Goal: Task Accomplishment & Management: Manage account settings

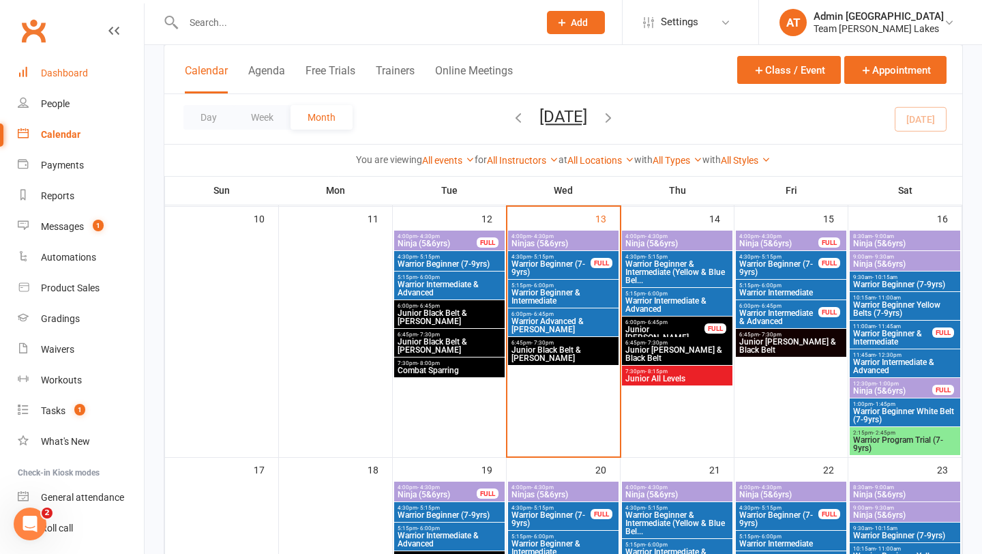
click at [65, 75] on div "Dashboard" at bounding box center [64, 73] width 47 height 11
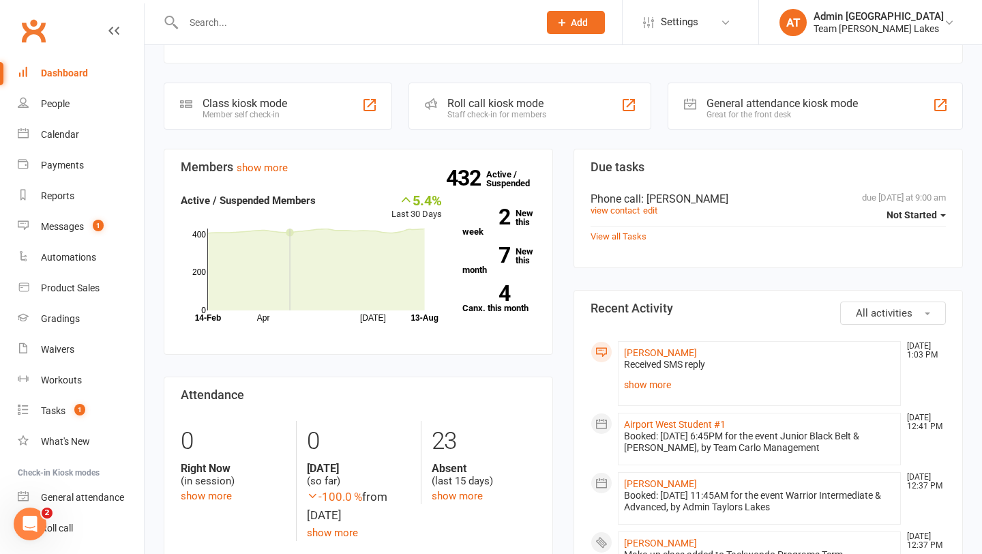
scroll to position [388, 0]
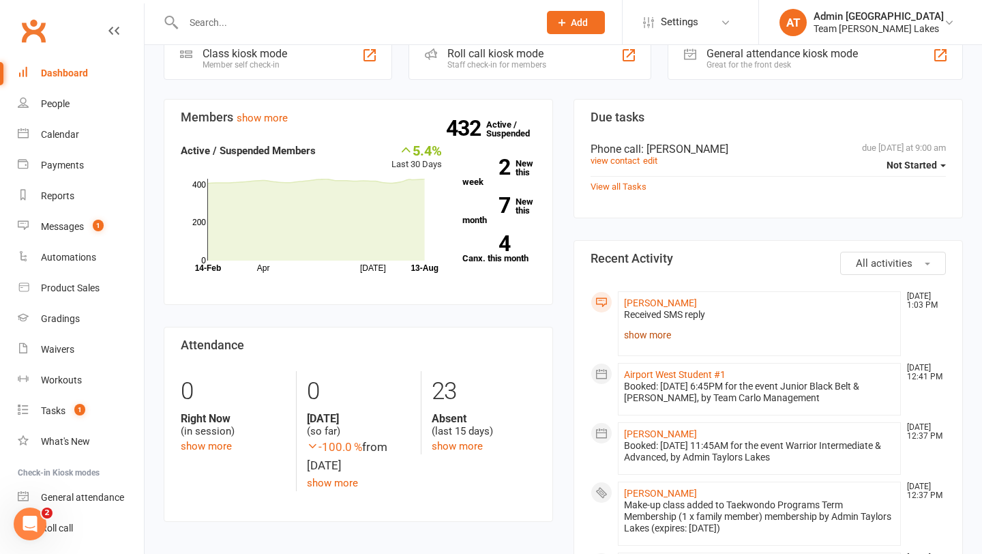
click at [650, 325] on link "show more" at bounding box center [759, 334] width 271 height 19
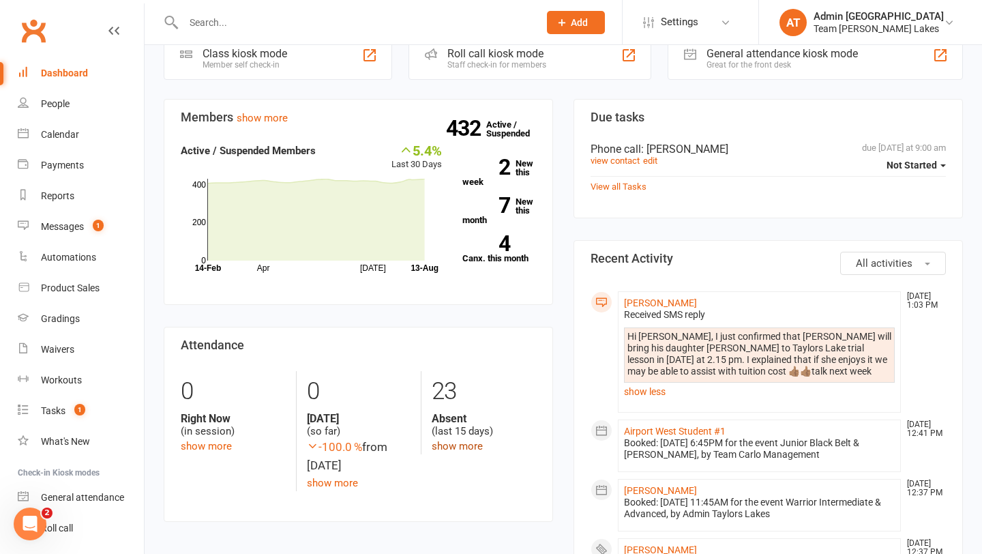
click at [452, 440] on link "show more" at bounding box center [457, 446] width 51 height 12
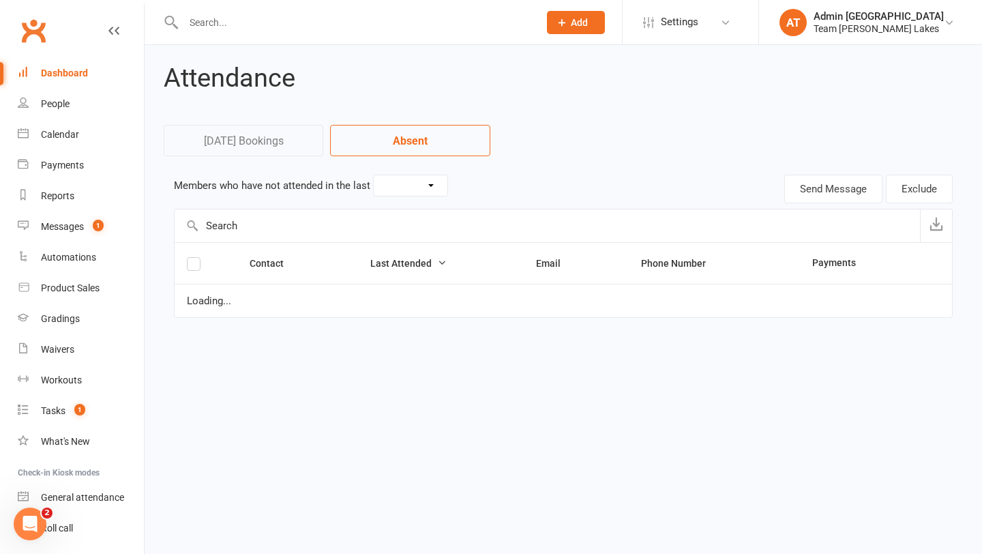
select select "15"
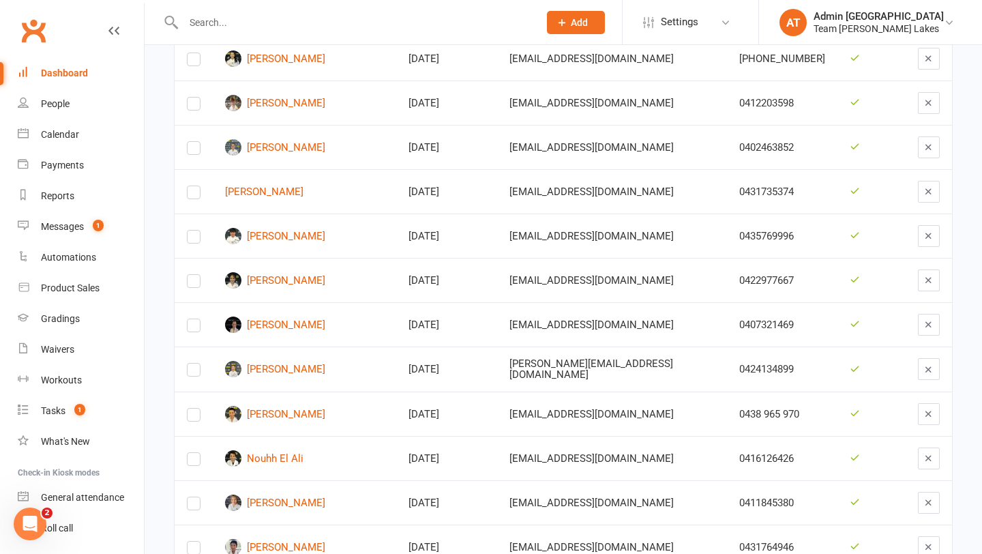
scroll to position [296, 0]
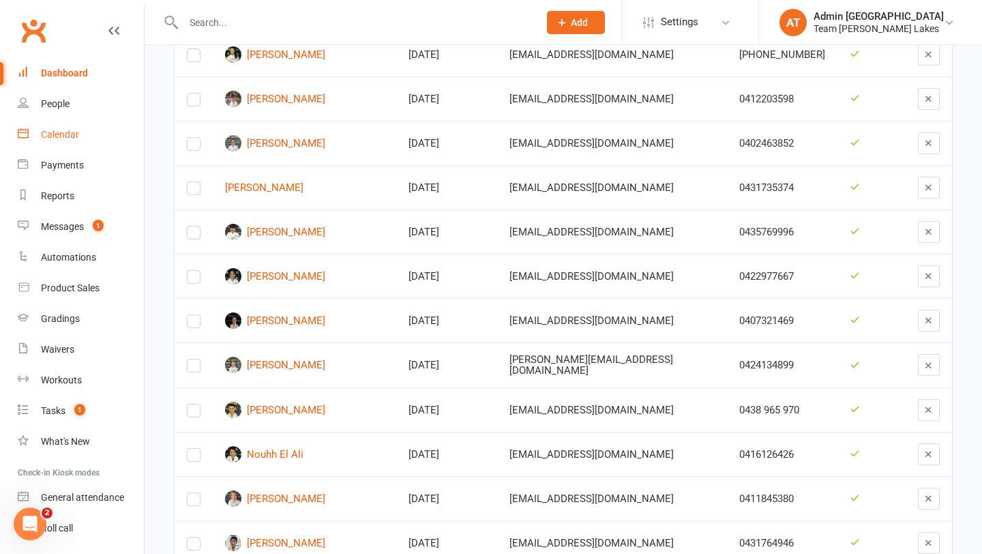
click at [49, 130] on div "Calendar" at bounding box center [60, 134] width 38 height 11
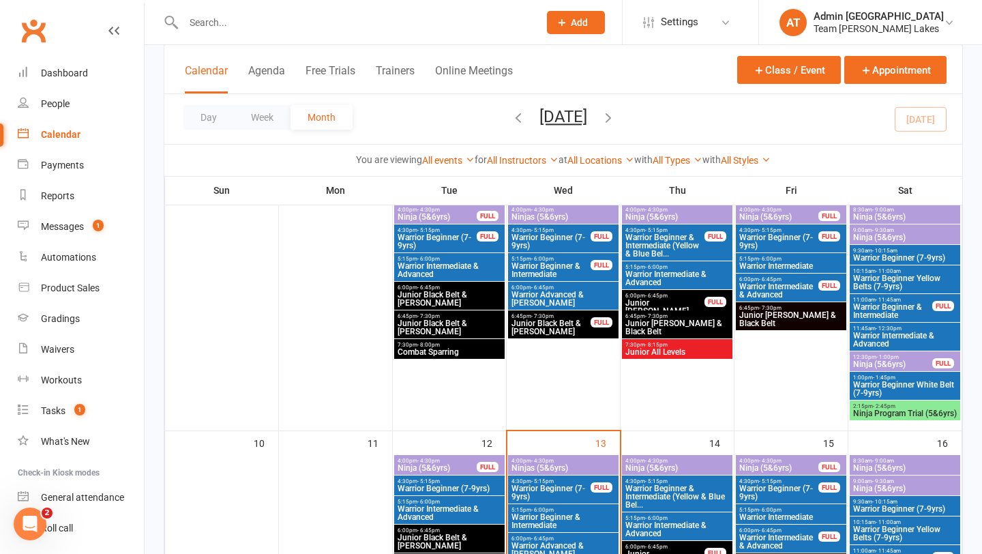
scroll to position [403, 0]
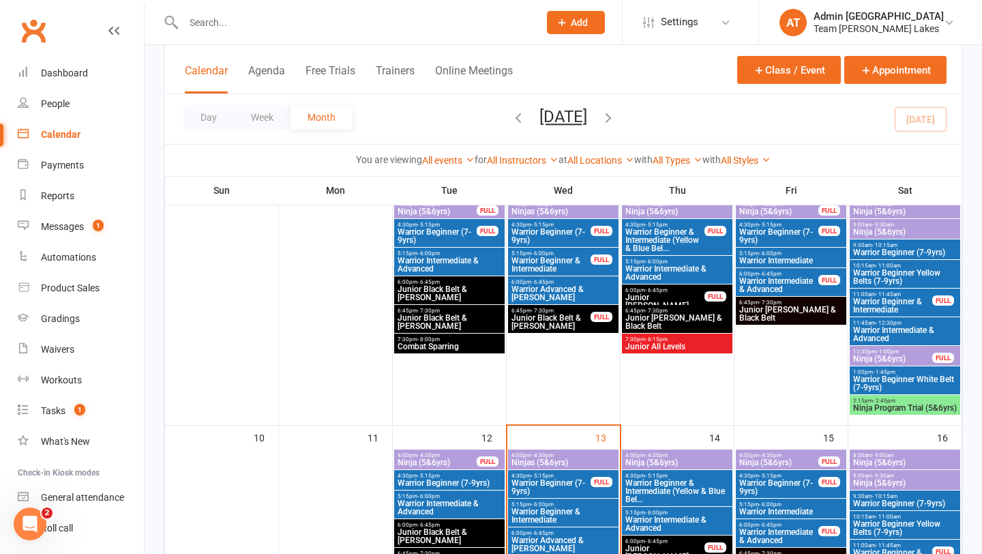
click at [678, 345] on span "Junior All Levels" at bounding box center [677, 346] width 105 height 8
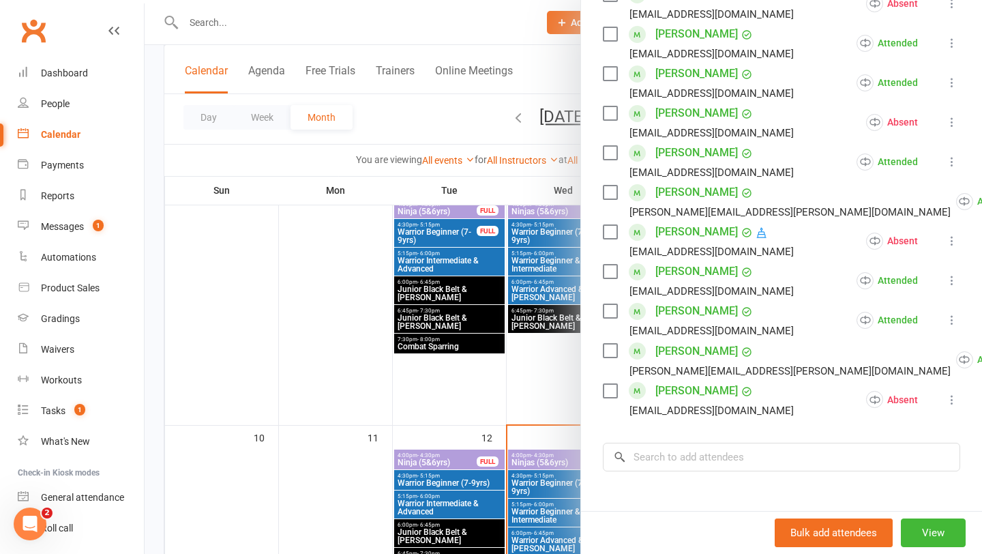
scroll to position [513, 0]
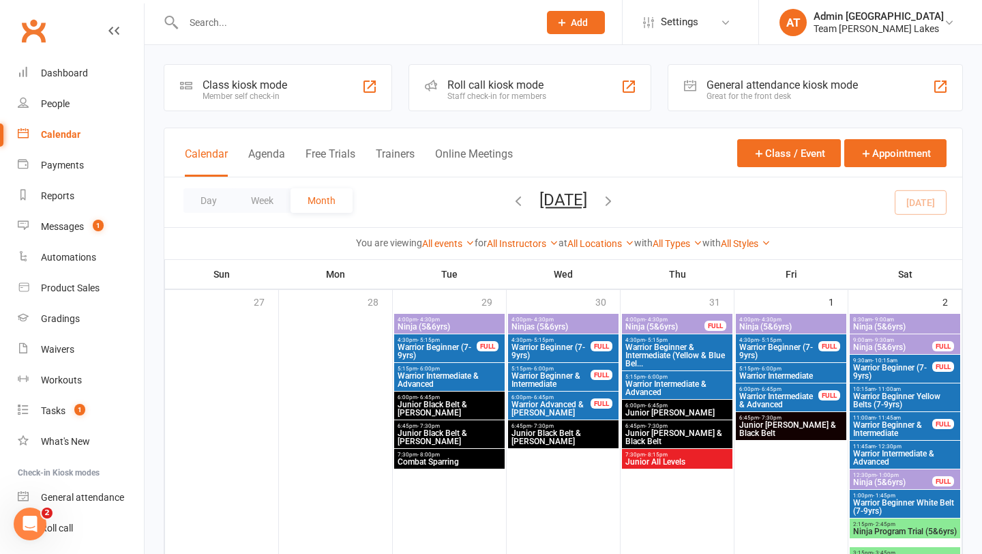
click at [214, 20] on input "text" at bounding box center [354, 22] width 350 height 19
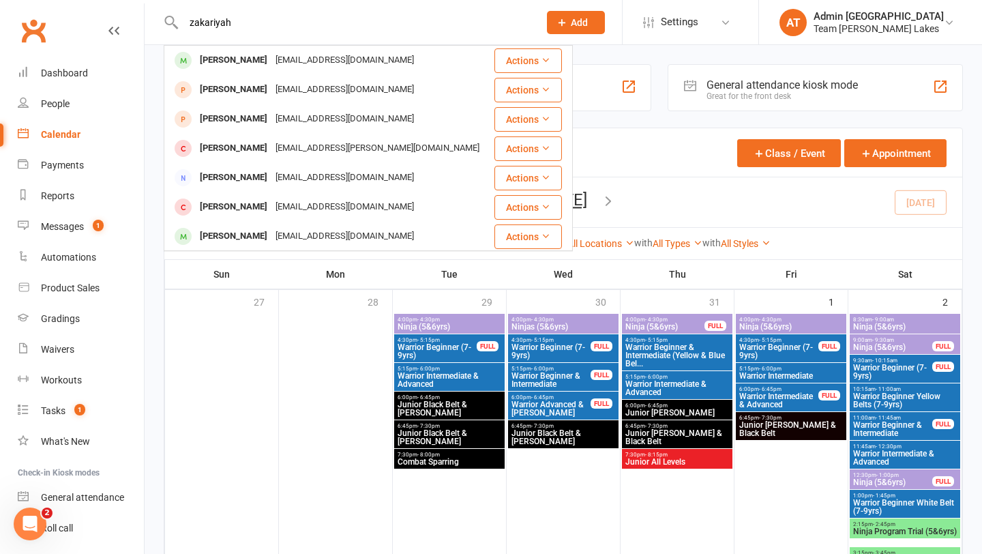
type input "zakariyah"
click at [65, 67] on link "Dashboard" at bounding box center [81, 73] width 126 height 31
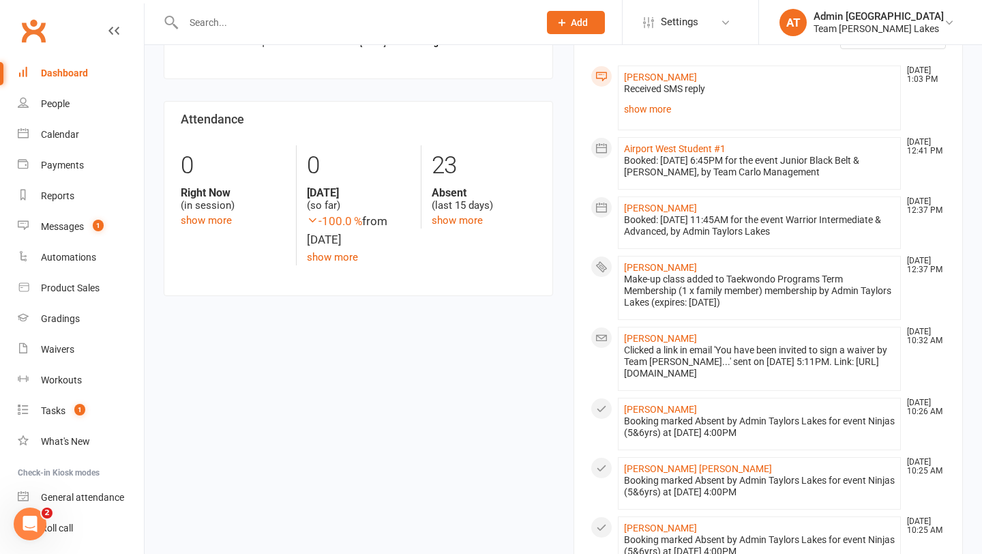
scroll to position [615, 0]
click at [458, 214] on link "show more" at bounding box center [457, 220] width 51 height 12
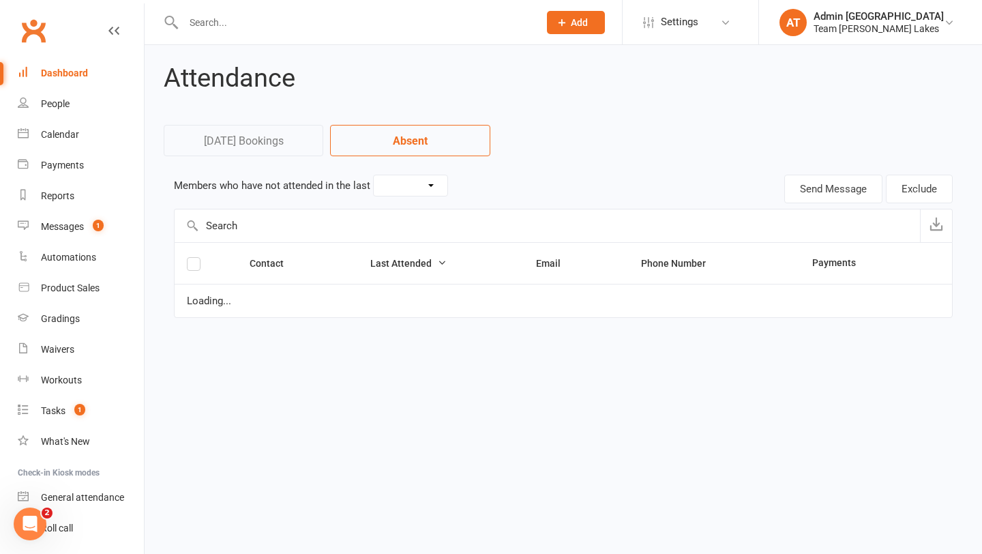
select select "15"
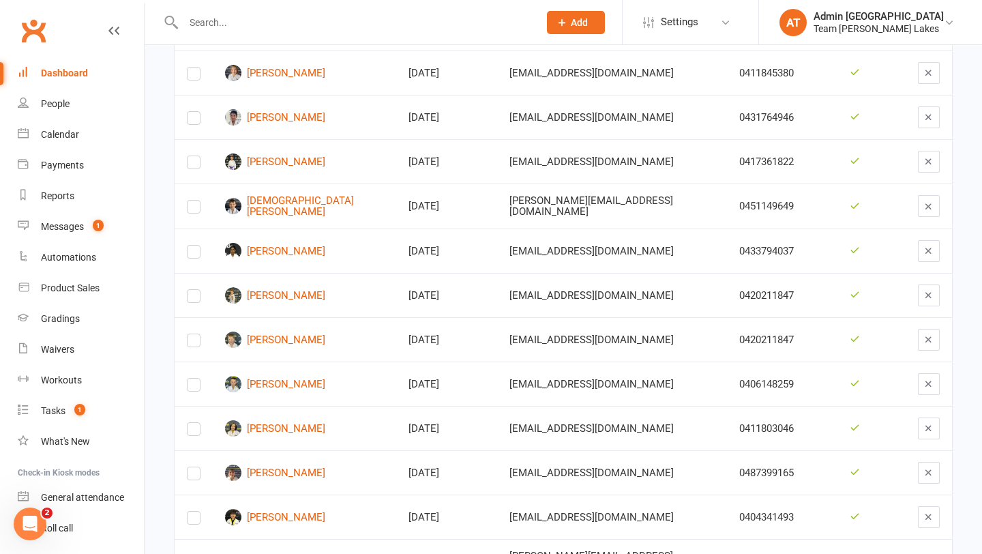
scroll to position [711, 0]
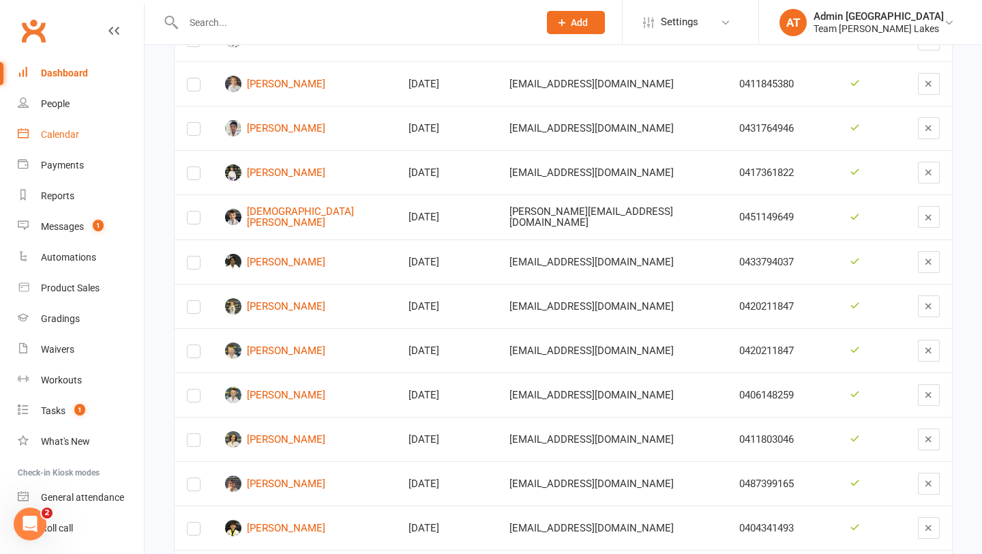
click at [61, 128] on link "Calendar" at bounding box center [81, 134] width 126 height 31
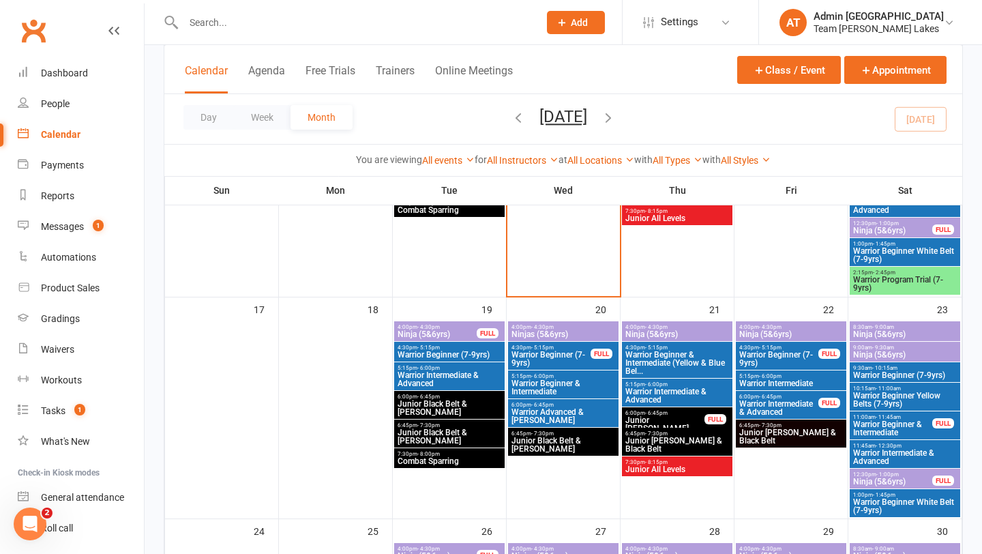
scroll to position [801, 0]
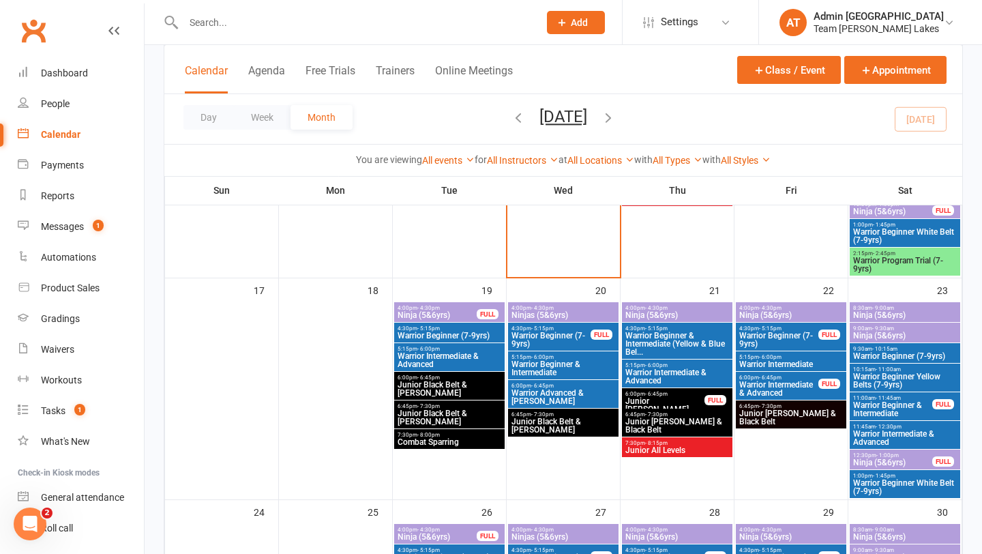
click at [444, 355] on span "Warrior Intermediate & Advanced" at bounding box center [449, 360] width 105 height 16
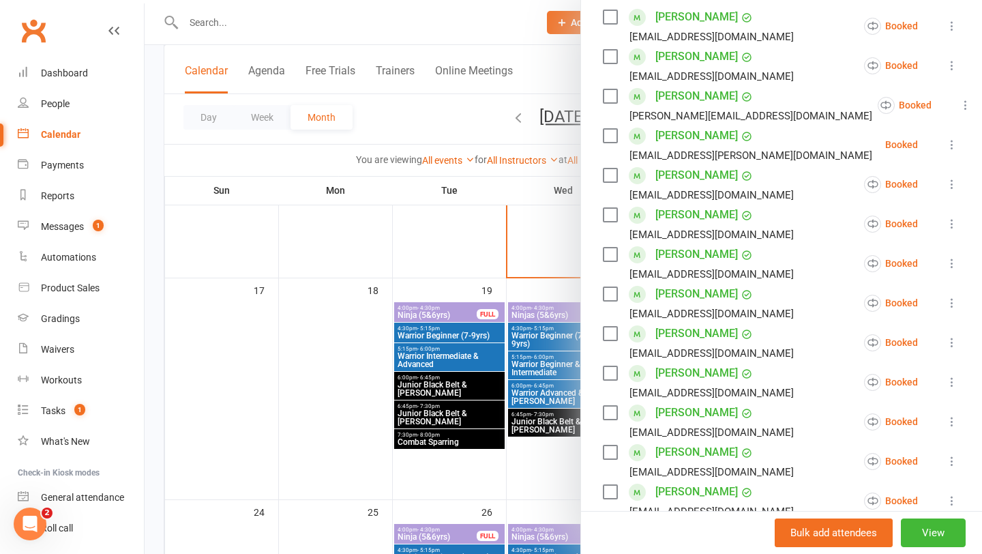
scroll to position [577, 0]
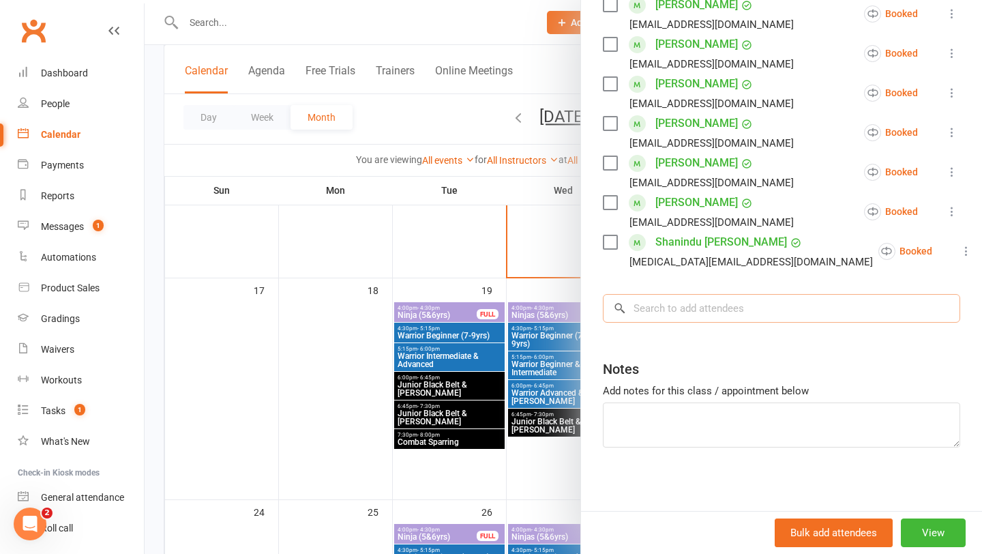
click at [679, 323] on input "search" at bounding box center [782, 308] width 358 height 29
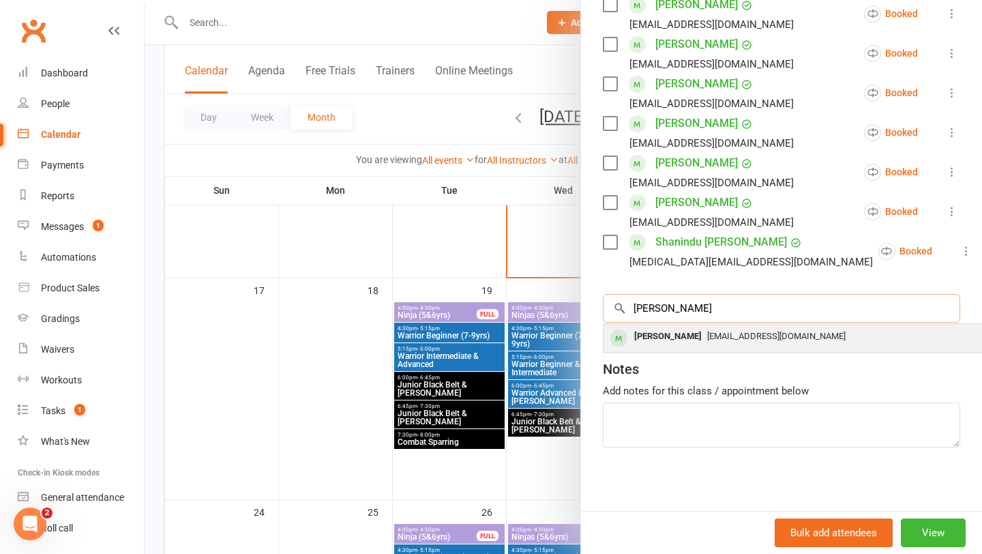
type input "gaut"
click at [682, 347] on div "Gautam Miryala" at bounding box center [668, 337] width 78 height 20
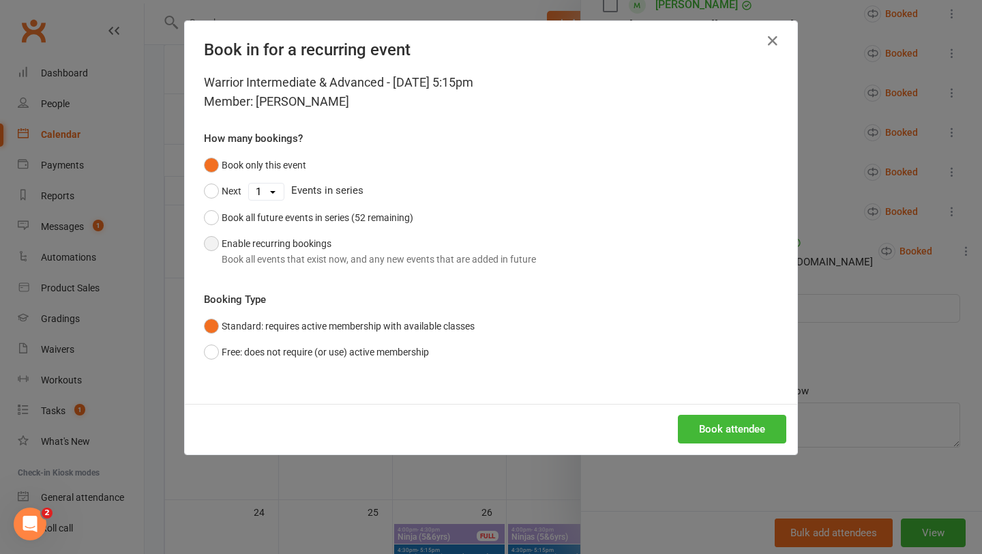
click at [310, 248] on button "Enable recurring bookings Book all events that exist now, and any new events th…" at bounding box center [370, 252] width 332 height 42
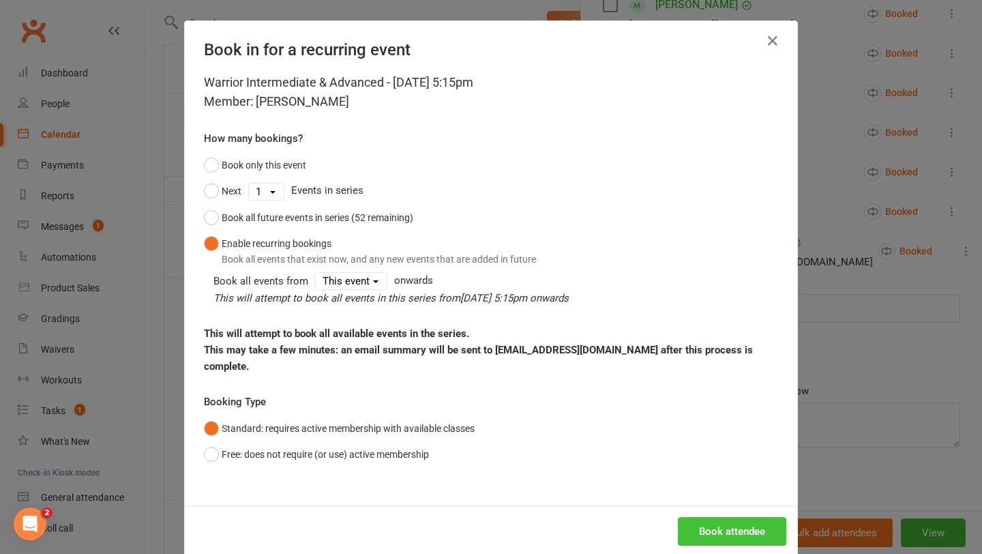
click at [699, 538] on button "Book attendee" at bounding box center [732, 531] width 108 height 29
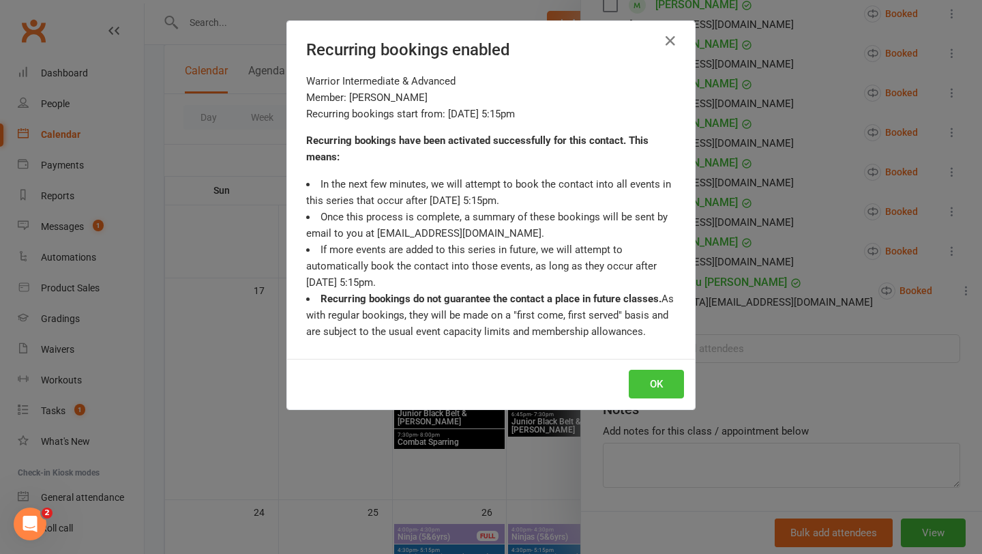
click at [654, 382] on button "OK" at bounding box center [656, 384] width 55 height 29
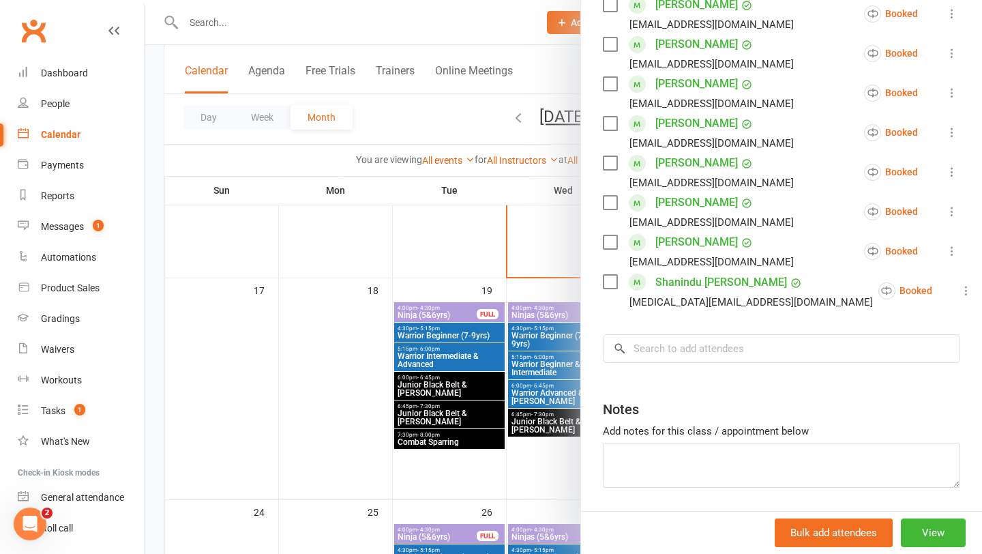
click at [516, 322] on div at bounding box center [564, 277] width 838 height 554
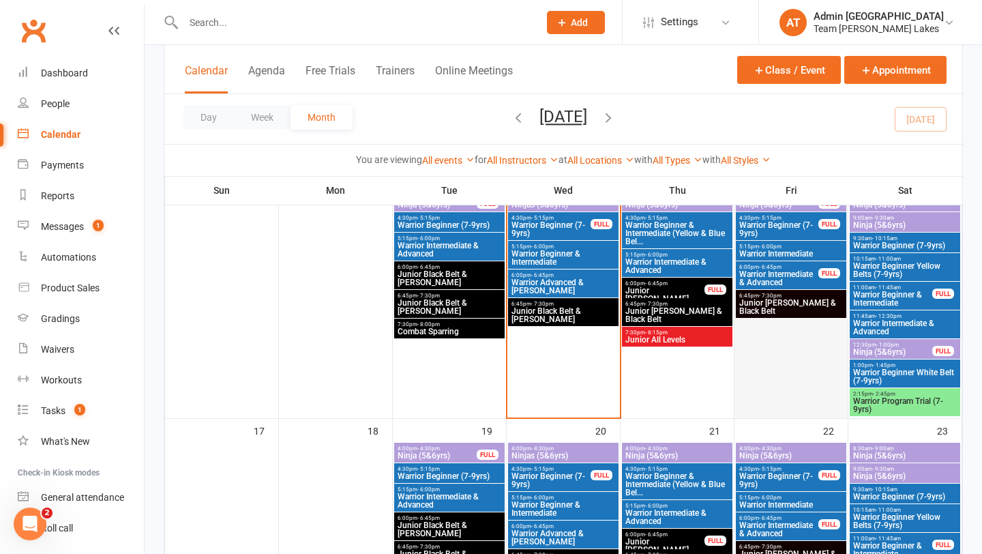
scroll to position [650, 0]
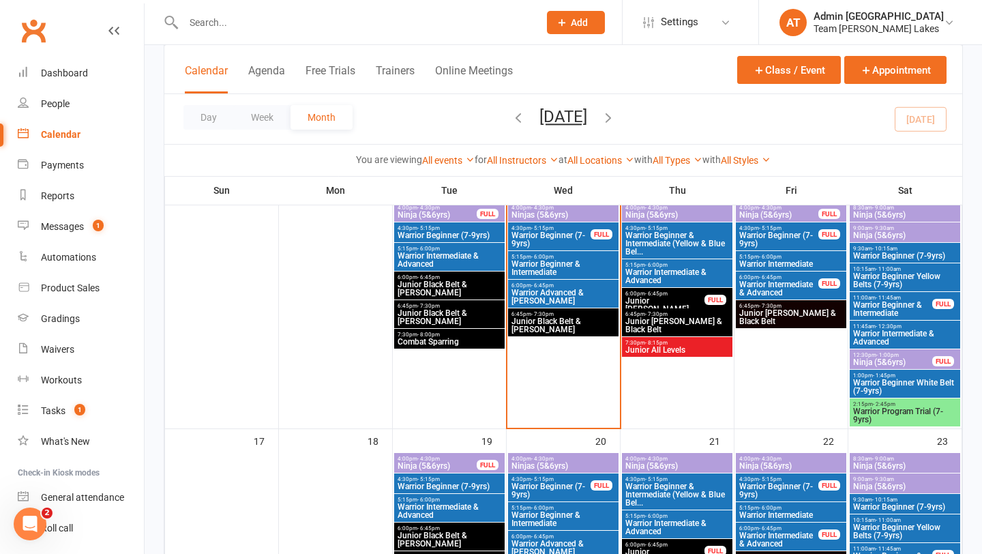
click at [882, 330] on span "Warrior Intermediate & Advanced" at bounding box center [905, 338] width 105 height 16
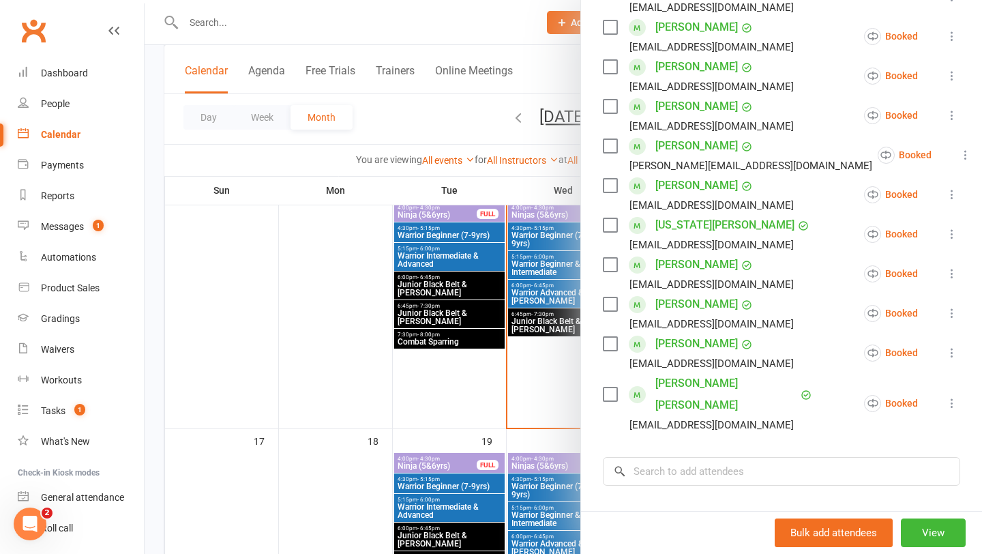
scroll to position [463, 0]
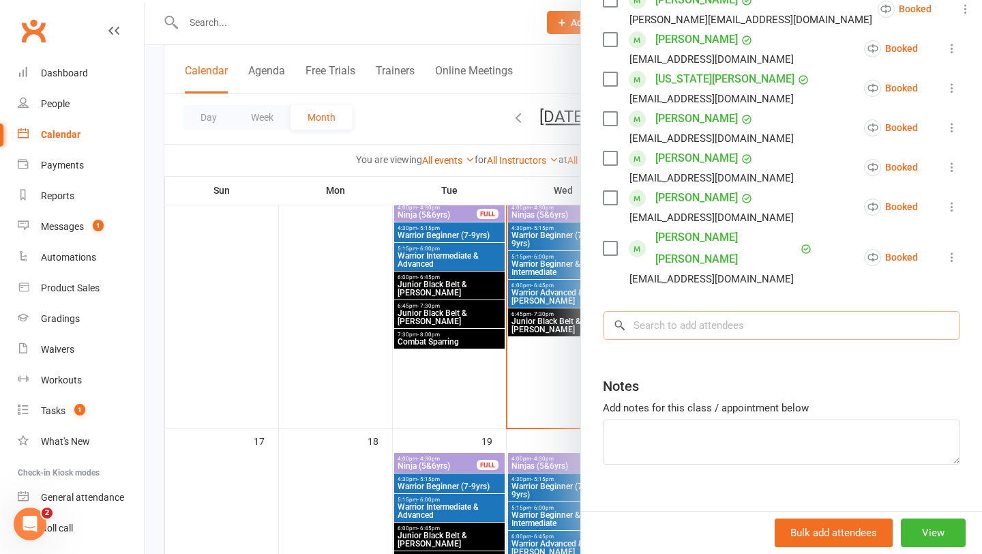
click at [671, 311] on input "search" at bounding box center [782, 325] width 358 height 29
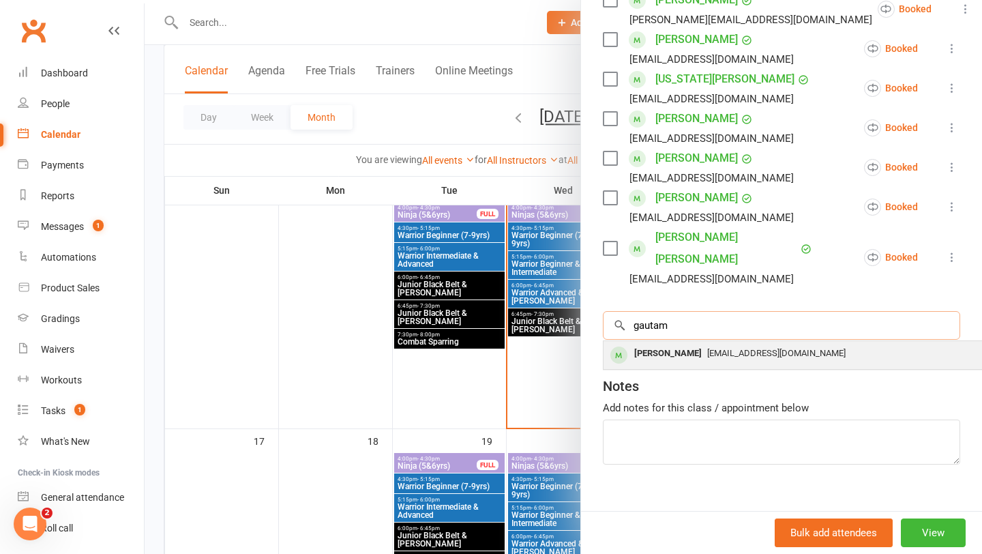
type input "gautam"
click at [642, 344] on div "Gautam Miryala" at bounding box center [668, 354] width 78 height 20
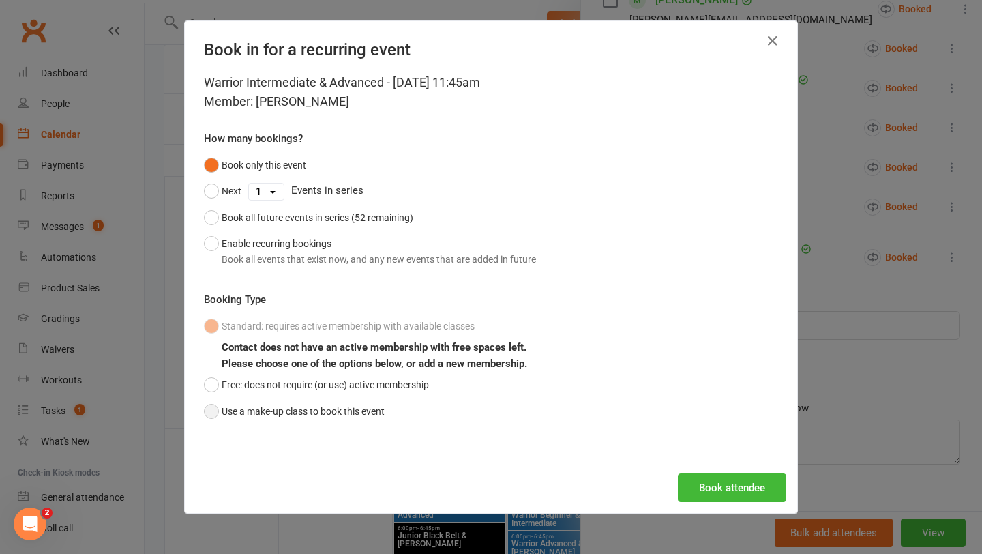
click at [268, 407] on button "Use a make-up class to book this event" at bounding box center [294, 411] width 181 height 26
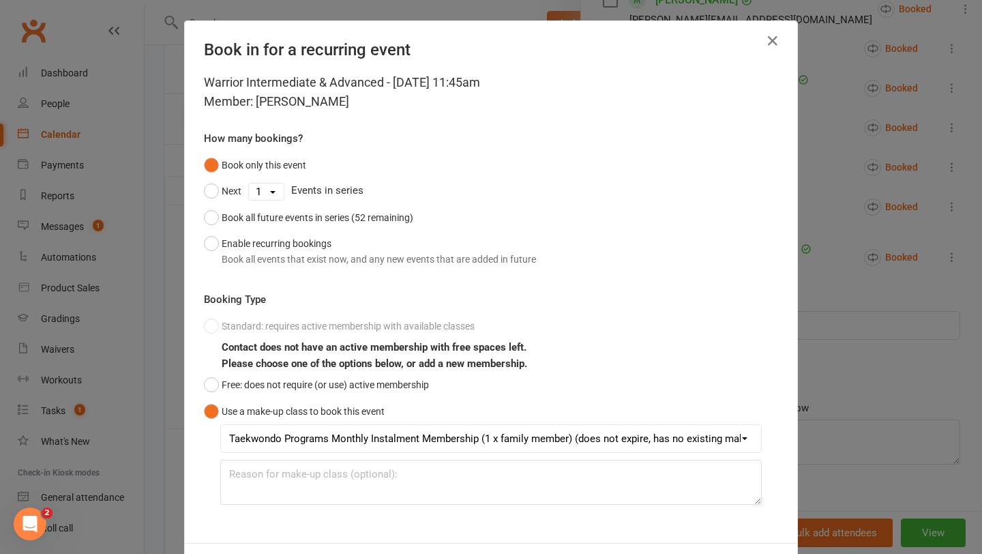
scroll to position [61, 0]
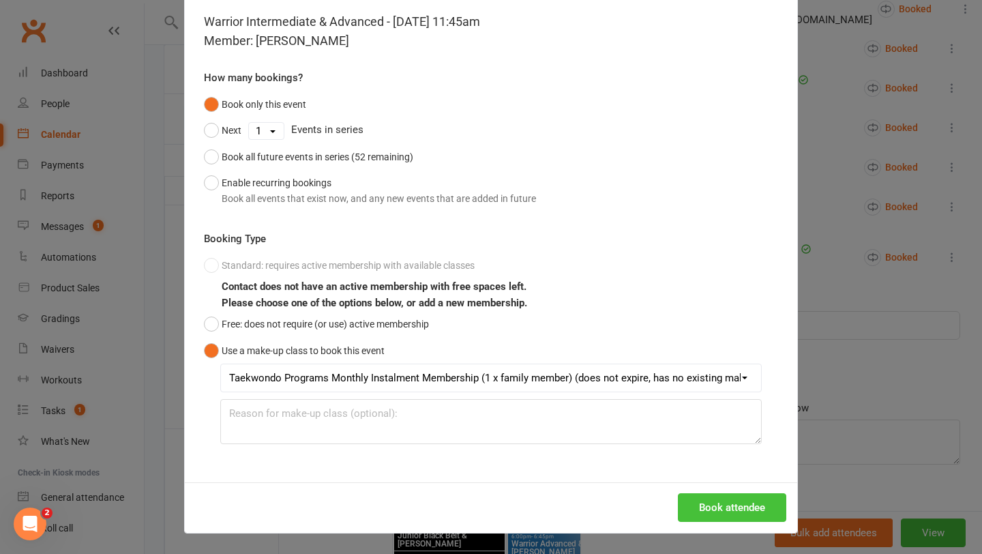
click at [729, 498] on button "Book attendee" at bounding box center [732, 507] width 108 height 29
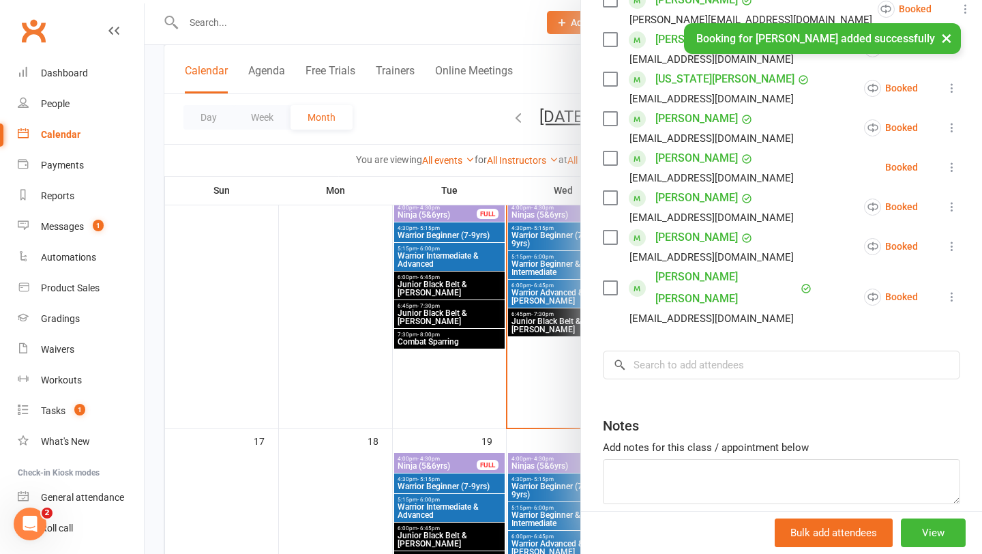
click at [439, 248] on div at bounding box center [564, 277] width 838 height 554
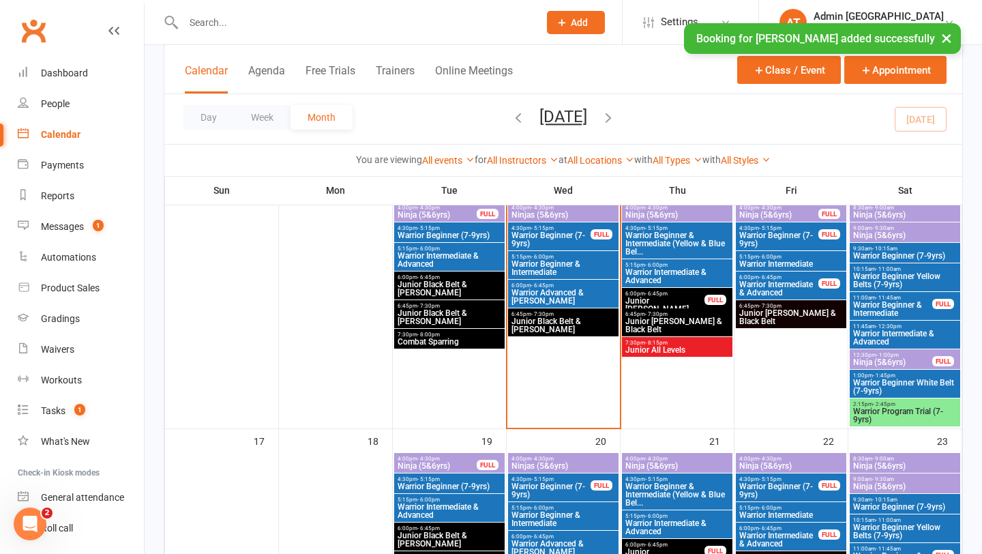
click at [679, 349] on span "Junior All Levels" at bounding box center [677, 350] width 105 height 8
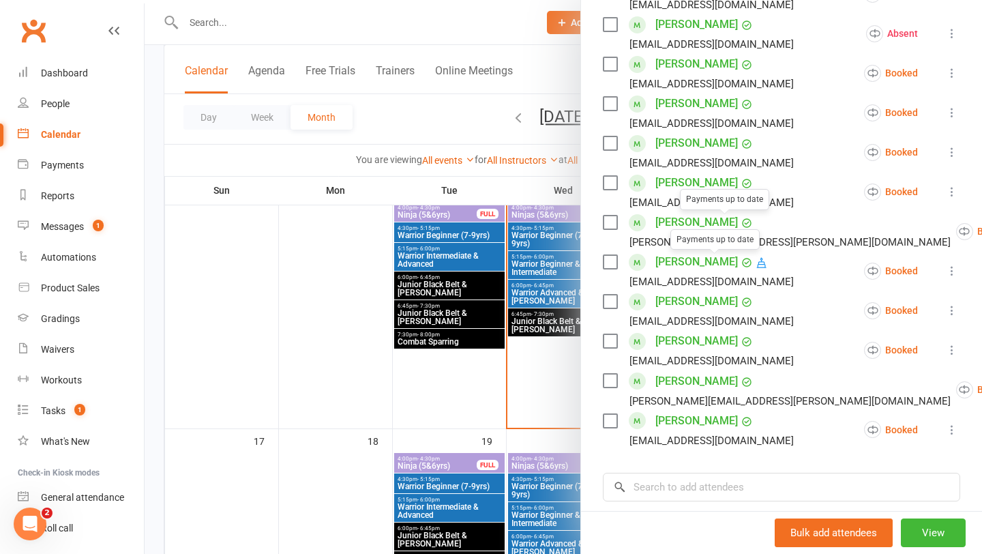
scroll to position [0, 0]
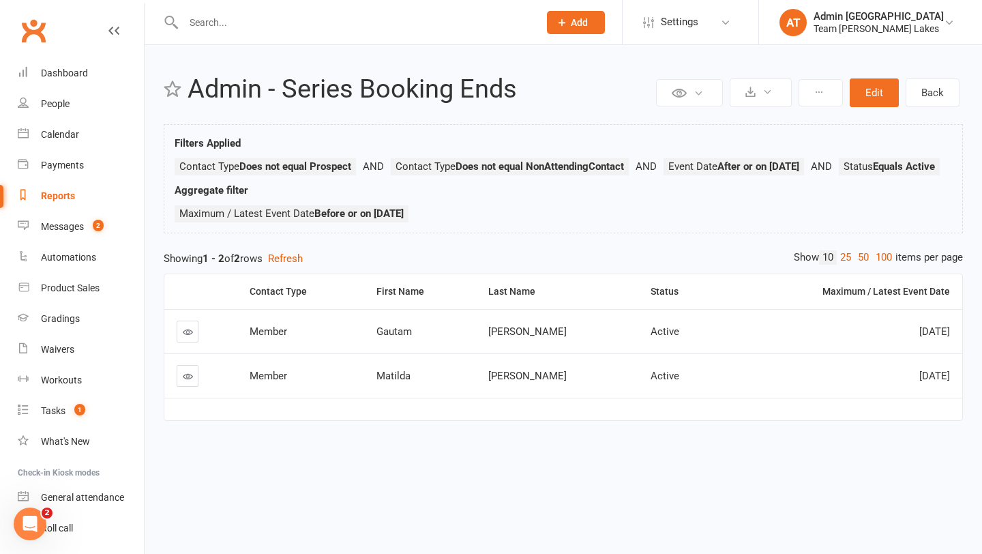
click at [268, 10] on div at bounding box center [347, 22] width 366 height 44
click at [213, 19] on input "text" at bounding box center [354, 22] width 350 height 19
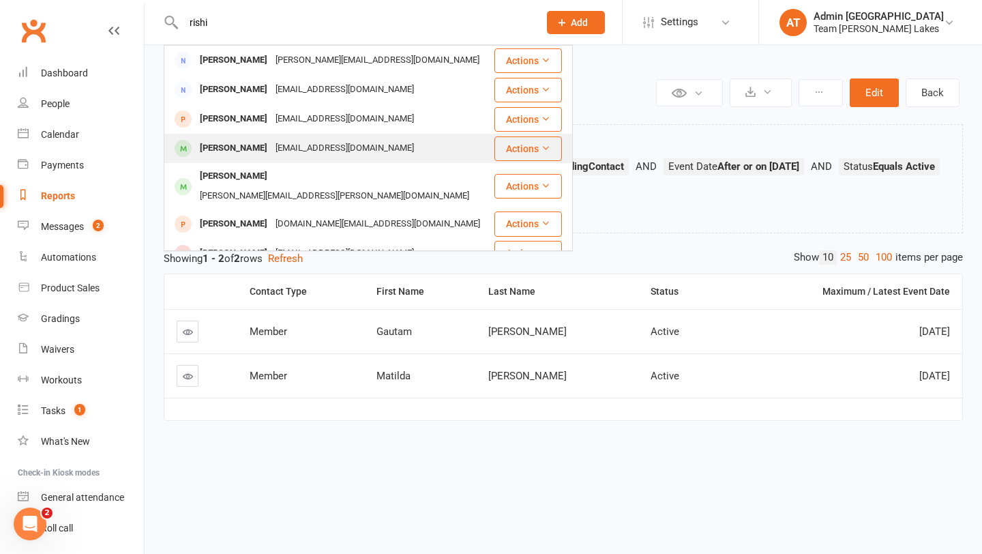
type input "rishi"
click at [227, 149] on div "Rishikesan Premkumar" at bounding box center [234, 148] width 76 height 20
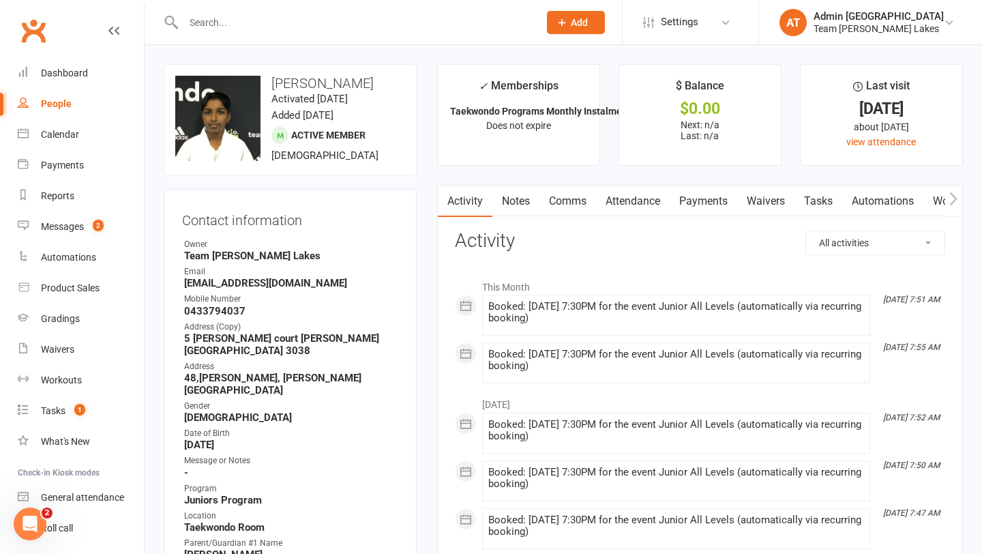
click at [624, 197] on link "Attendance" at bounding box center [633, 201] width 74 height 31
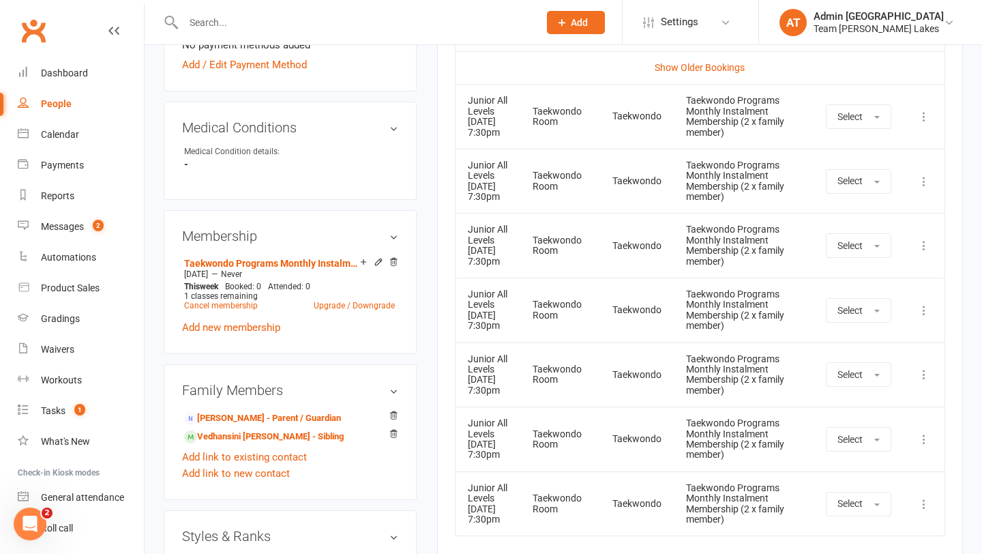
scroll to position [720, 0]
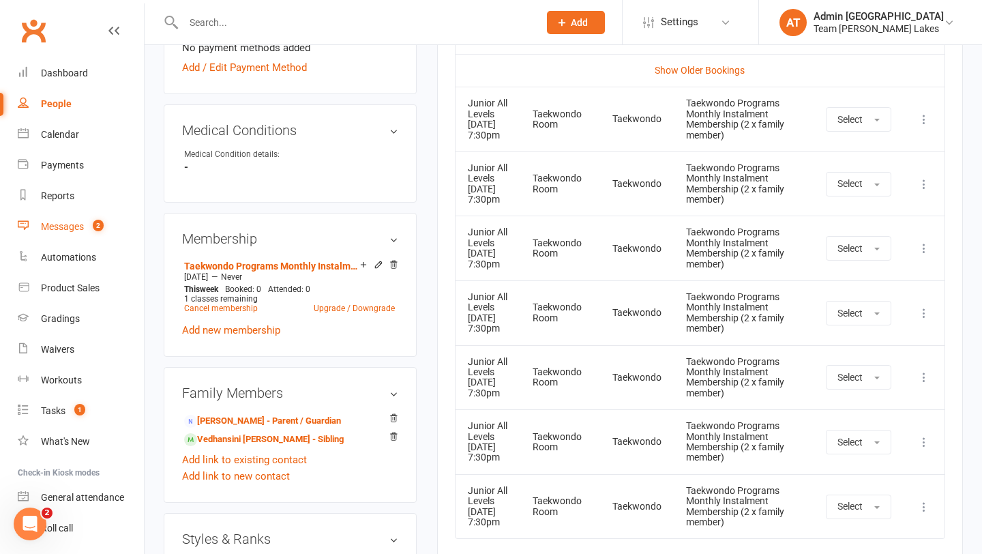
click at [70, 229] on div "Messages" at bounding box center [62, 226] width 43 height 11
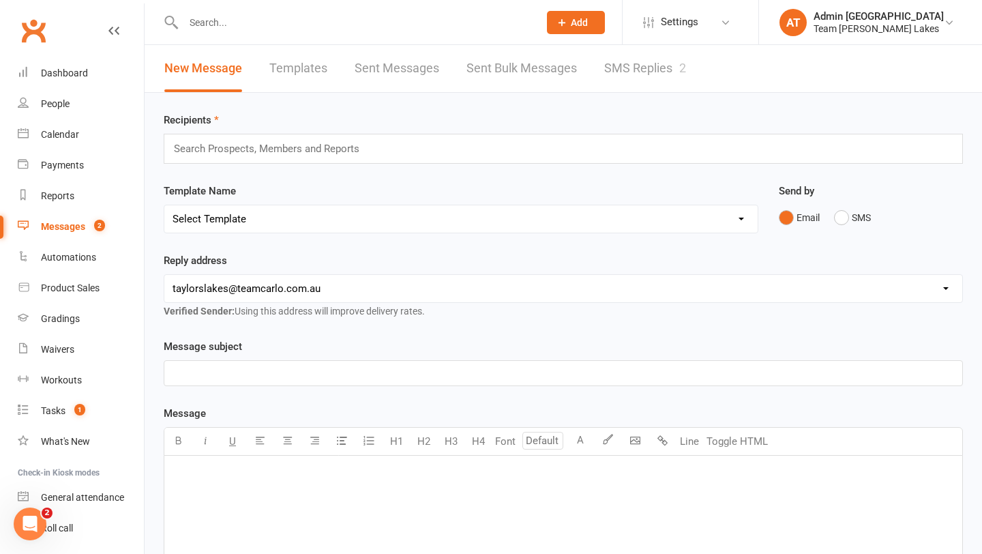
click at [641, 68] on link "SMS Replies 2" at bounding box center [645, 68] width 82 height 47
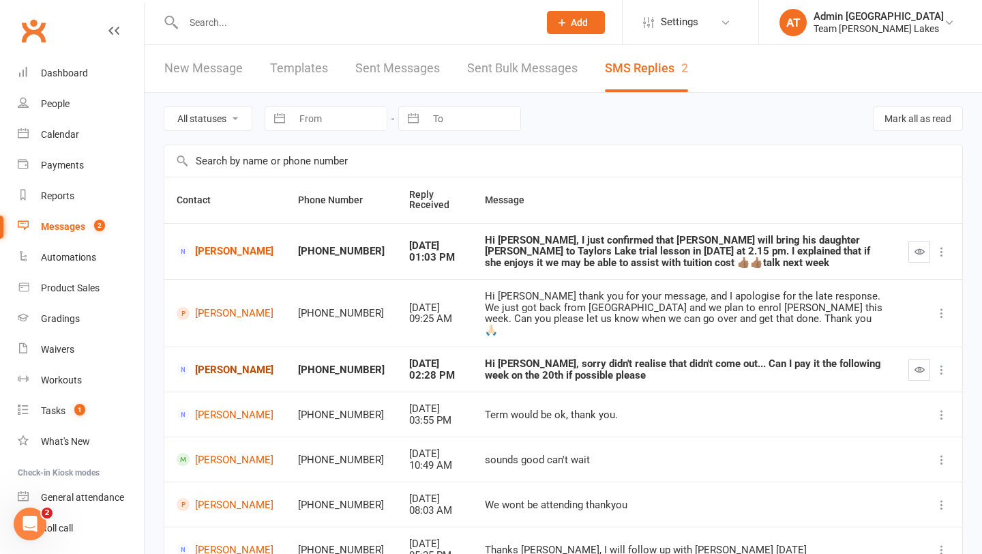
click at [206, 363] on link "Nicole Turnbull" at bounding box center [225, 369] width 97 height 13
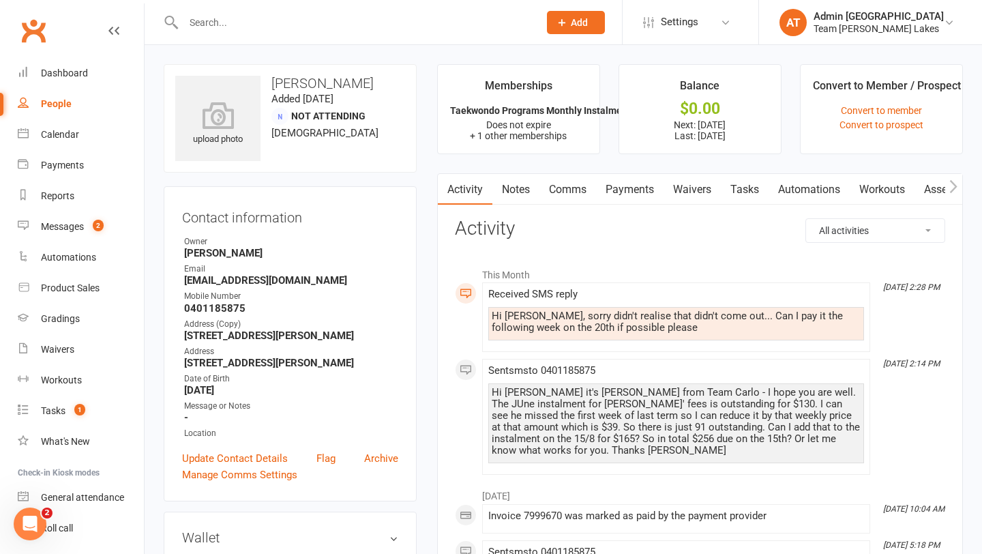
click at [646, 188] on link "Payments" at bounding box center [630, 189] width 68 height 31
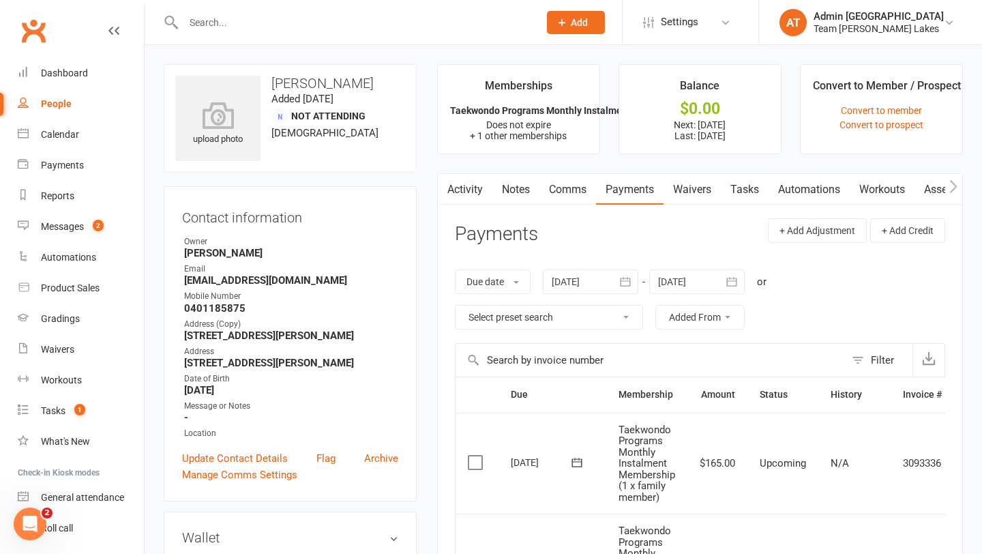
click at [468, 188] on link "Activity" at bounding box center [465, 189] width 55 height 31
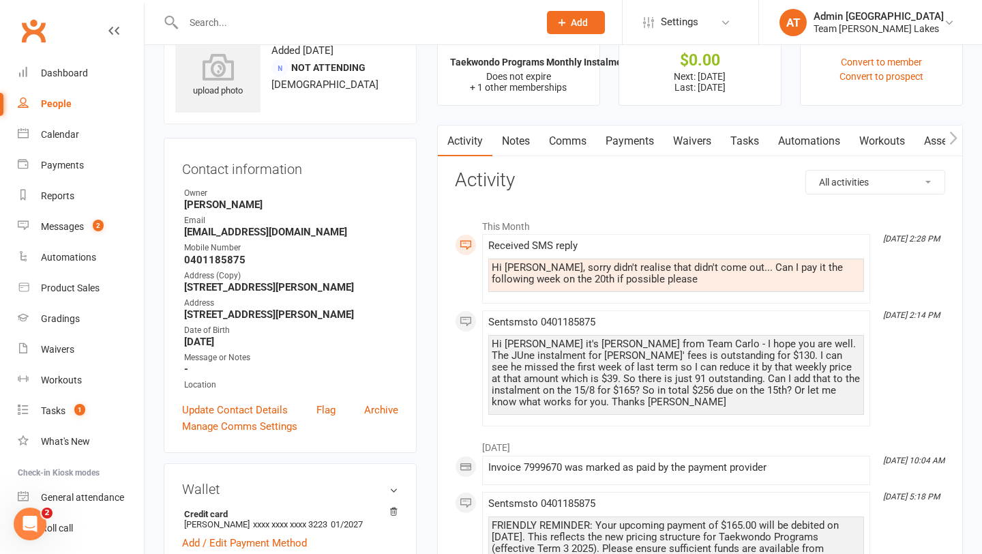
scroll to position [47, 0]
click at [647, 141] on link "Payments" at bounding box center [630, 142] width 68 height 31
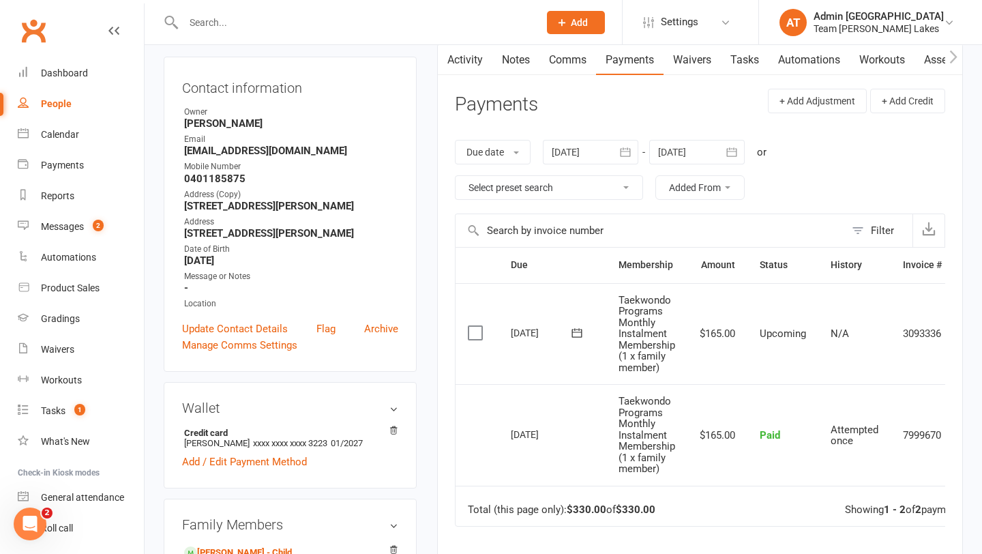
scroll to position [134, 0]
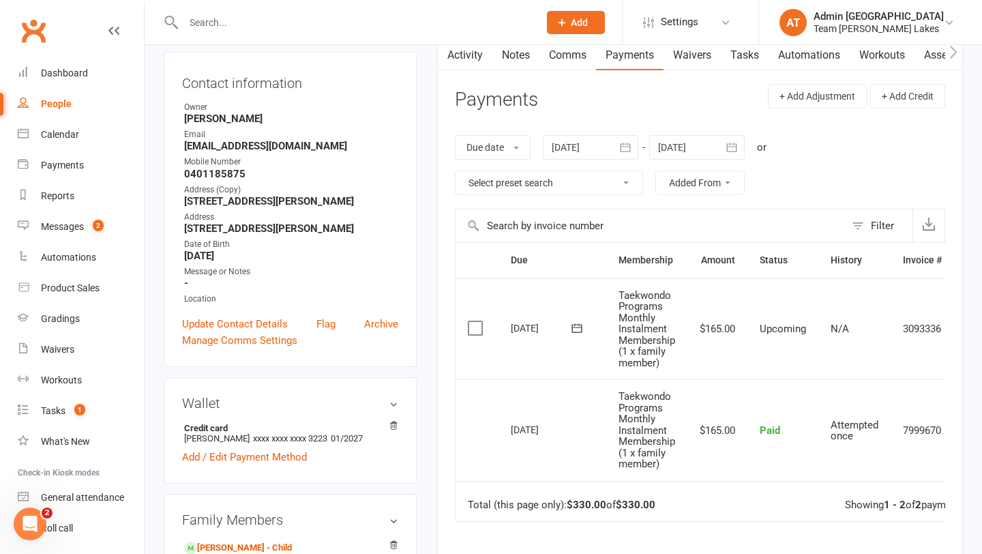
click at [630, 149] on icon "button" at bounding box center [626, 148] width 14 height 14
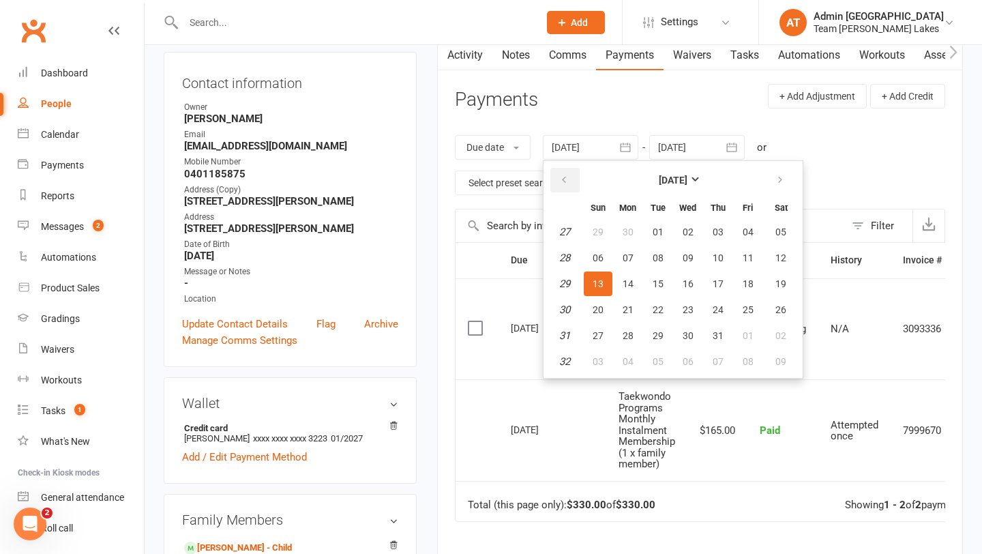
click at [564, 176] on icon "button" at bounding box center [564, 180] width 10 height 11
click at [782, 253] on span "14" at bounding box center [781, 257] width 11 height 11
type input "14 Jun 2025"
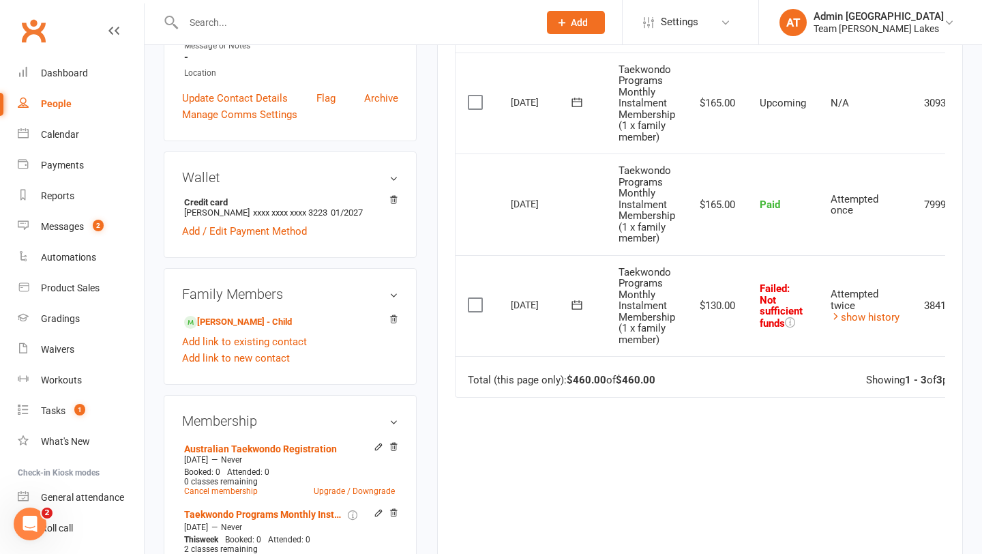
scroll to position [394, 0]
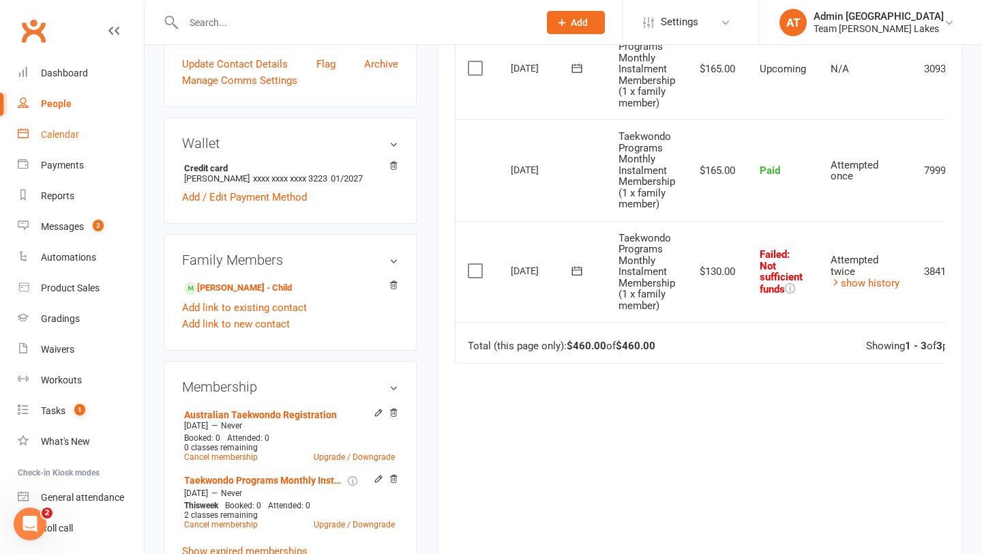
click at [67, 134] on div "Calendar" at bounding box center [60, 134] width 38 height 11
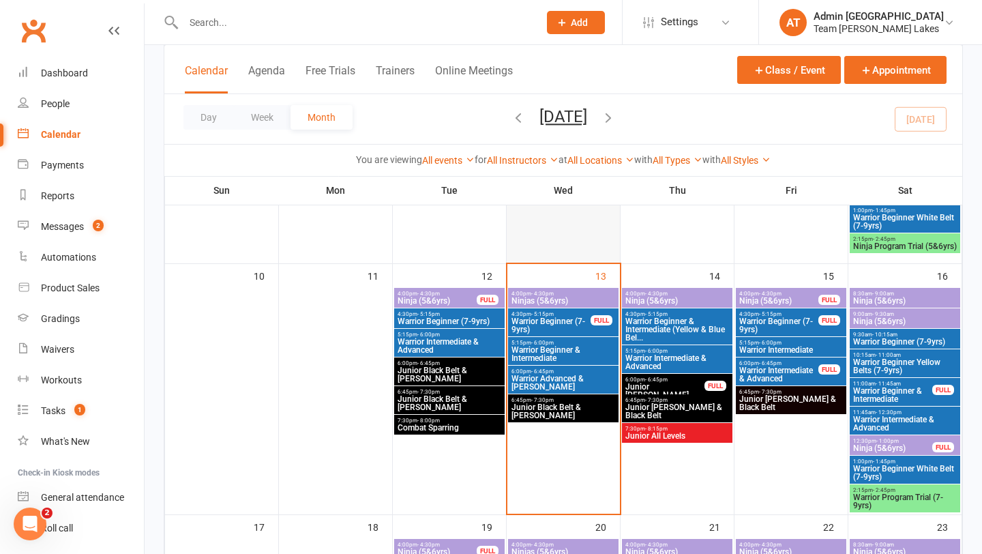
scroll to position [522, 0]
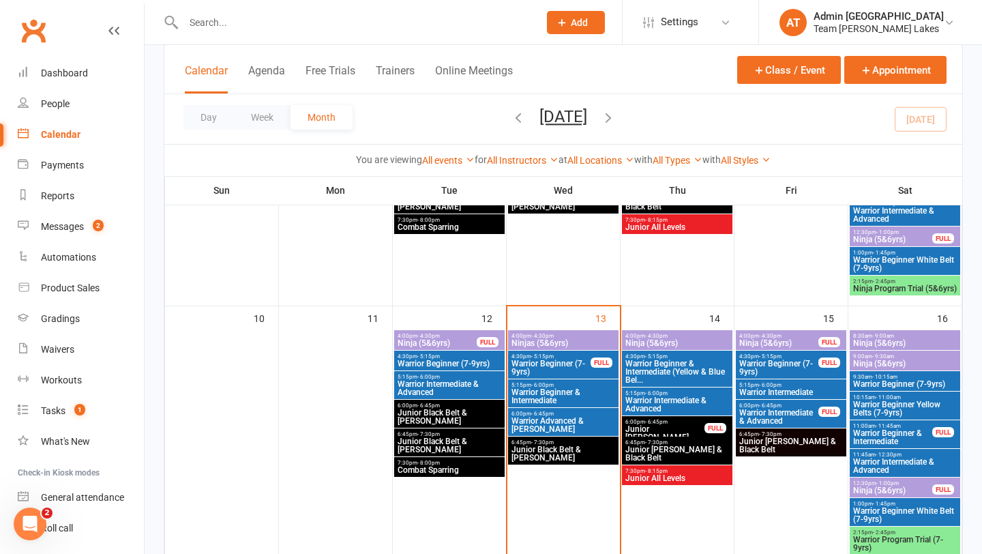
click at [562, 342] on span "Ninjas (5&6yrs)" at bounding box center [563, 343] width 105 height 8
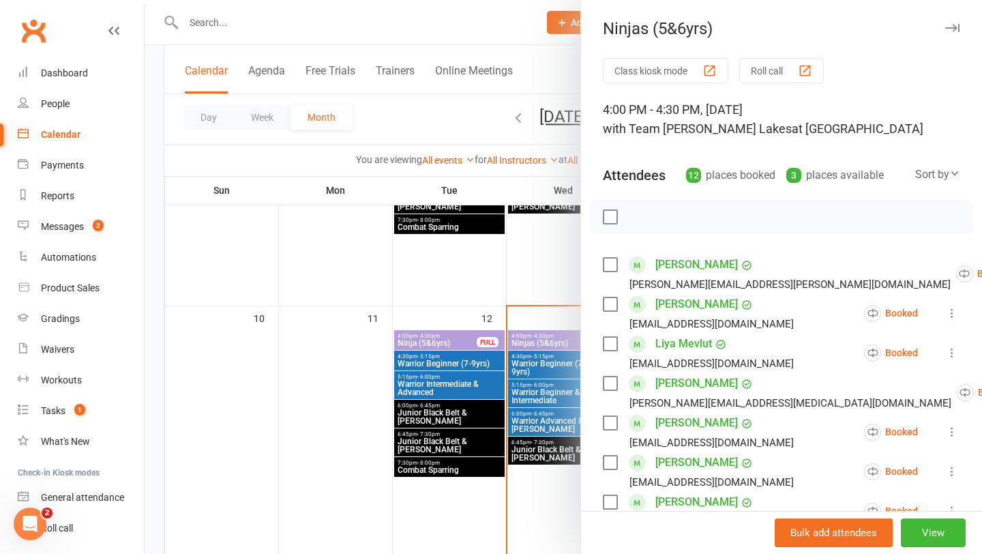
click at [781, 74] on button "Roll call" at bounding box center [782, 70] width 85 height 25
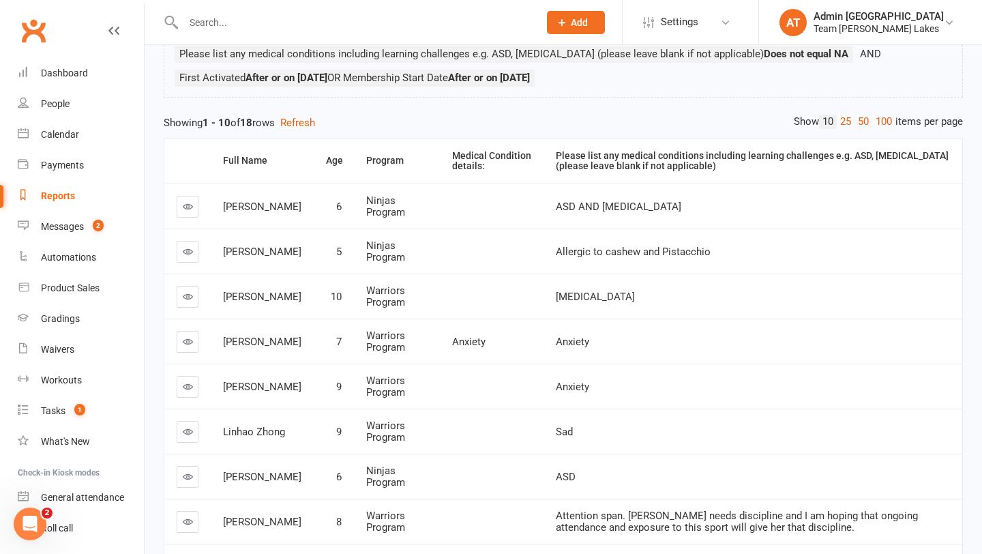
scroll to position [306, 0]
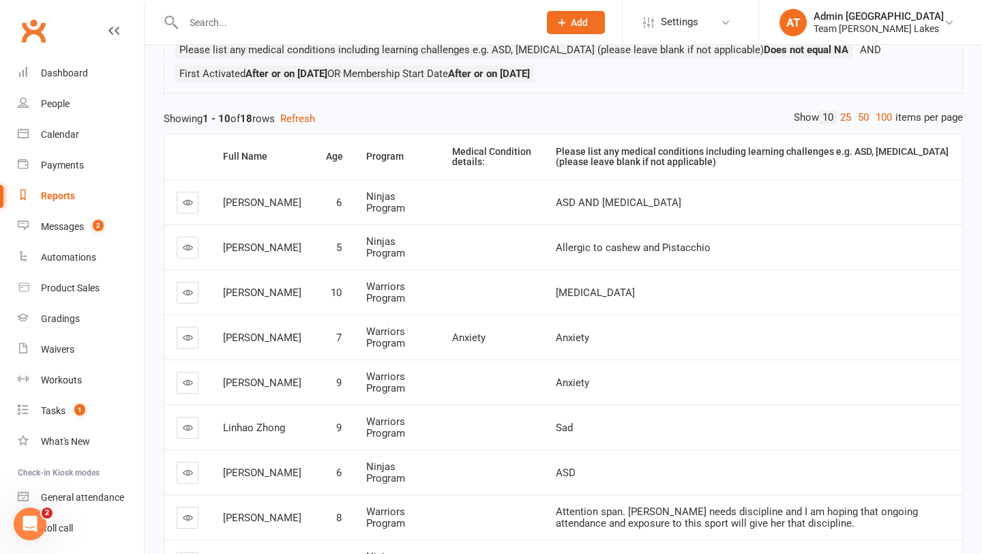
click at [191, 204] on icon at bounding box center [188, 202] width 10 height 10
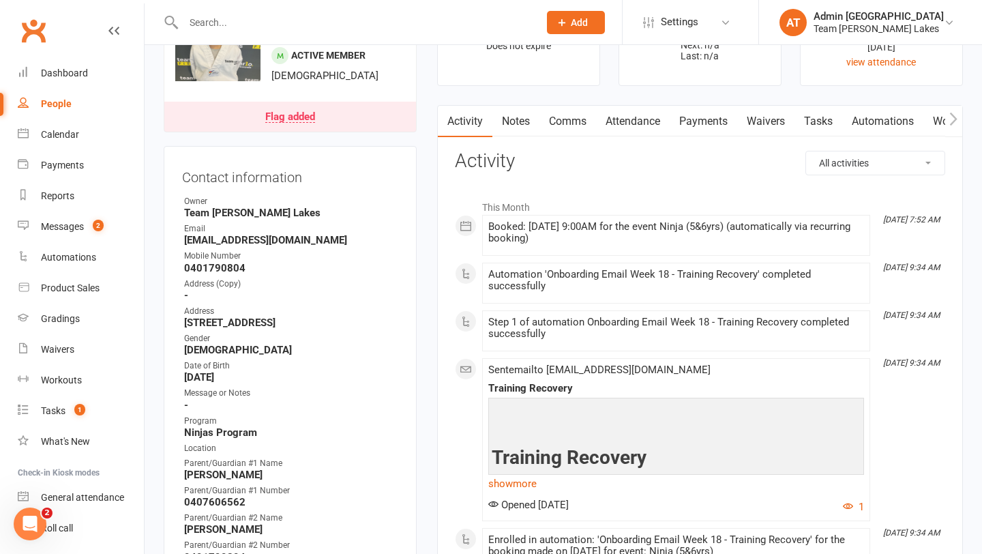
scroll to position [48, 0]
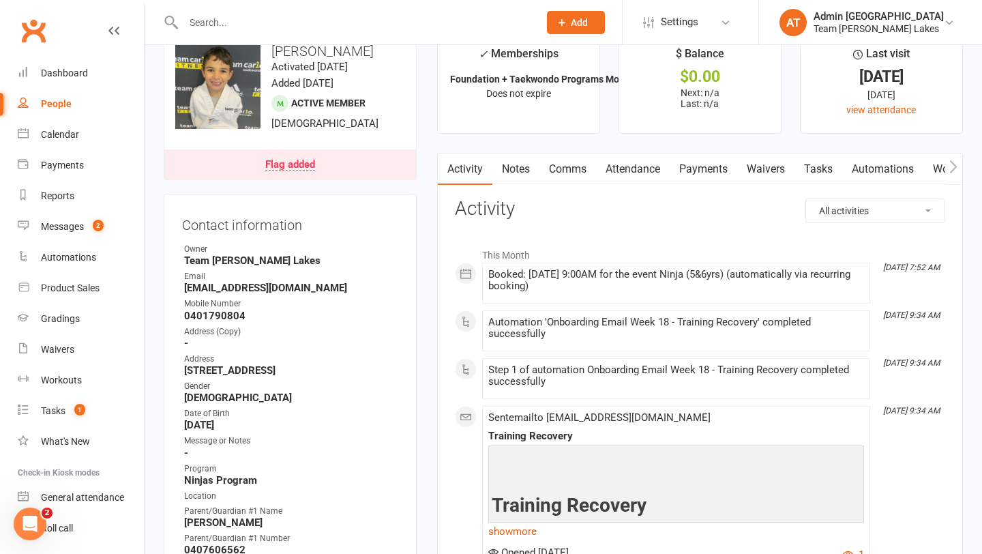
click at [294, 163] on div "Flag added" at bounding box center [290, 165] width 50 height 11
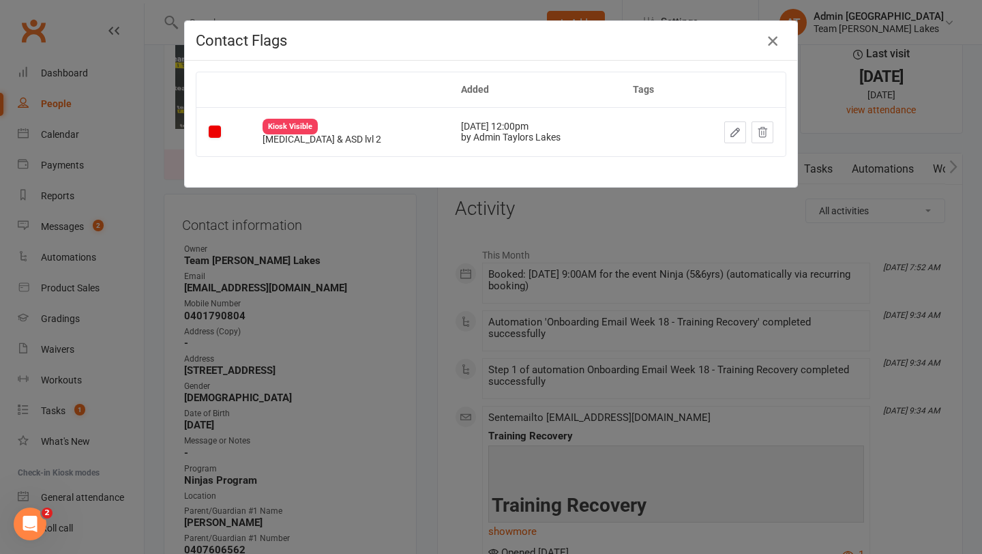
click at [776, 38] on icon "button" at bounding box center [773, 41] width 16 height 16
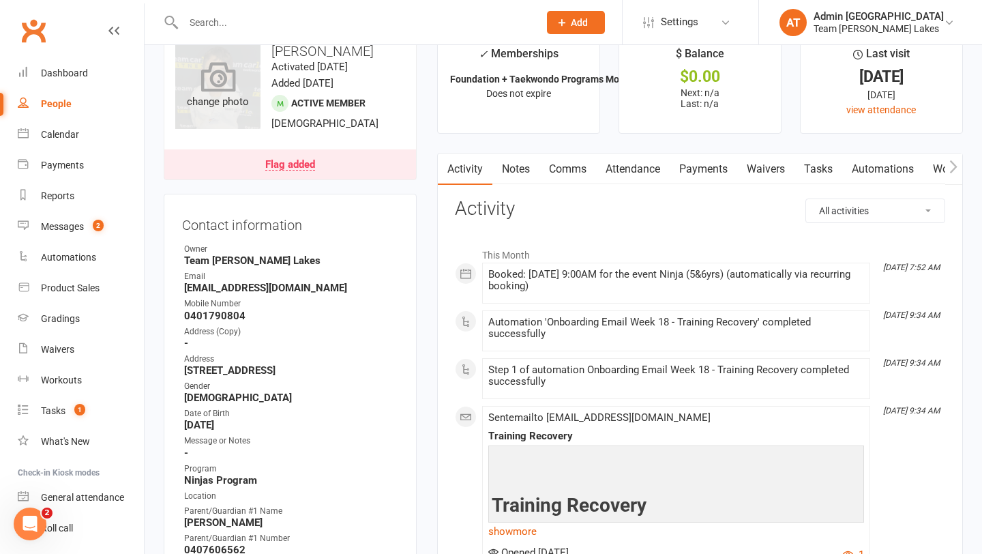
scroll to position [0, 0]
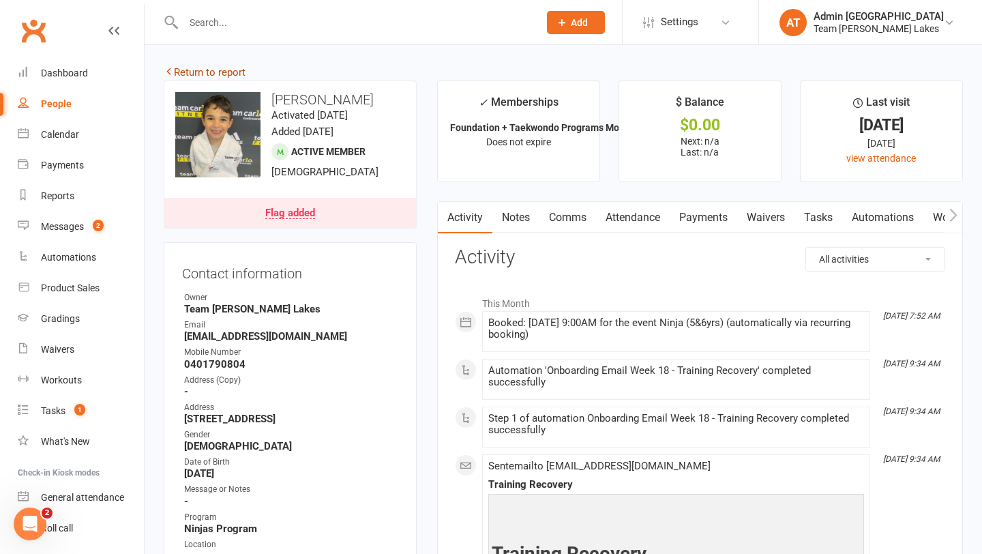
click at [223, 71] on link "Return to report" at bounding box center [205, 72] width 82 height 12
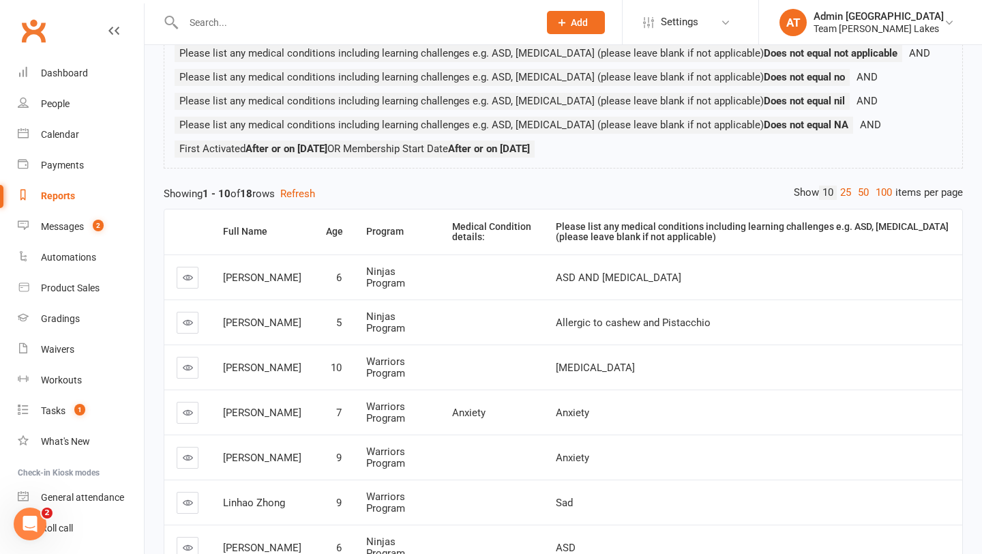
scroll to position [238, 0]
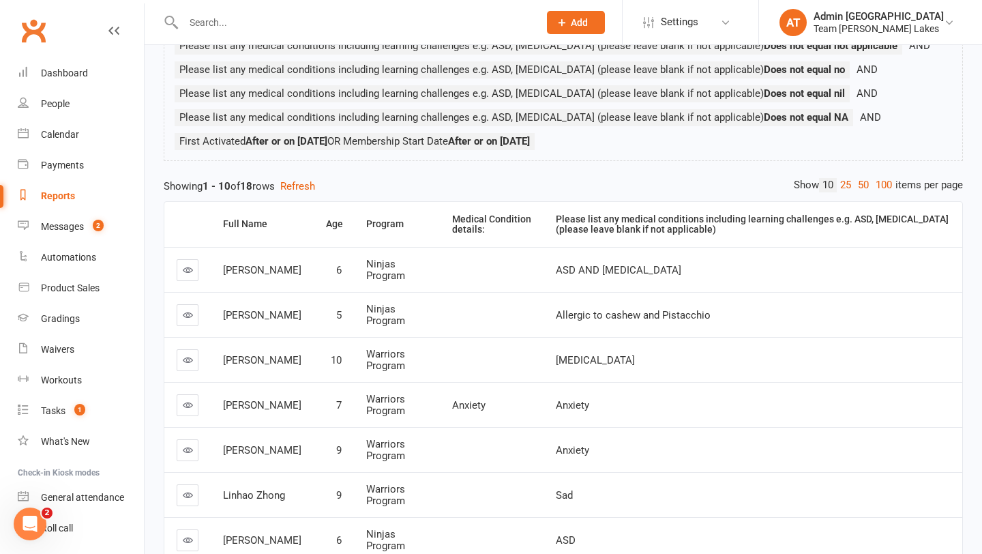
click at [186, 319] on icon at bounding box center [188, 315] width 10 height 10
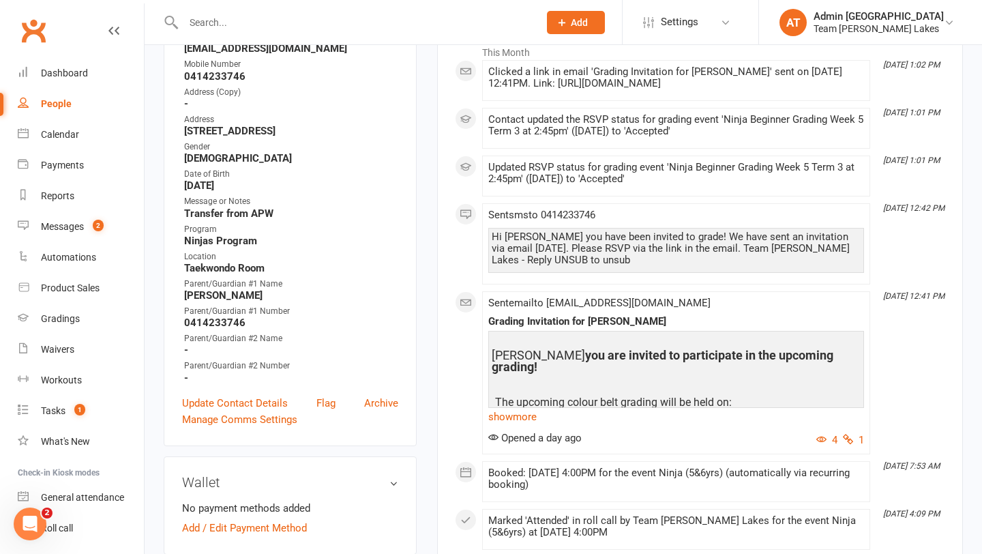
scroll to position [254, 0]
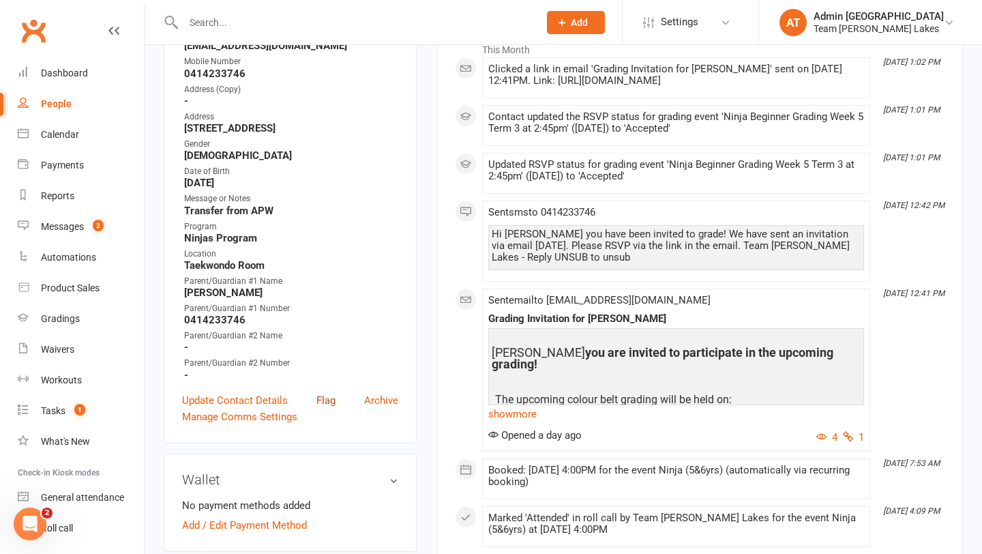
click at [323, 393] on link "Flag" at bounding box center [326, 400] width 19 height 16
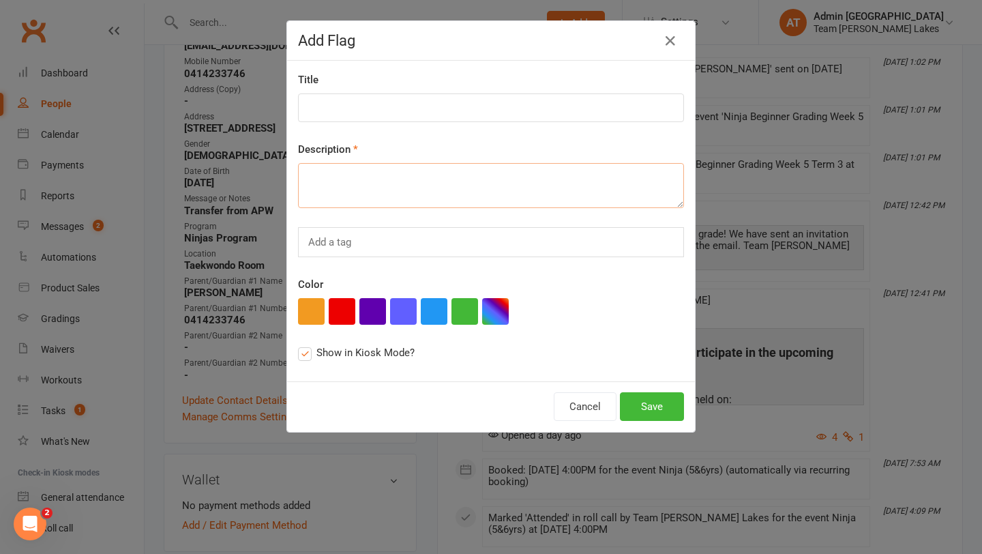
click at [382, 183] on textarea at bounding box center [491, 185] width 386 height 45
type textarea "a"
type textarea "Allergic to cashew and pistachio"
click at [339, 311] on button "button" at bounding box center [342, 311] width 27 height 27
click at [660, 406] on button "Save" at bounding box center [652, 406] width 64 height 29
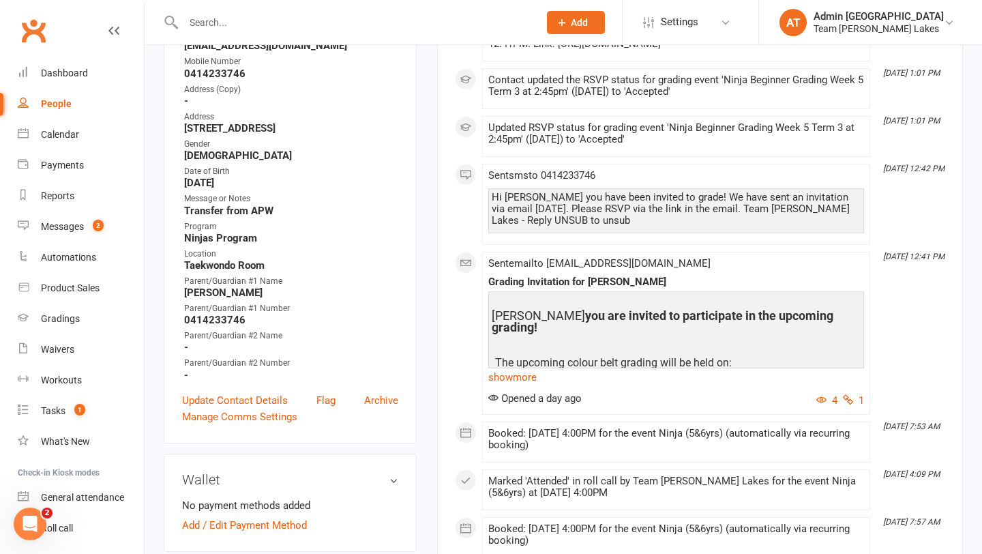
scroll to position [0, 0]
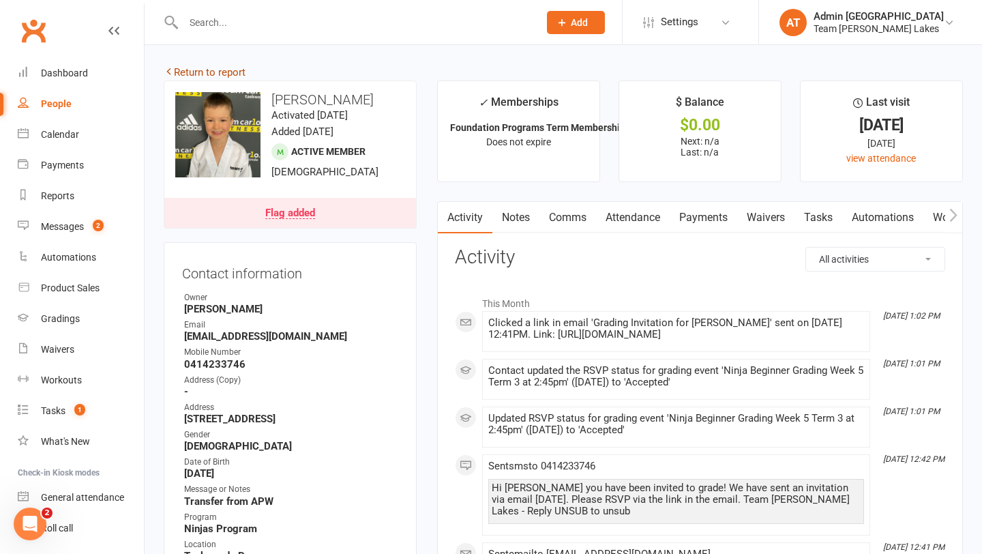
click at [218, 66] on link "Return to report" at bounding box center [205, 72] width 82 height 12
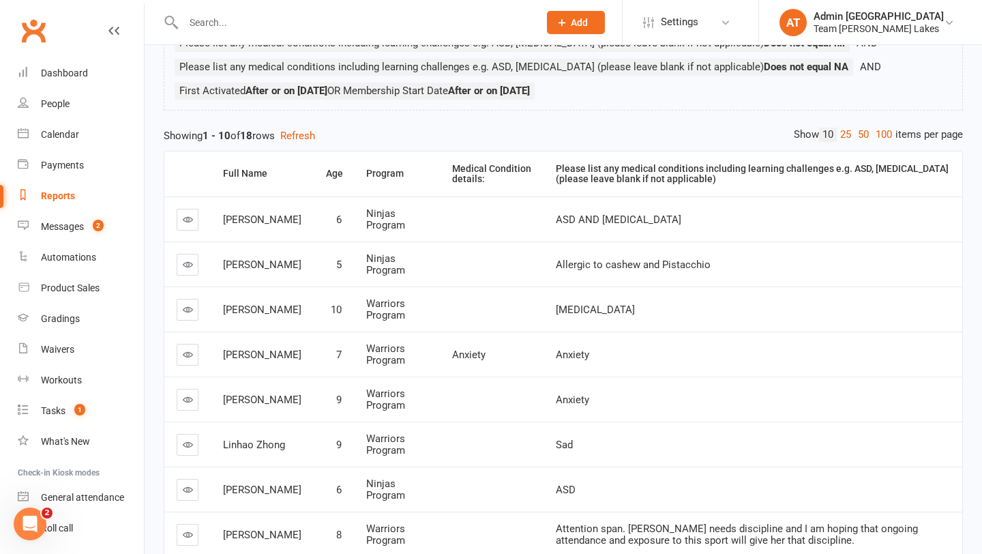
scroll to position [295, 0]
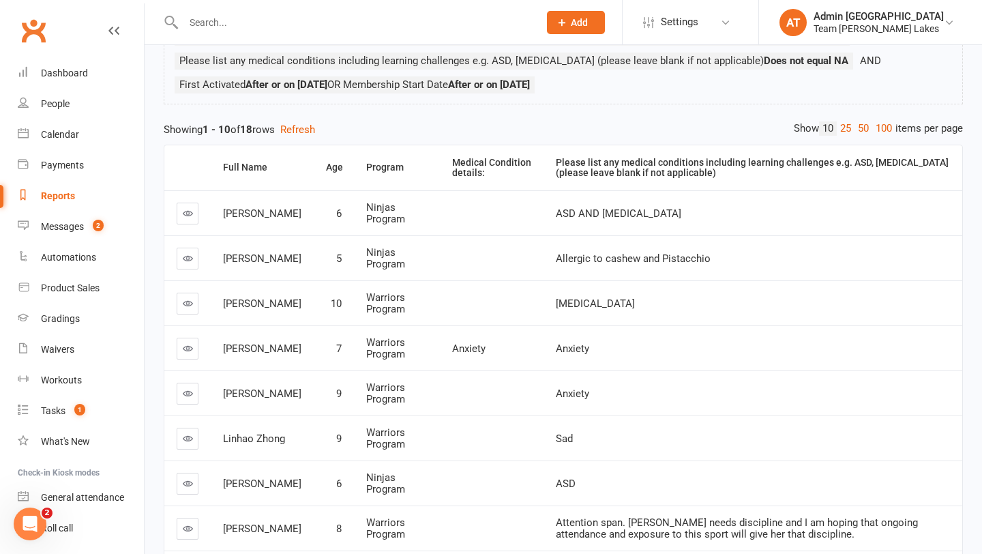
click at [188, 302] on icon at bounding box center [188, 303] width 10 height 10
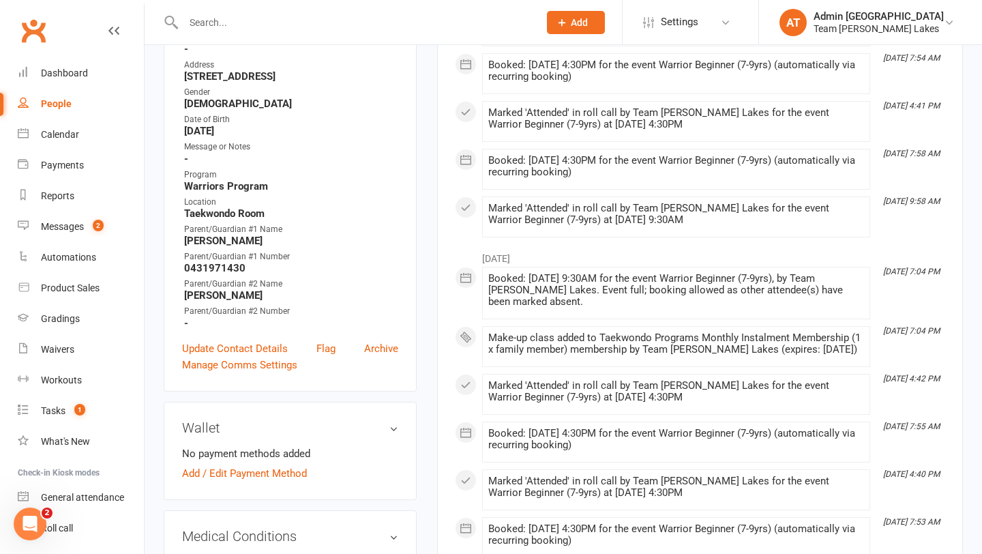
scroll to position [322, 0]
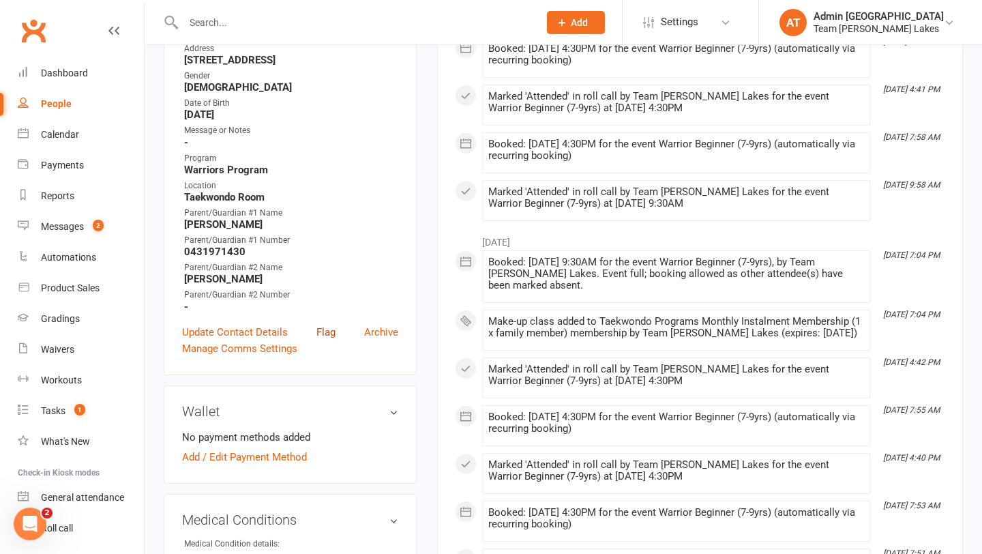
click at [330, 327] on link "Flag" at bounding box center [326, 332] width 19 height 16
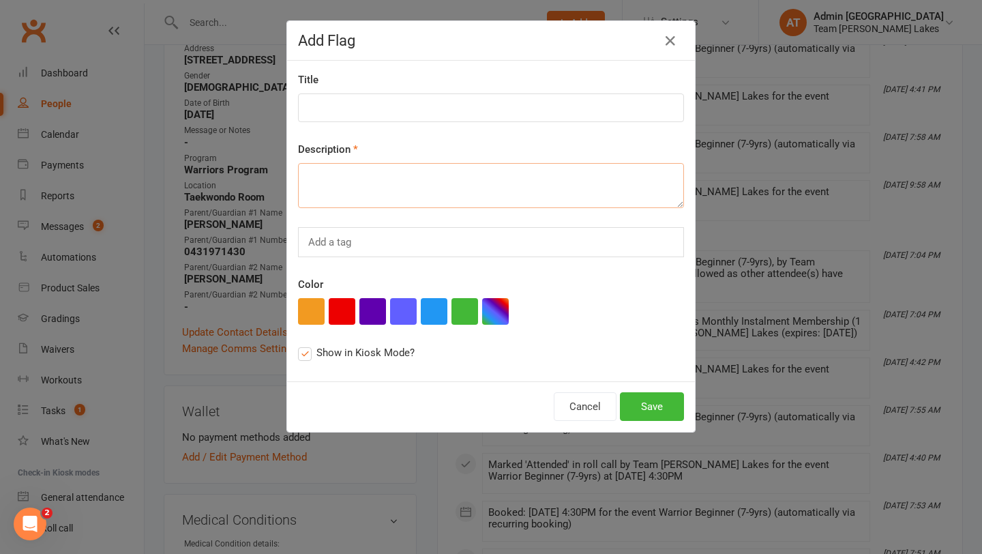
click at [366, 201] on textarea at bounding box center [491, 185] width 386 height 45
type textarea "Anxiety disorder"
click at [341, 299] on button "button" at bounding box center [342, 311] width 27 height 27
click at [660, 414] on button "Save" at bounding box center [652, 406] width 64 height 29
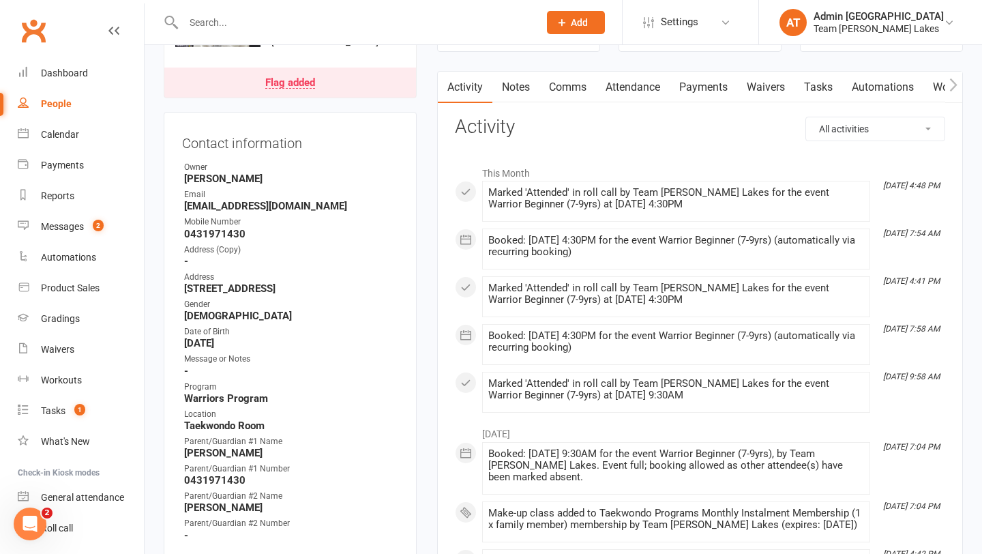
scroll to position [0, 0]
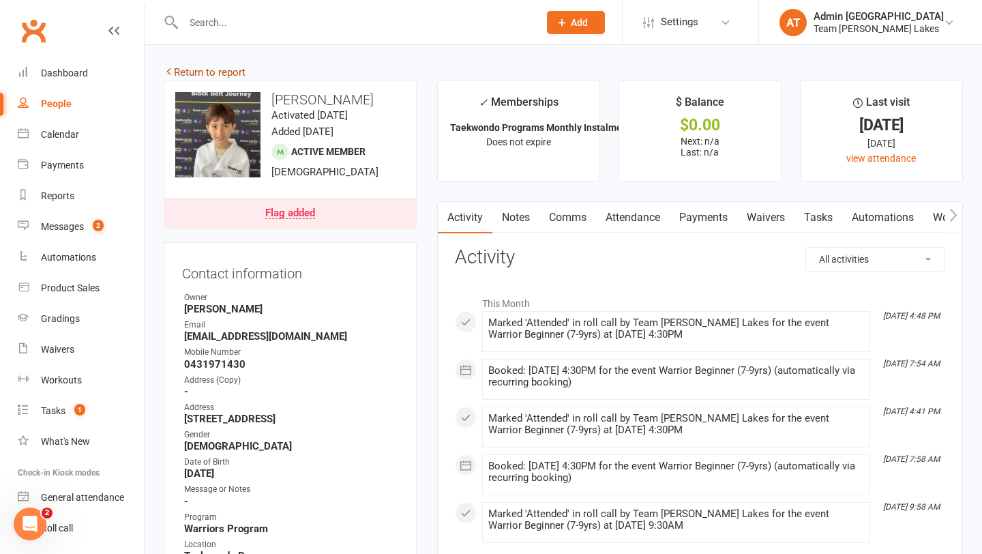
click at [214, 69] on link "Return to report" at bounding box center [205, 72] width 82 height 12
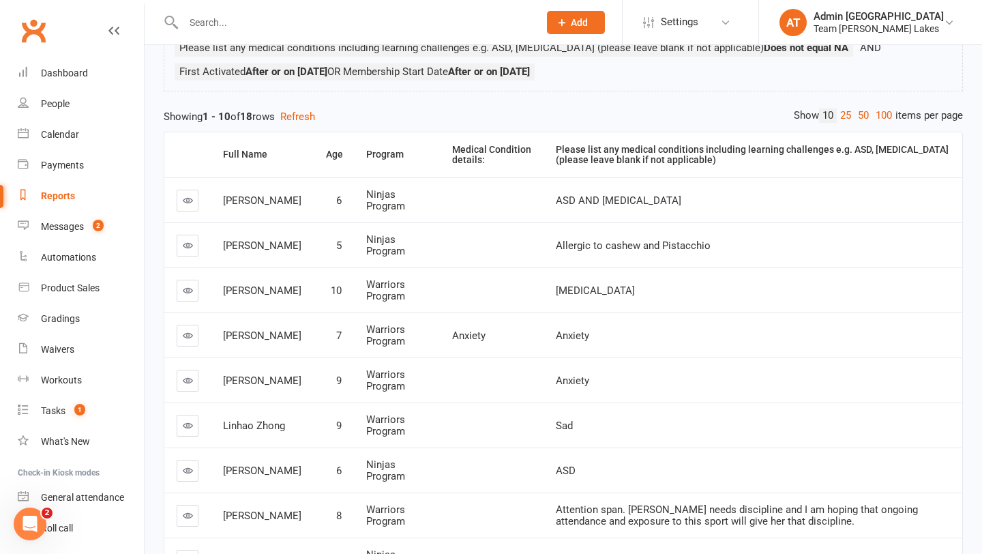
scroll to position [309, 0]
click at [191, 336] on icon at bounding box center [188, 334] width 10 height 10
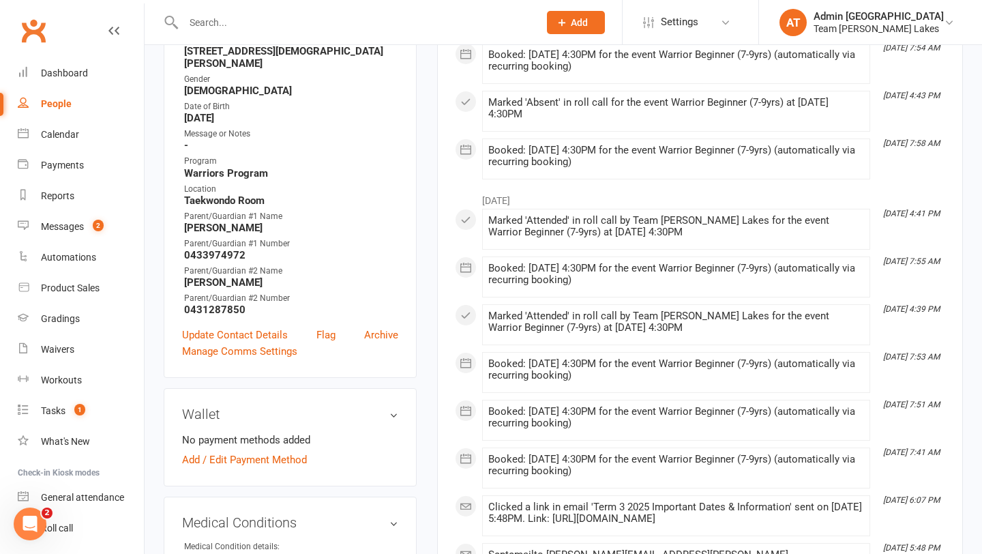
scroll to position [392, 0]
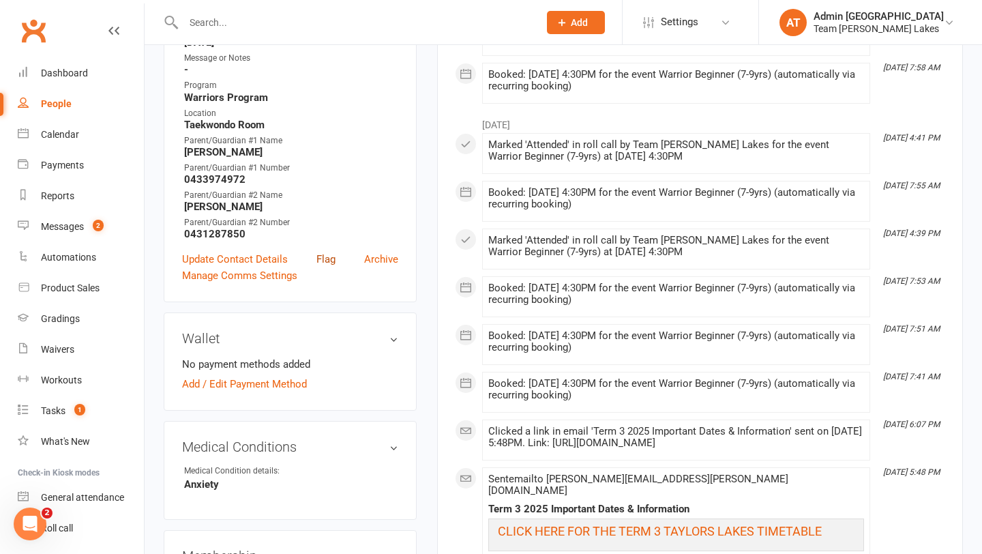
click at [328, 251] on link "Flag" at bounding box center [326, 259] width 19 height 16
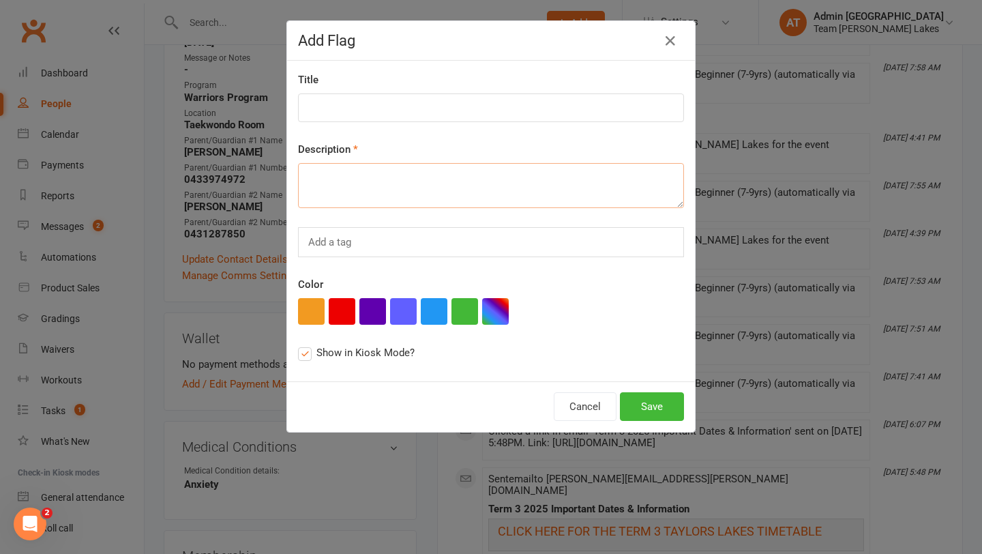
click at [405, 180] on textarea at bounding box center [491, 185] width 386 height 45
type textarea "Anxiety"
click at [344, 317] on button "button" at bounding box center [342, 311] width 27 height 27
click at [651, 408] on button "Save" at bounding box center [652, 406] width 64 height 29
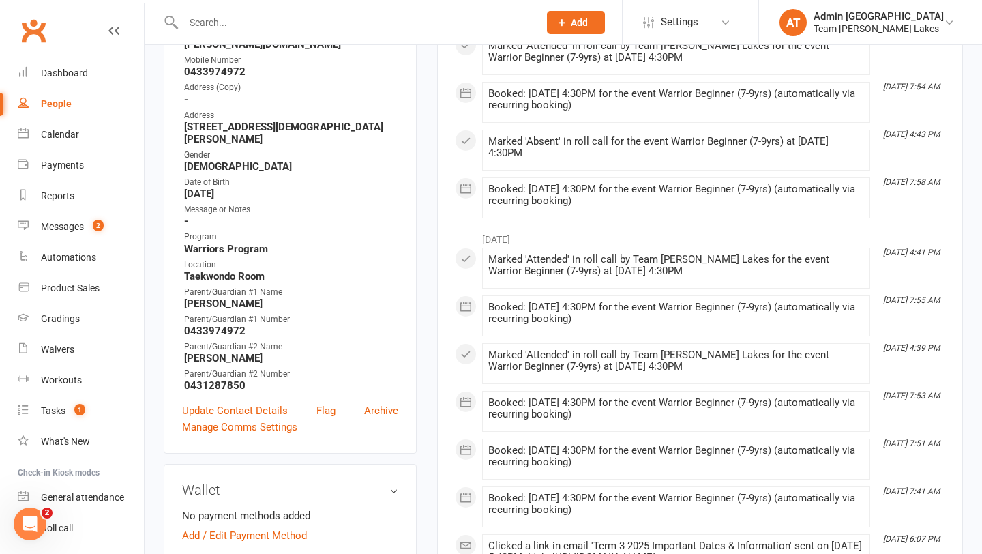
scroll to position [0, 0]
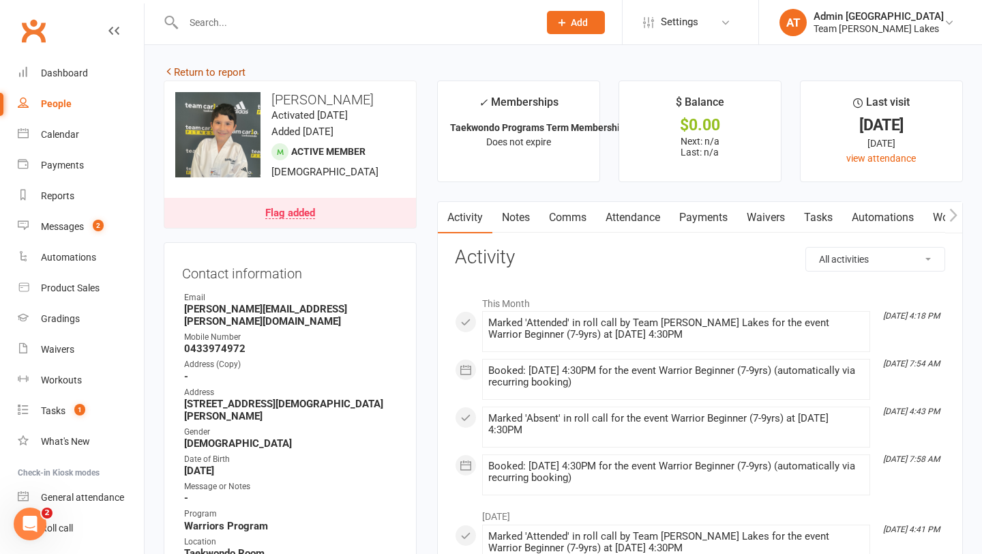
click at [218, 74] on link "Return to report" at bounding box center [205, 72] width 82 height 12
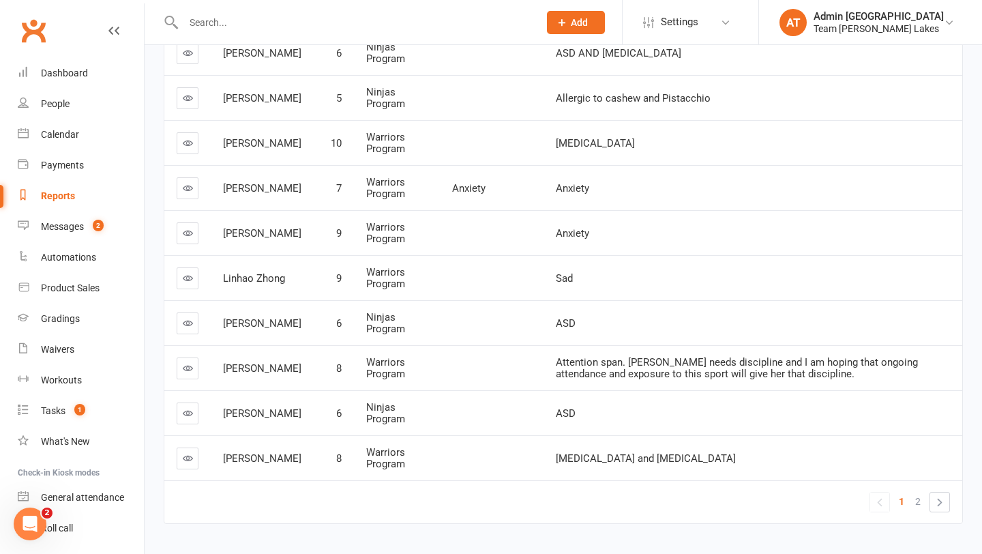
scroll to position [475, 0]
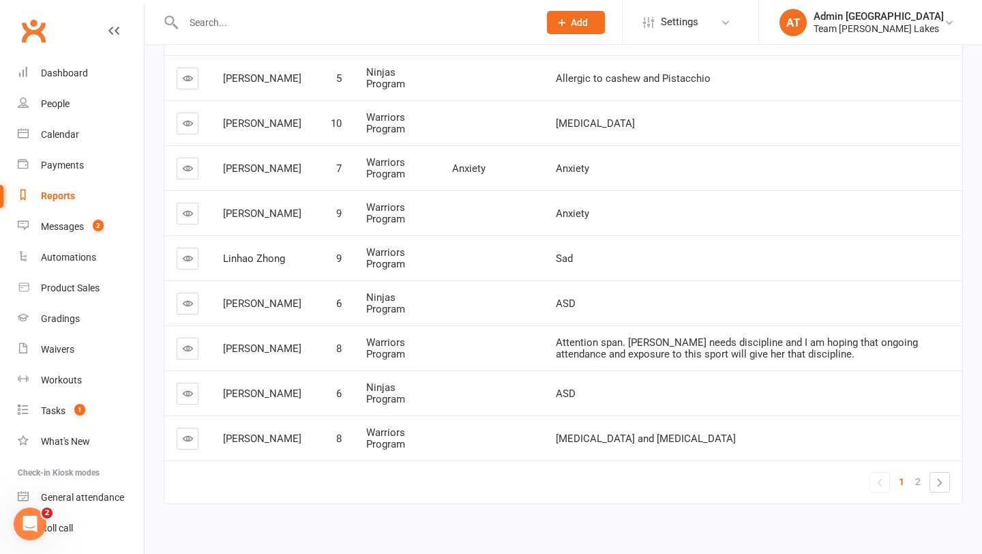
click at [185, 217] on icon at bounding box center [188, 213] width 10 height 10
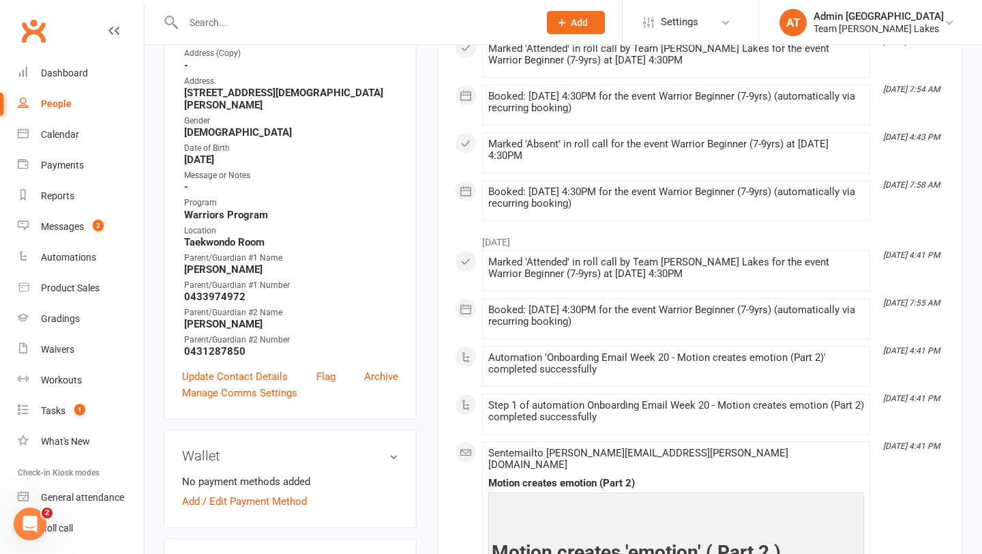
scroll to position [304, 0]
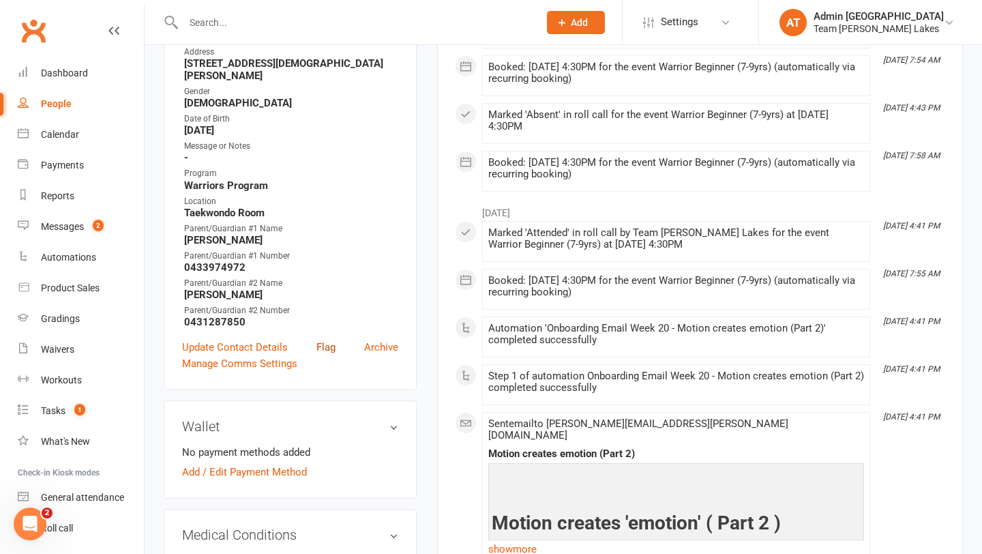
click at [327, 339] on link "Flag" at bounding box center [326, 347] width 19 height 16
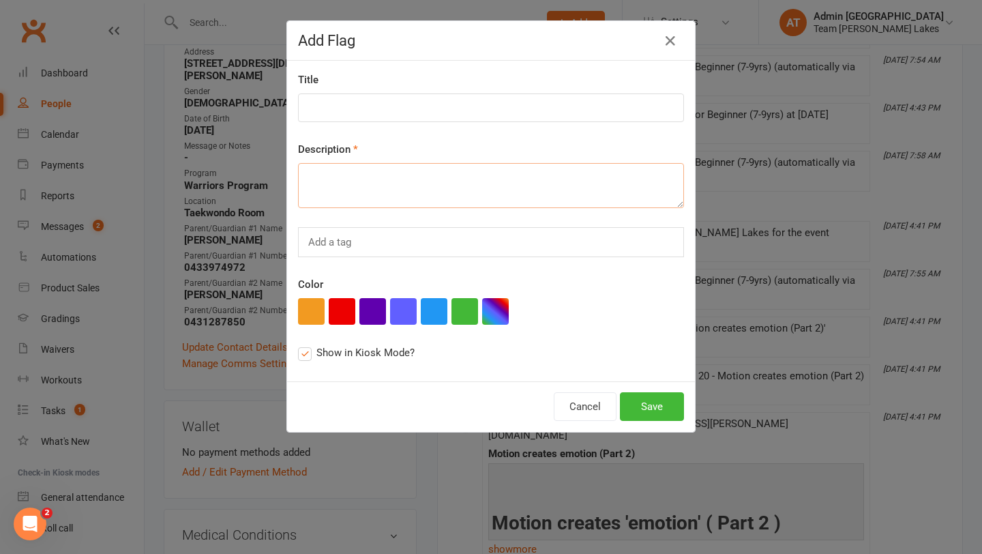
click at [349, 188] on textarea at bounding box center [491, 185] width 386 height 45
type textarea "a"
type textarea "Anxiety"
click at [348, 308] on button "button" at bounding box center [342, 311] width 27 height 27
click at [649, 398] on button "Save" at bounding box center [652, 406] width 64 height 29
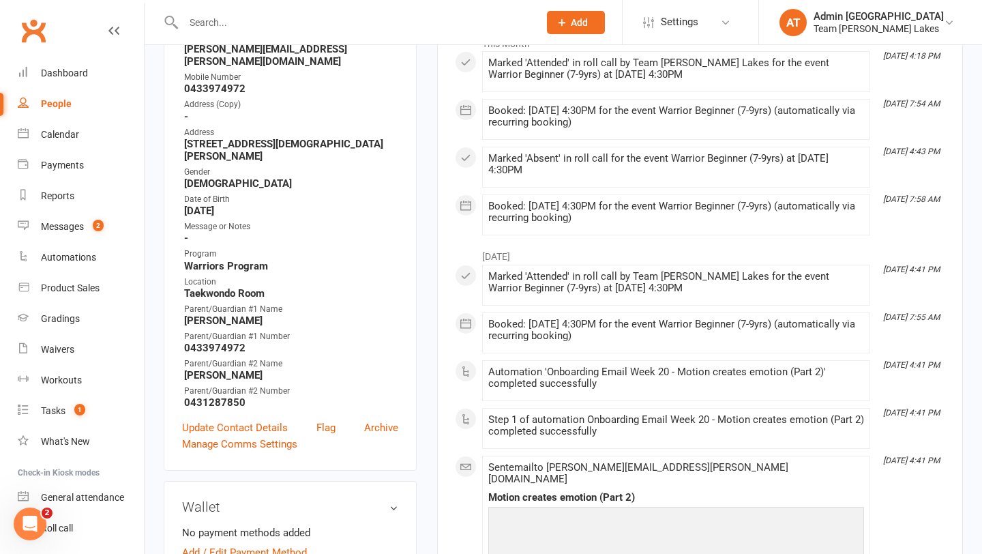
scroll to position [0, 0]
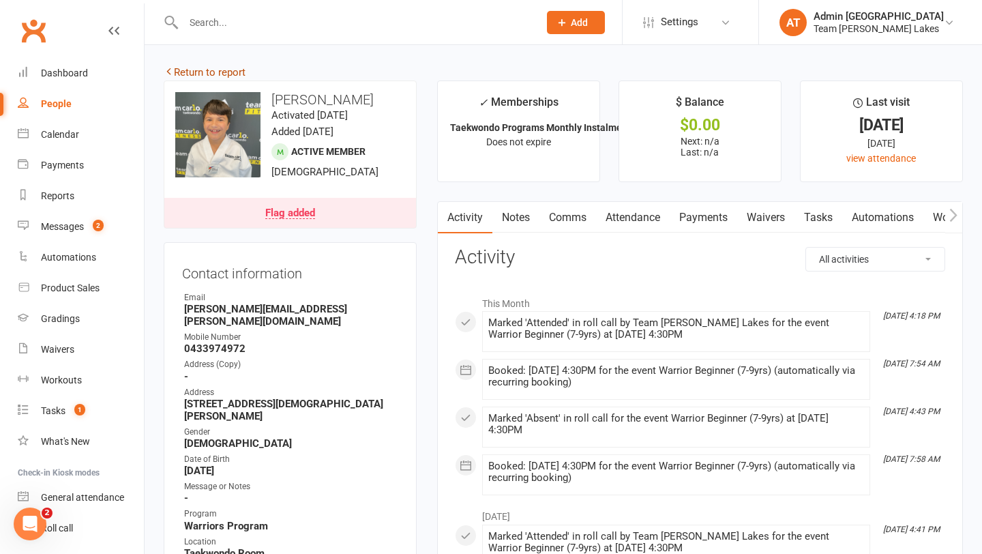
click at [194, 72] on link "Return to report" at bounding box center [205, 72] width 82 height 12
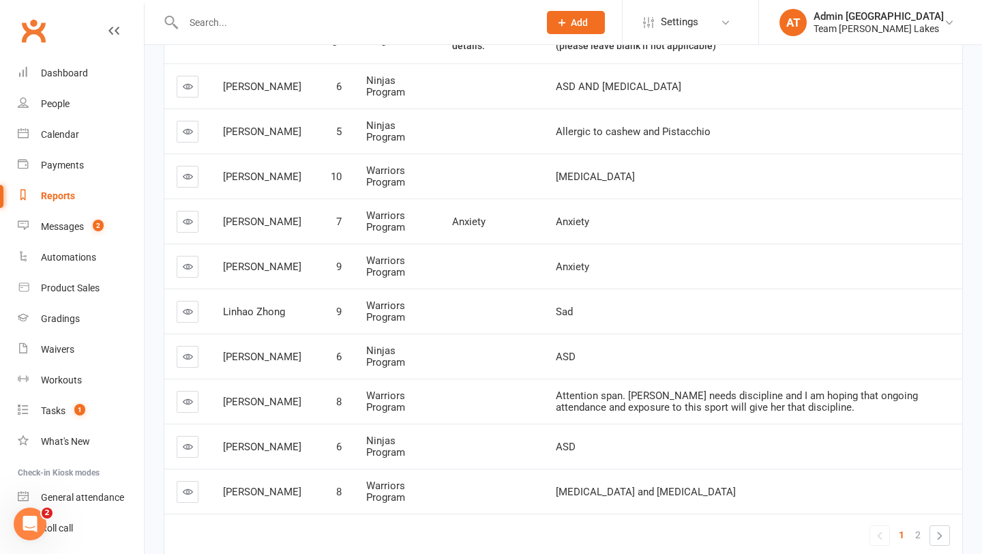
scroll to position [423, 0]
click at [184, 314] on icon at bounding box center [188, 310] width 10 height 10
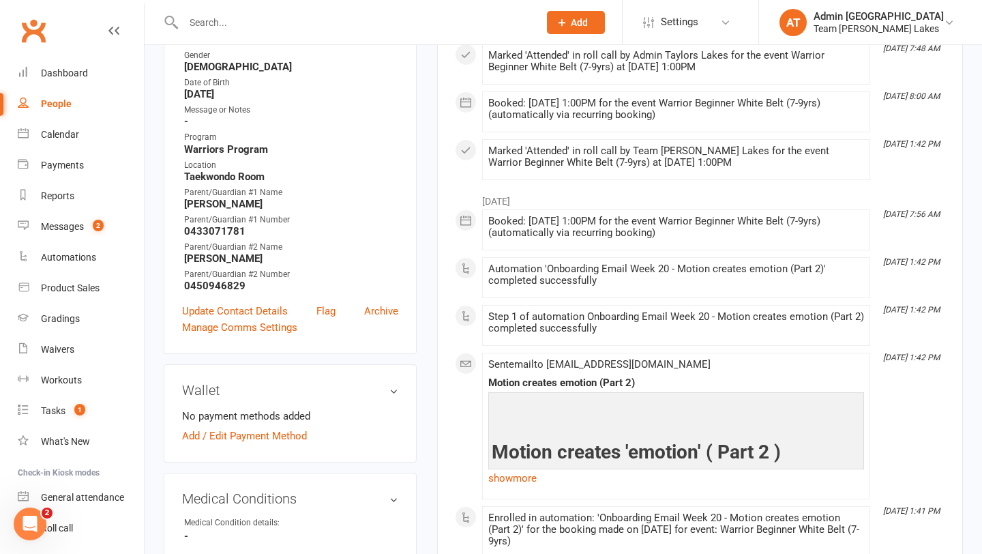
scroll to position [340, 0]
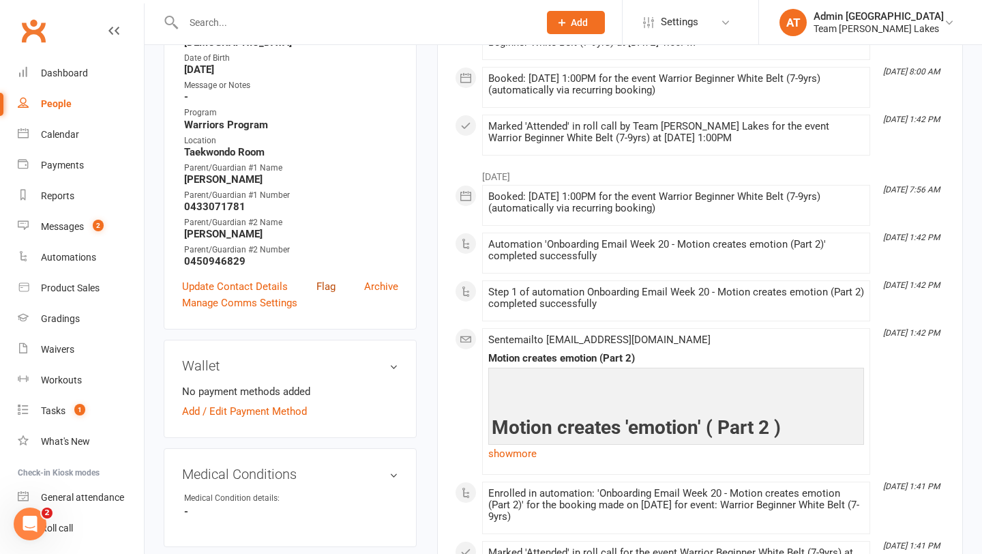
click at [326, 295] on link "Flag" at bounding box center [326, 286] width 19 height 16
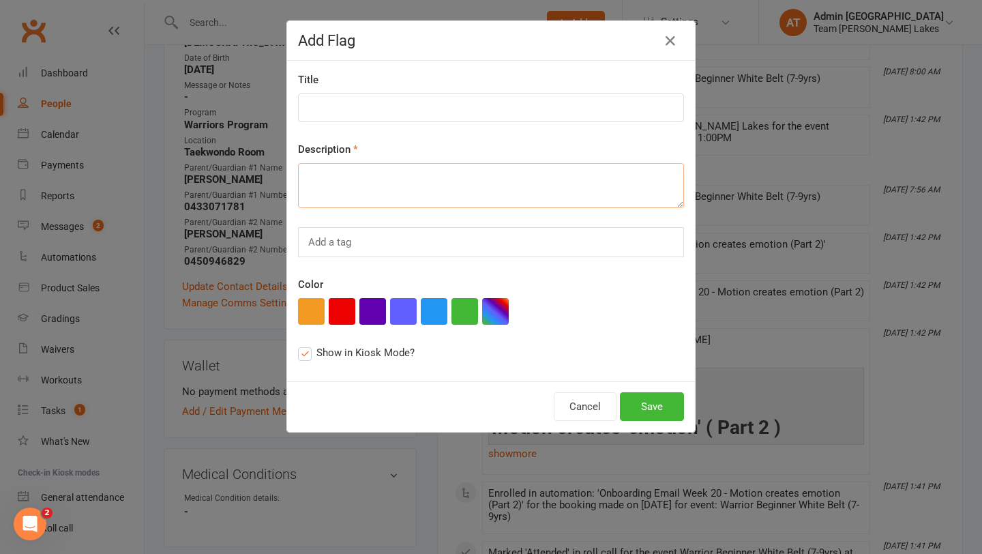
click at [327, 196] on textarea at bounding box center [491, 185] width 386 height 45
type textarea "Seasonal Anxiety Disorder"
click at [337, 310] on button "button" at bounding box center [342, 311] width 27 height 27
click at [632, 405] on button "Save" at bounding box center [652, 406] width 64 height 29
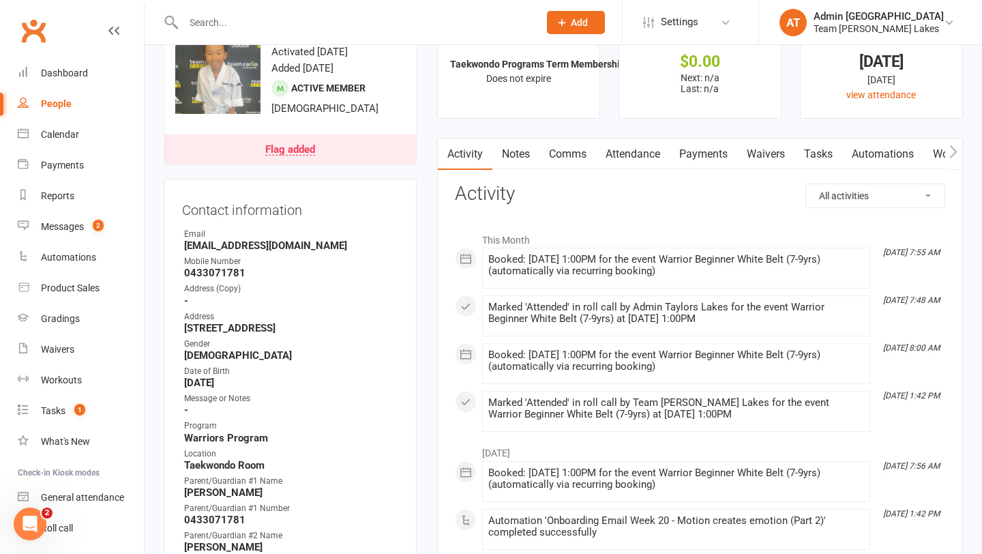
scroll to position [0, 0]
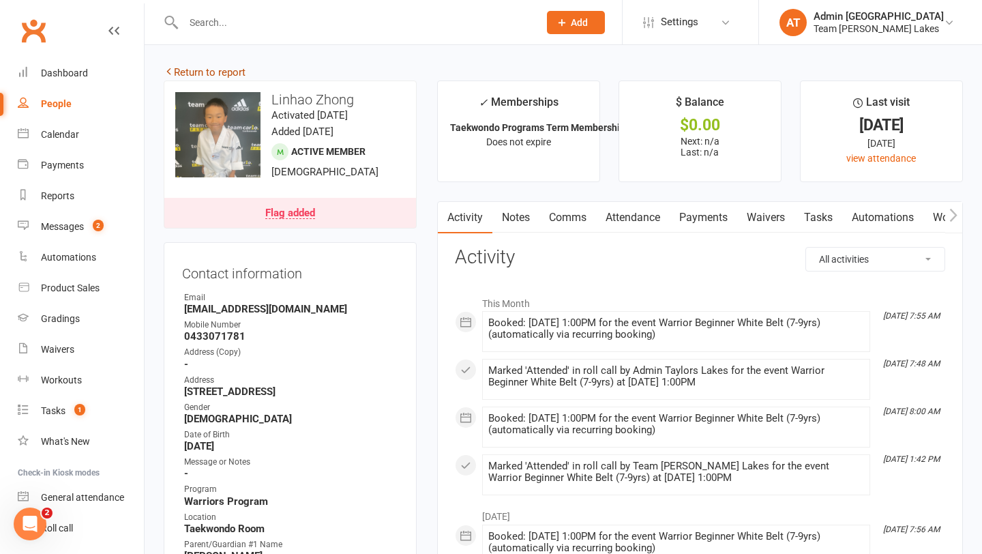
click at [227, 70] on link "Return to report" at bounding box center [205, 72] width 82 height 12
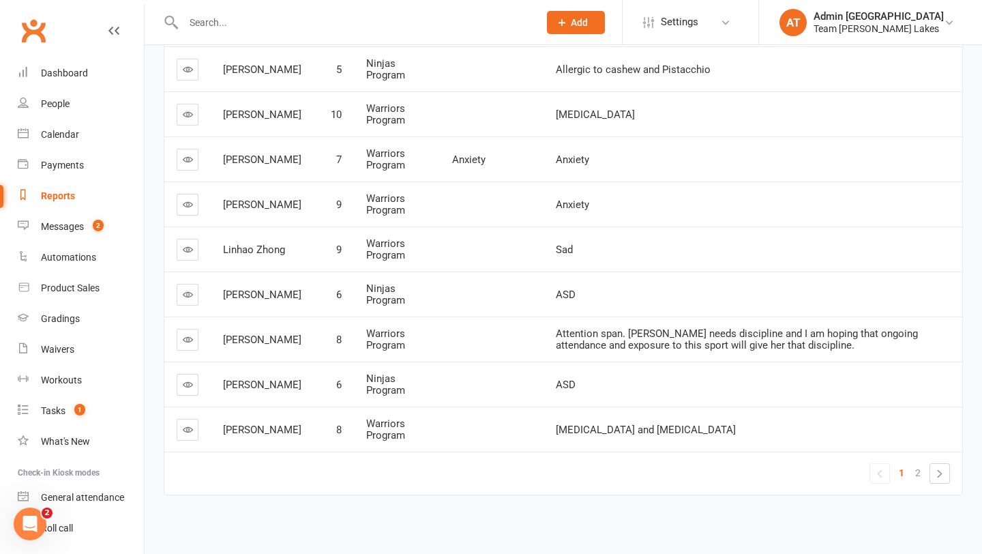
scroll to position [490, 0]
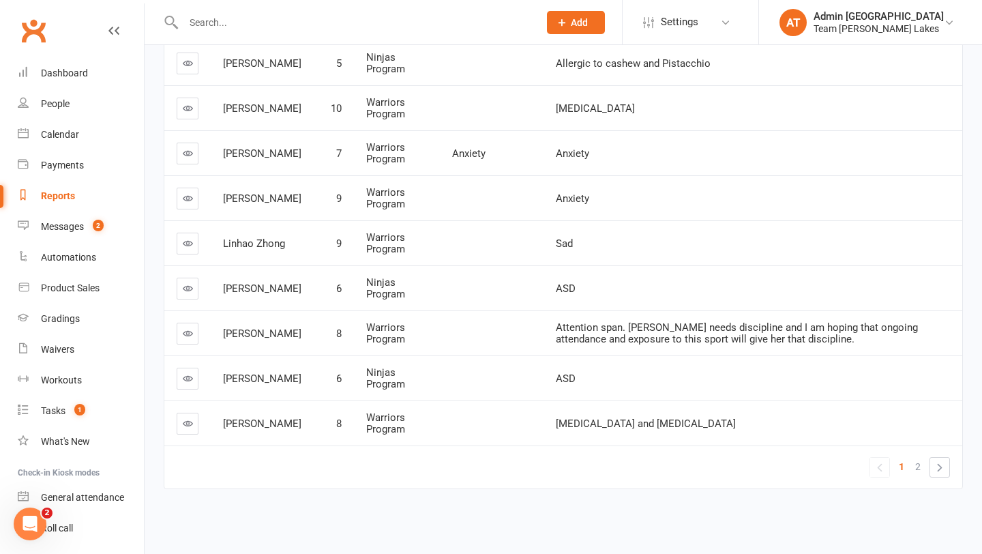
click at [190, 287] on icon at bounding box center [188, 288] width 10 height 10
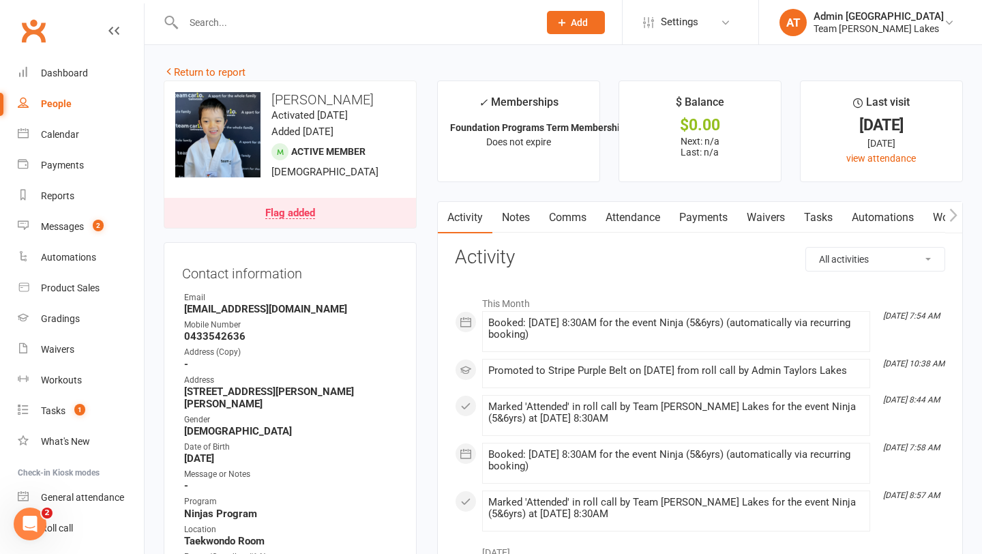
click at [298, 204] on link "Flag added" at bounding box center [290, 213] width 252 height 30
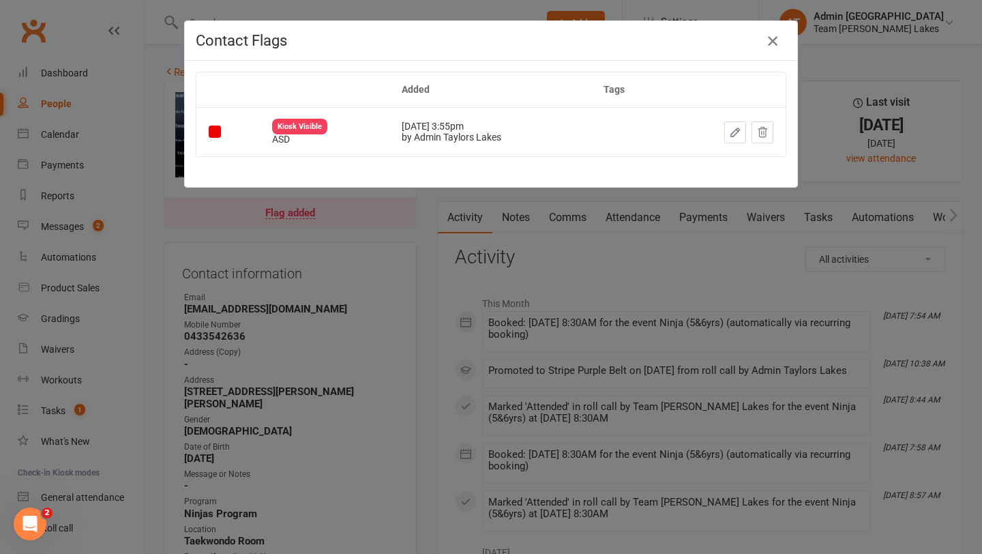
click at [768, 41] on icon "button" at bounding box center [773, 41] width 16 height 16
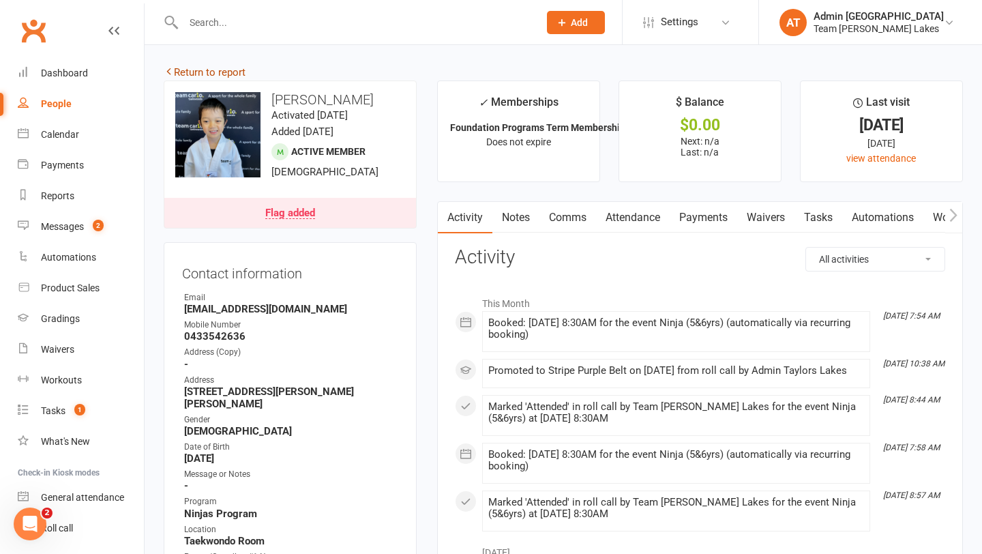
click at [194, 76] on link "Return to report" at bounding box center [205, 72] width 82 height 12
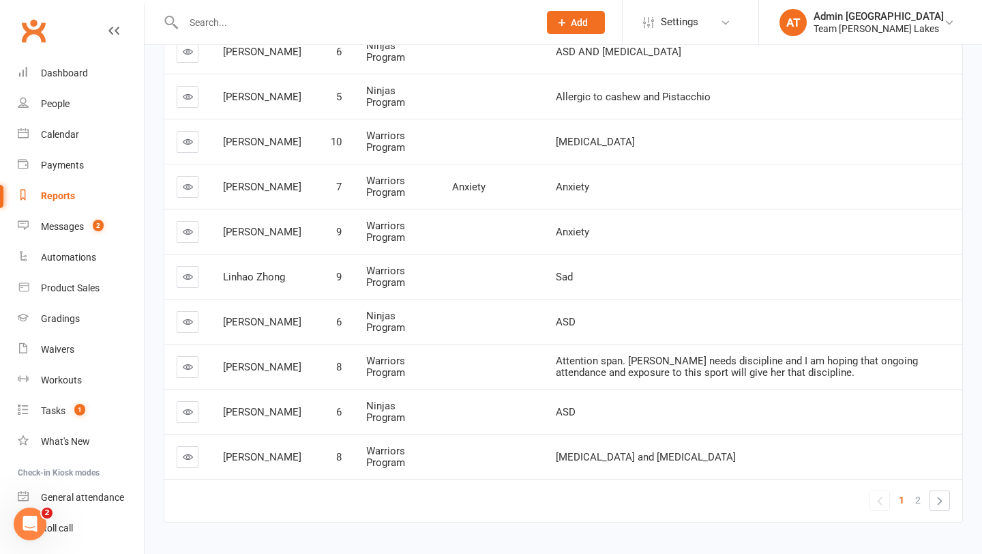
scroll to position [490, 0]
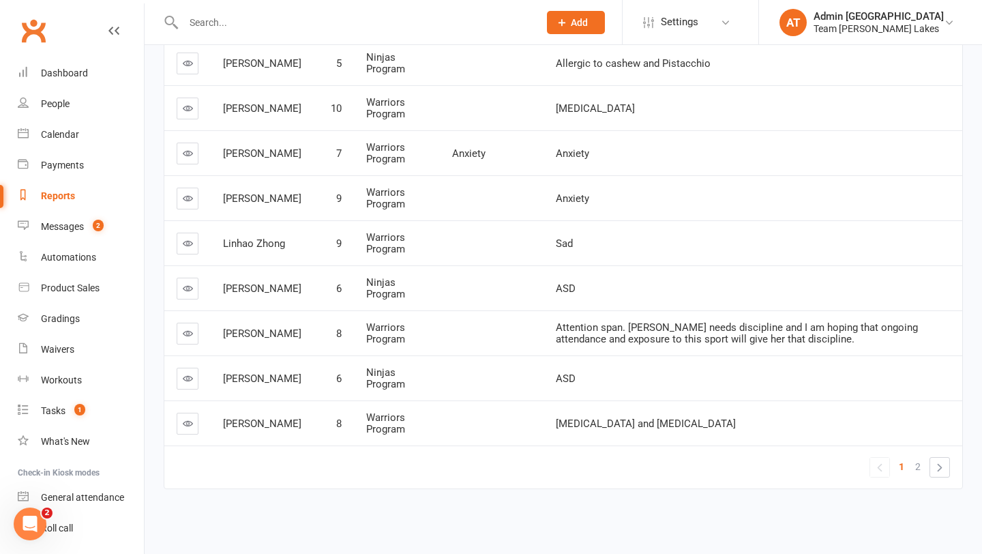
click at [188, 332] on icon at bounding box center [188, 333] width 10 height 10
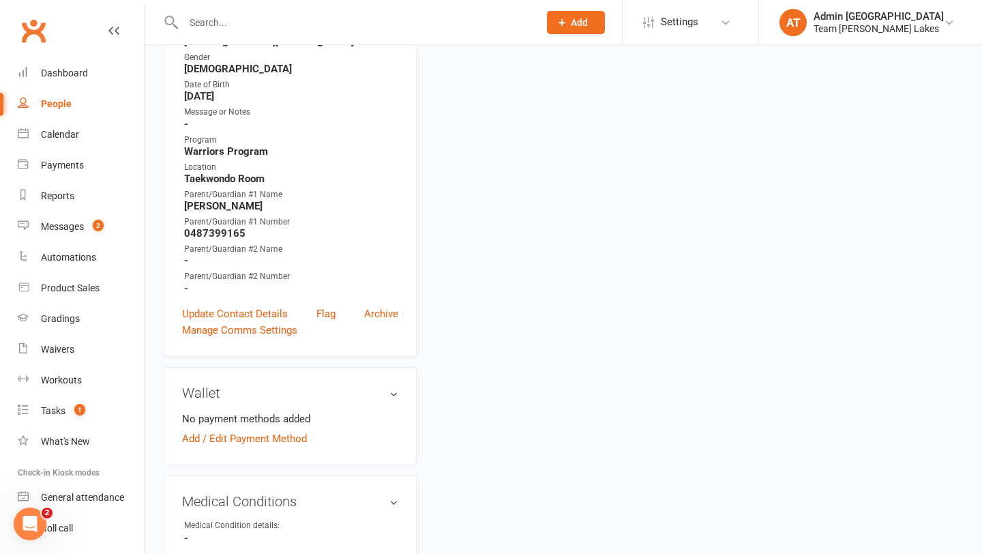
scroll to position [403, 0]
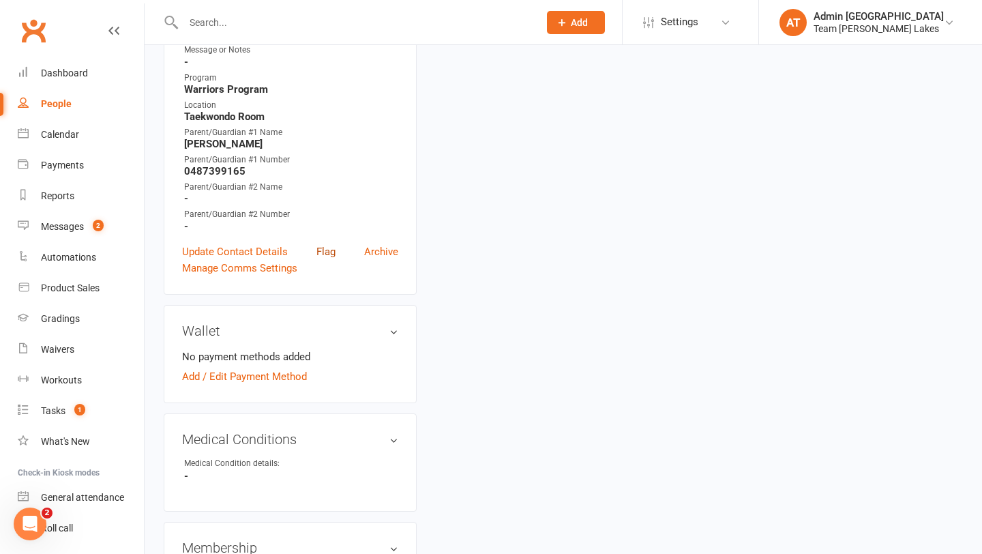
click at [328, 250] on link "Flag" at bounding box center [326, 252] width 19 height 16
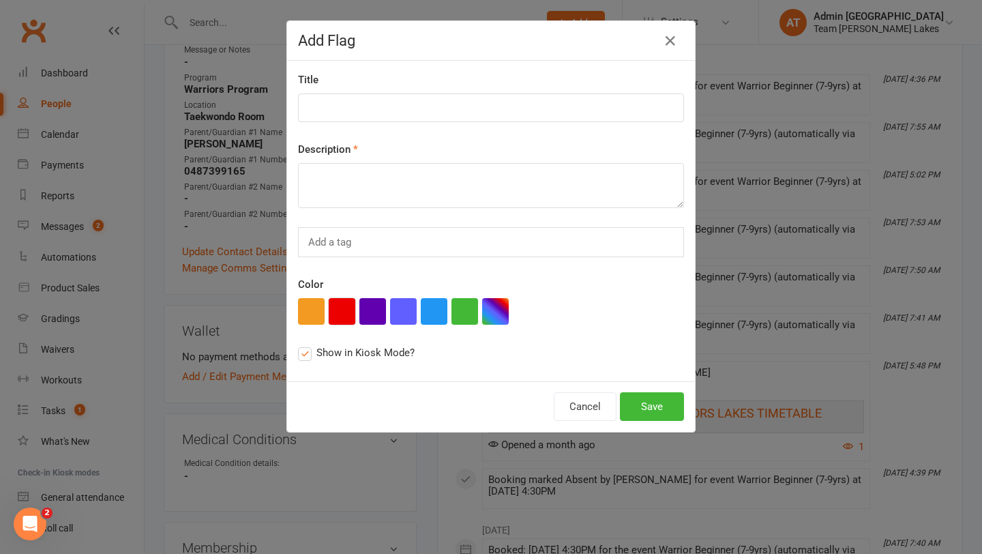
click at [340, 303] on button "button" at bounding box center [342, 311] width 27 height 27
click at [345, 154] on label "Description" at bounding box center [328, 149] width 60 height 16
click at [345, 186] on textarea at bounding box center [491, 185] width 386 height 45
type textarea "Challenges with focus"
click at [673, 396] on button "Save" at bounding box center [652, 406] width 64 height 29
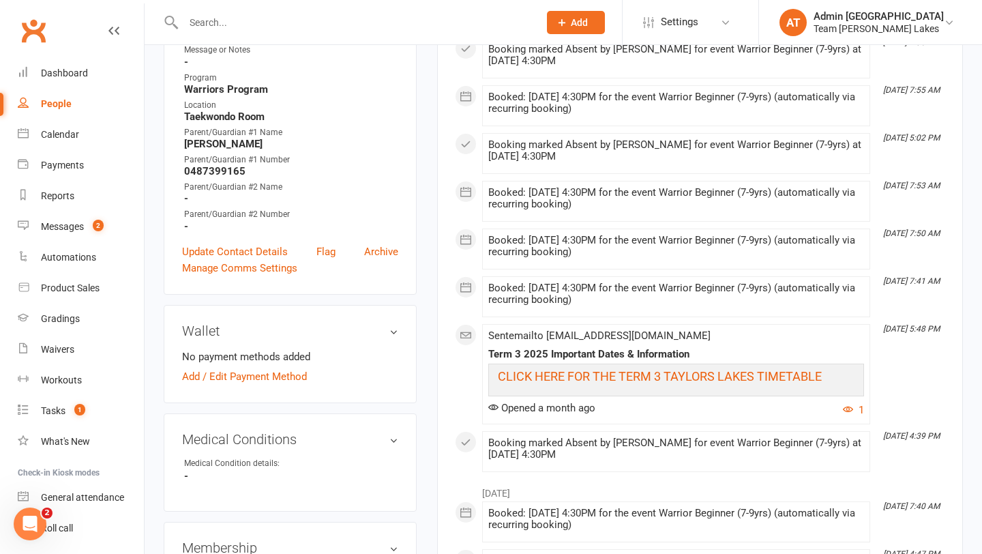
scroll to position [0, 0]
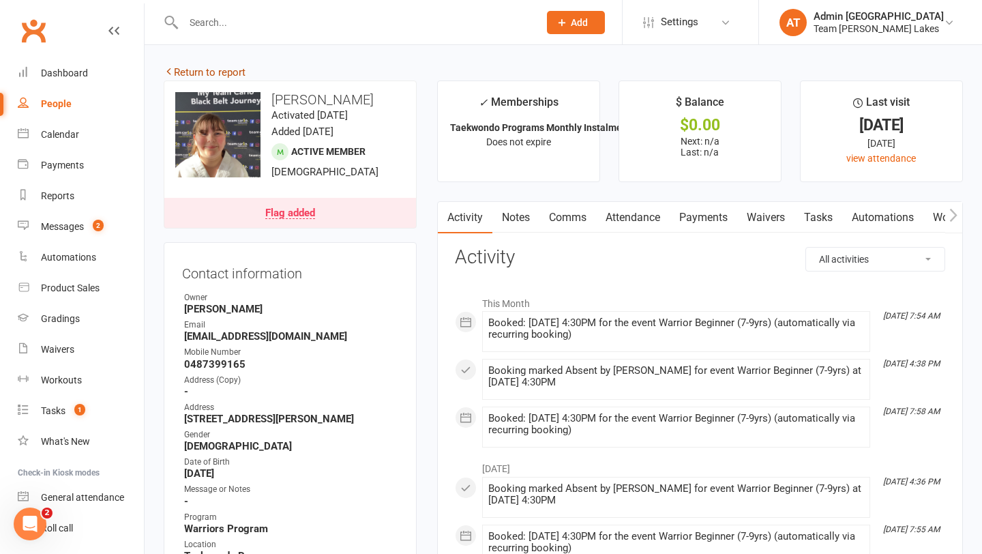
click at [212, 71] on link "Return to report" at bounding box center [205, 72] width 82 height 12
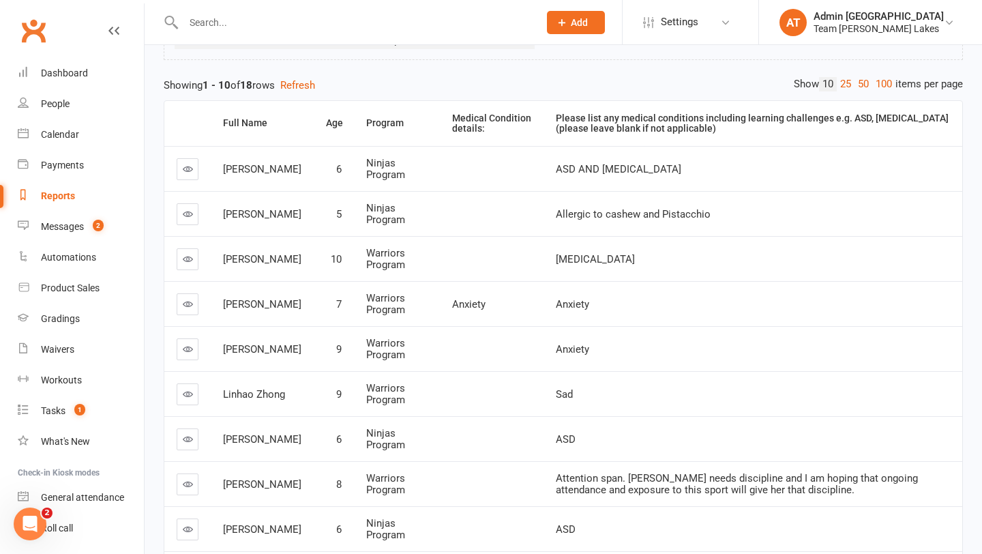
scroll to position [490, 0]
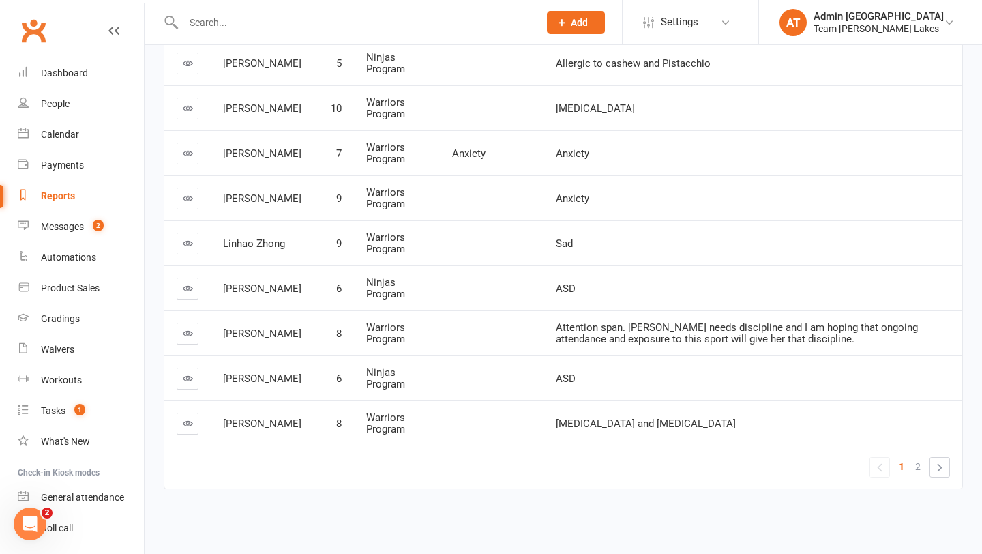
click at [186, 379] on icon at bounding box center [188, 378] width 10 height 10
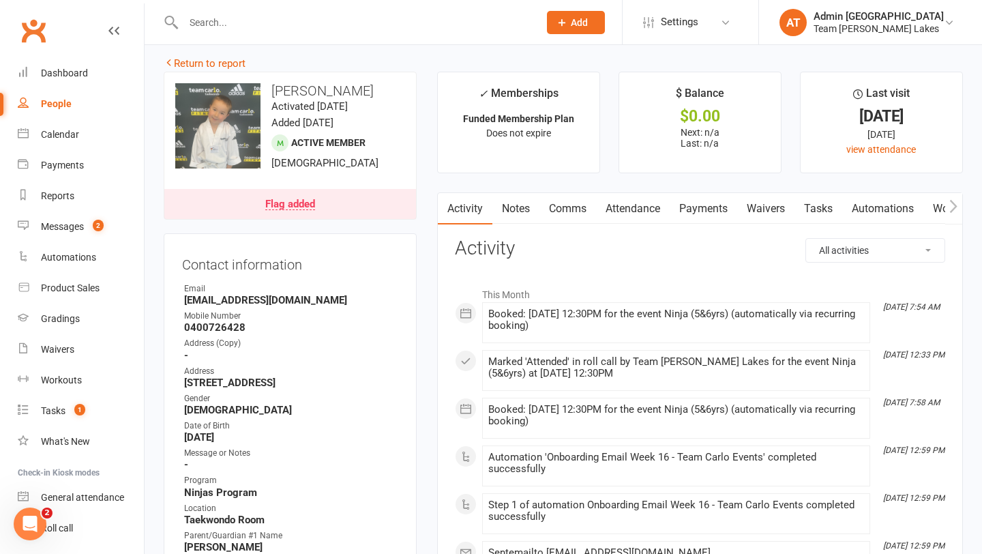
scroll to position [11, 0]
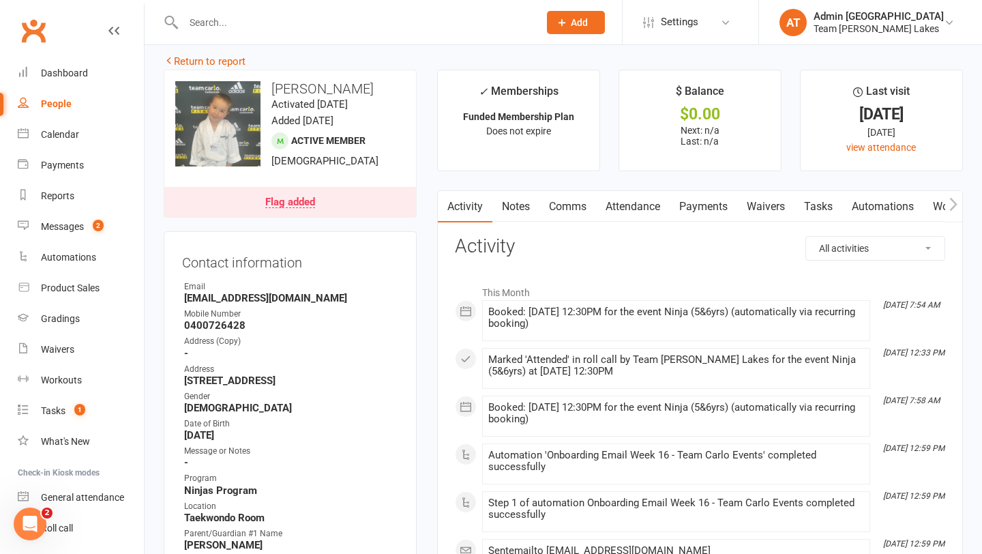
click at [297, 203] on div "Flag added" at bounding box center [290, 202] width 50 height 11
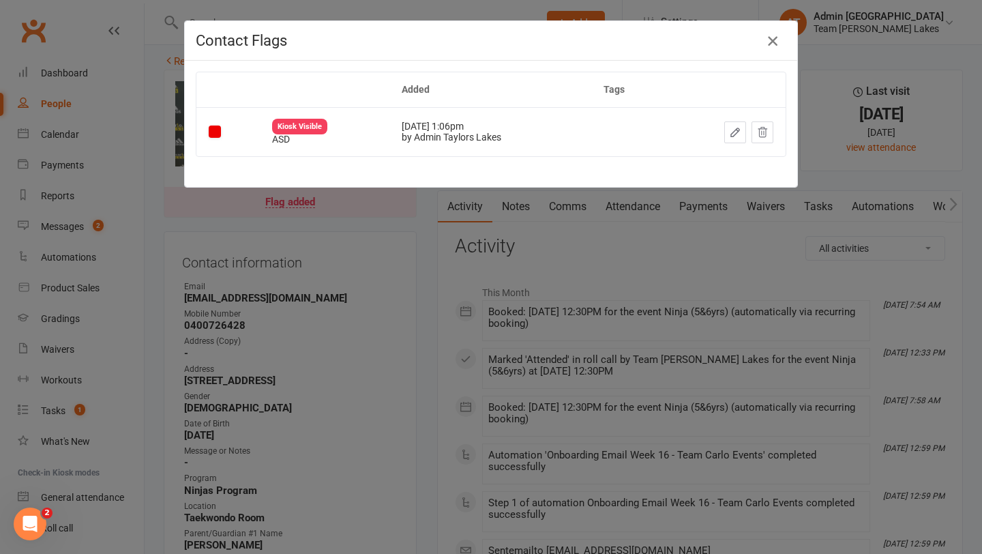
click at [771, 44] on icon "button" at bounding box center [773, 41] width 16 height 16
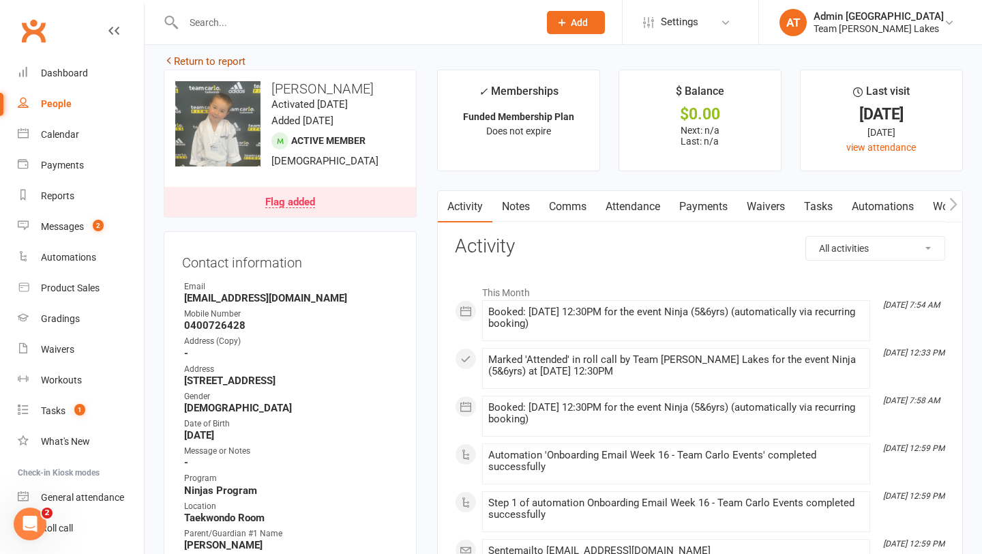
click at [231, 63] on link "Return to report" at bounding box center [205, 61] width 82 height 12
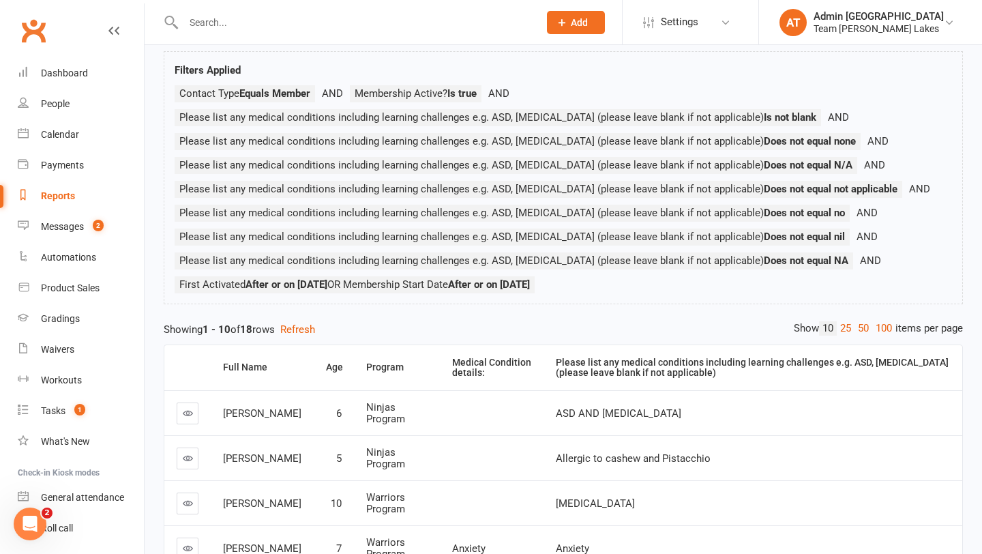
scroll to position [490, 0]
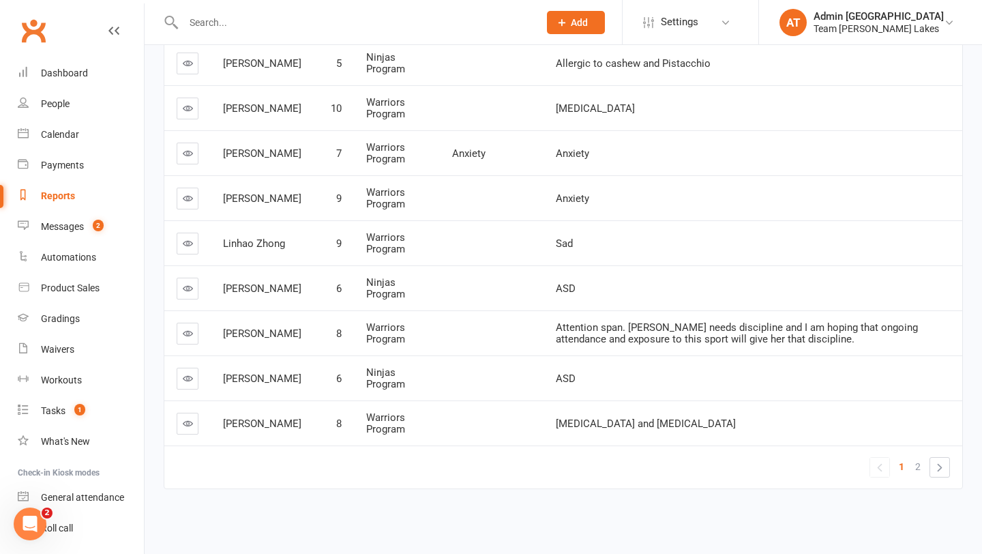
click at [190, 426] on icon at bounding box center [188, 423] width 10 height 10
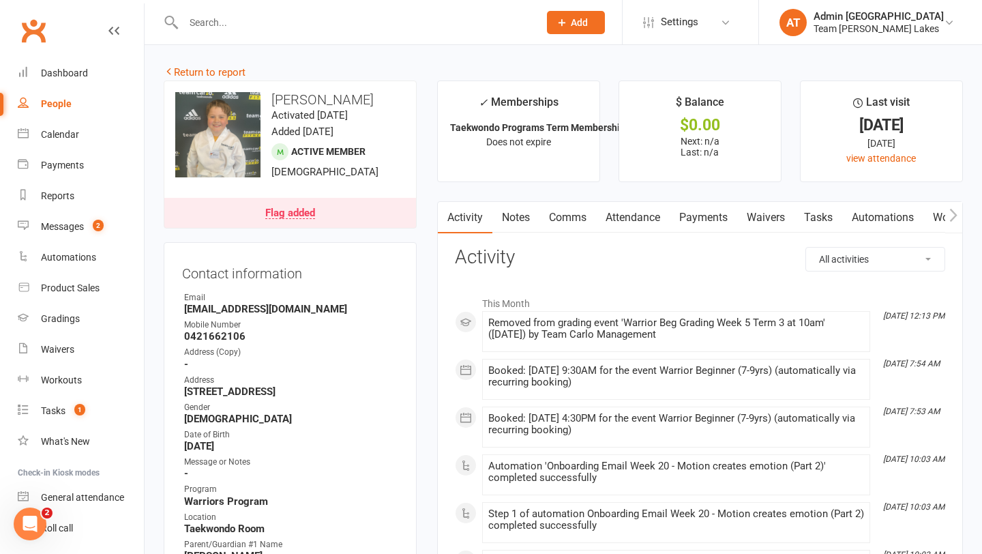
click at [298, 214] on div "Flag added" at bounding box center [290, 213] width 50 height 11
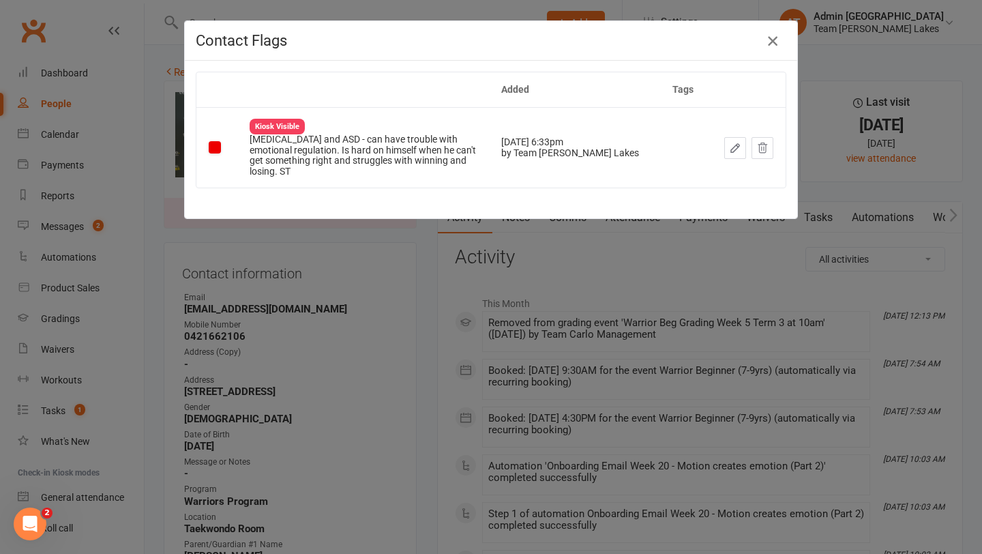
click at [777, 34] on icon "button" at bounding box center [773, 41] width 16 height 16
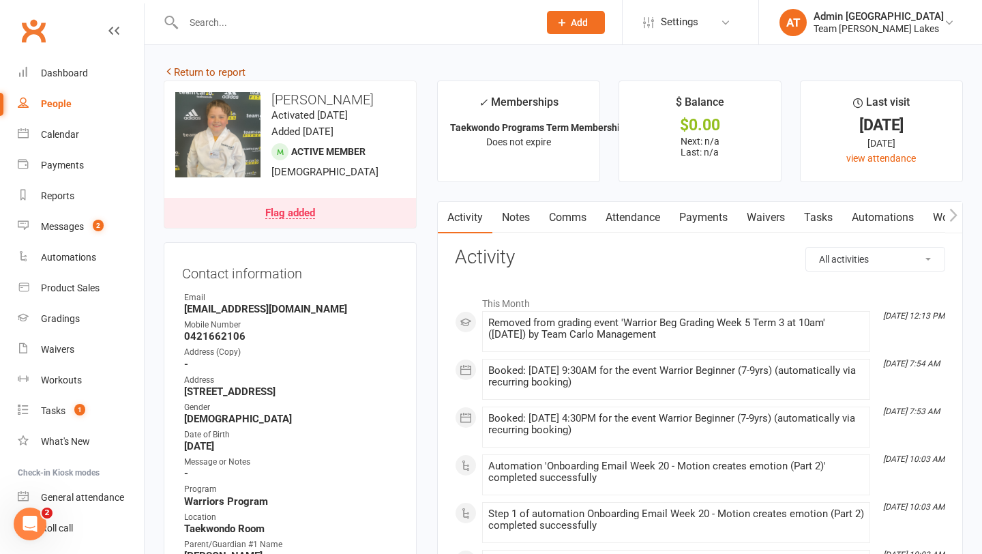
click at [222, 74] on link "Return to report" at bounding box center [205, 72] width 82 height 12
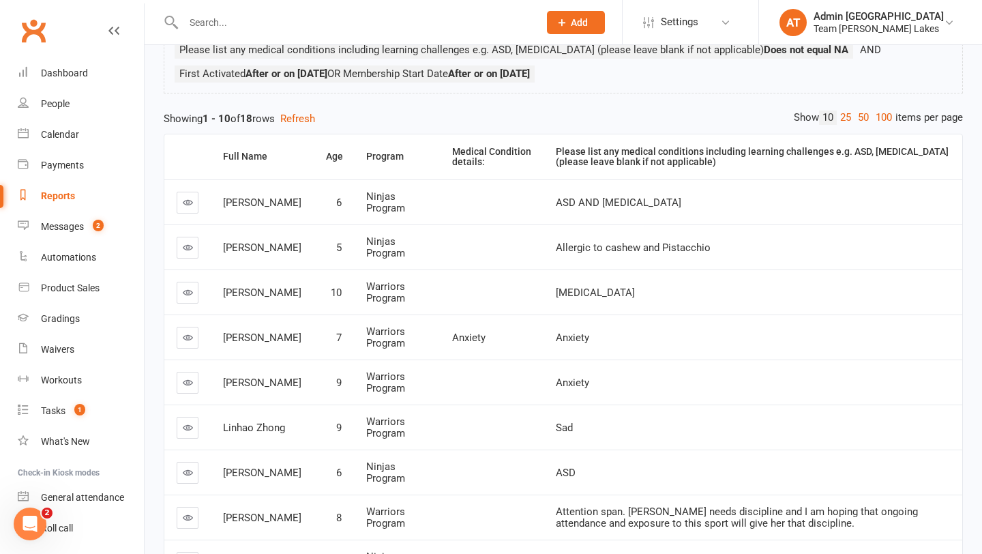
scroll to position [490, 0]
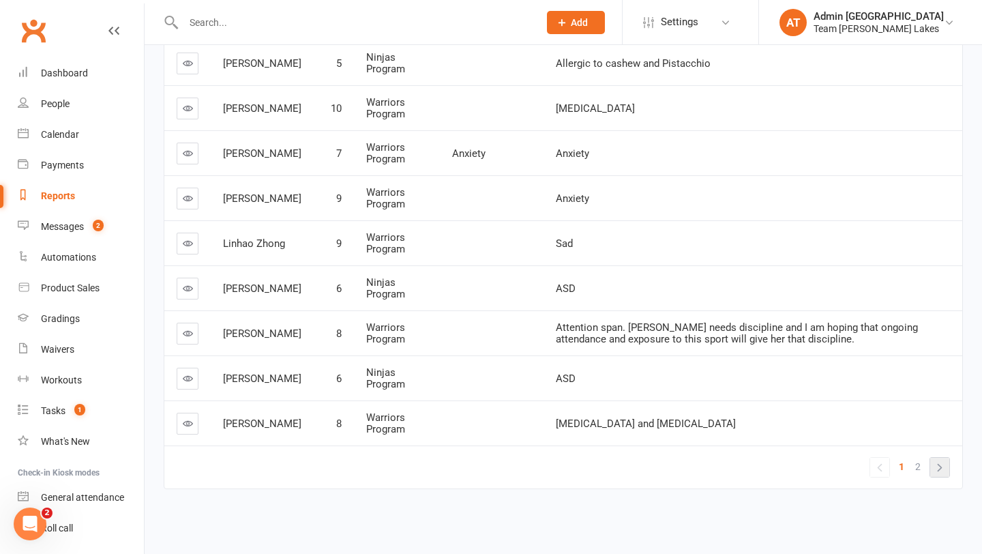
click at [944, 467] on link "»" at bounding box center [940, 467] width 19 height 19
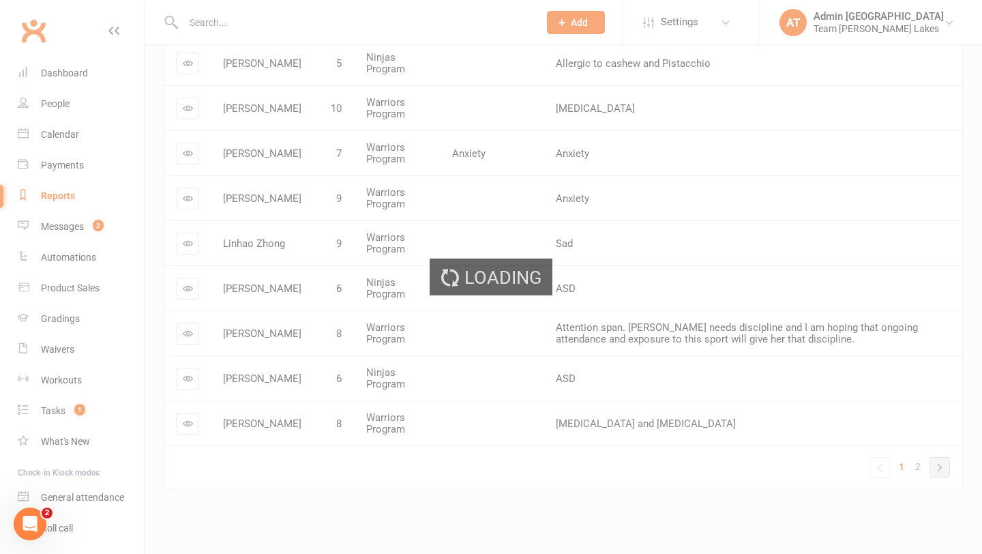
scroll to position [400, 0]
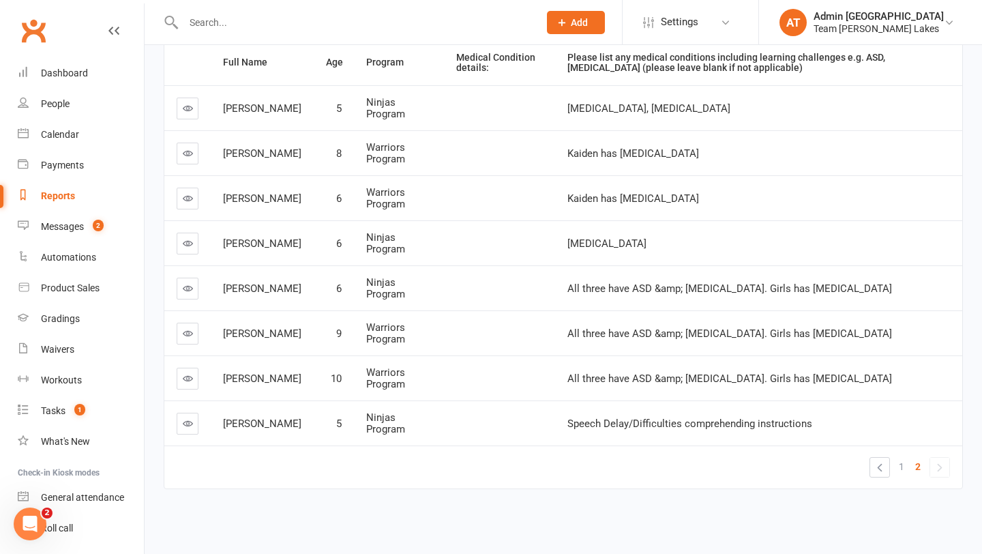
click at [190, 116] on link at bounding box center [188, 109] width 22 height 22
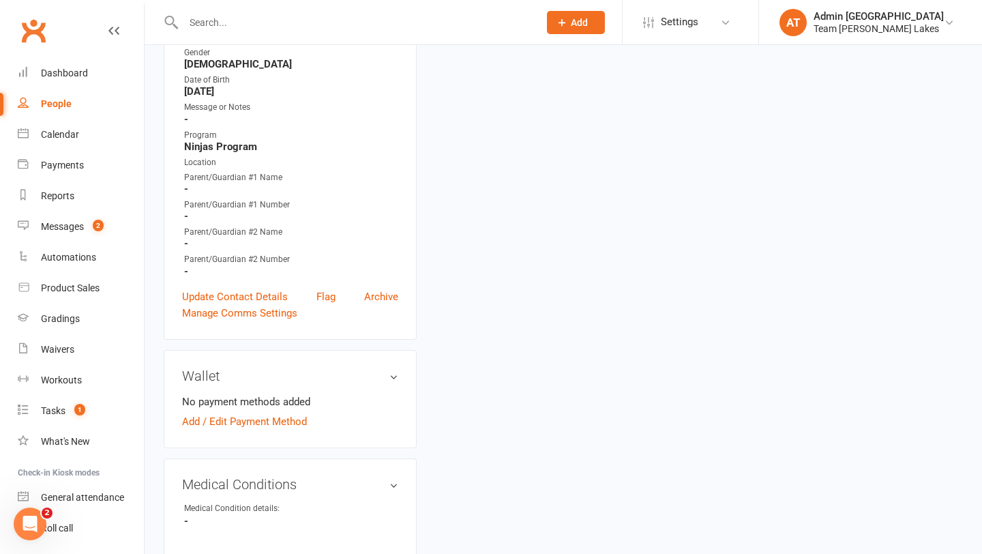
scroll to position [376, 0]
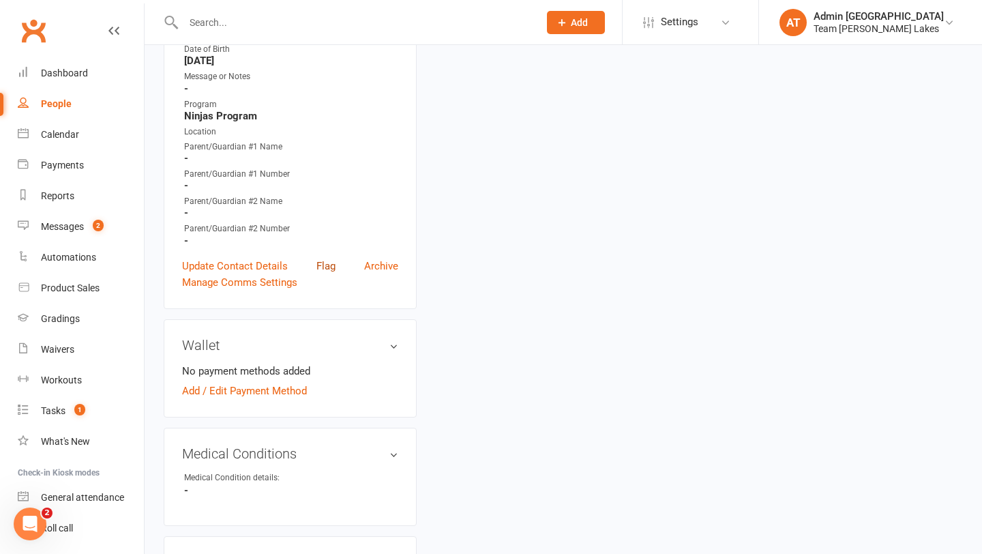
click at [327, 262] on link "Flag" at bounding box center [326, 266] width 19 height 16
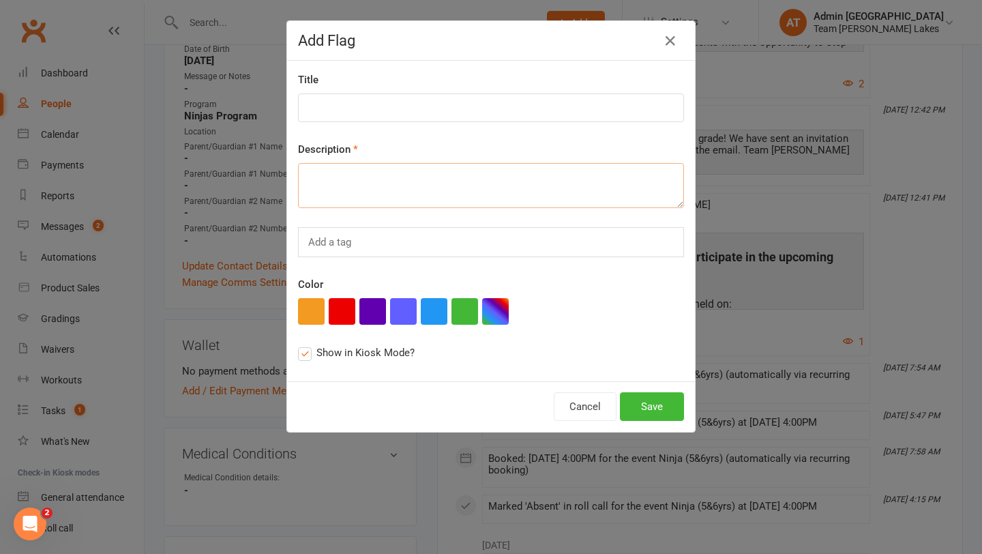
click at [388, 172] on textarea at bounding box center [491, 185] width 386 height 45
type textarea "Anaphylaxis and speech delay"
click at [339, 312] on button "button" at bounding box center [342, 311] width 27 height 27
click at [654, 409] on button "Save" at bounding box center [652, 406] width 64 height 29
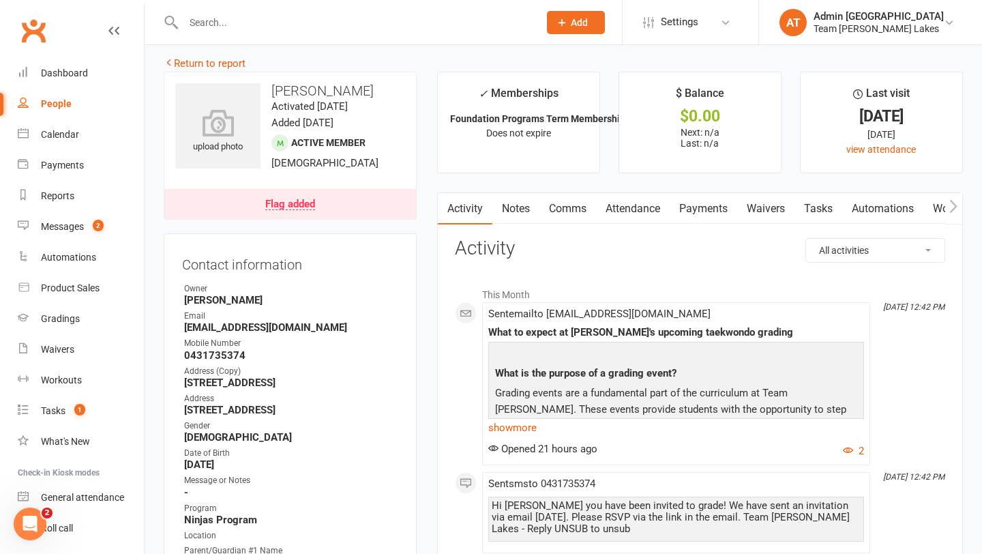
scroll to position [0, 0]
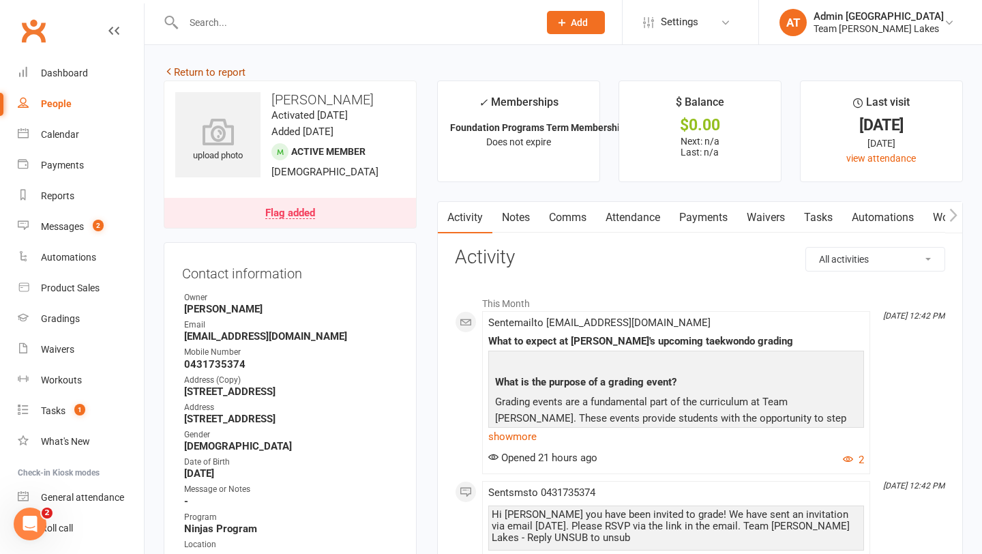
click at [224, 74] on link "Return to report" at bounding box center [205, 72] width 82 height 12
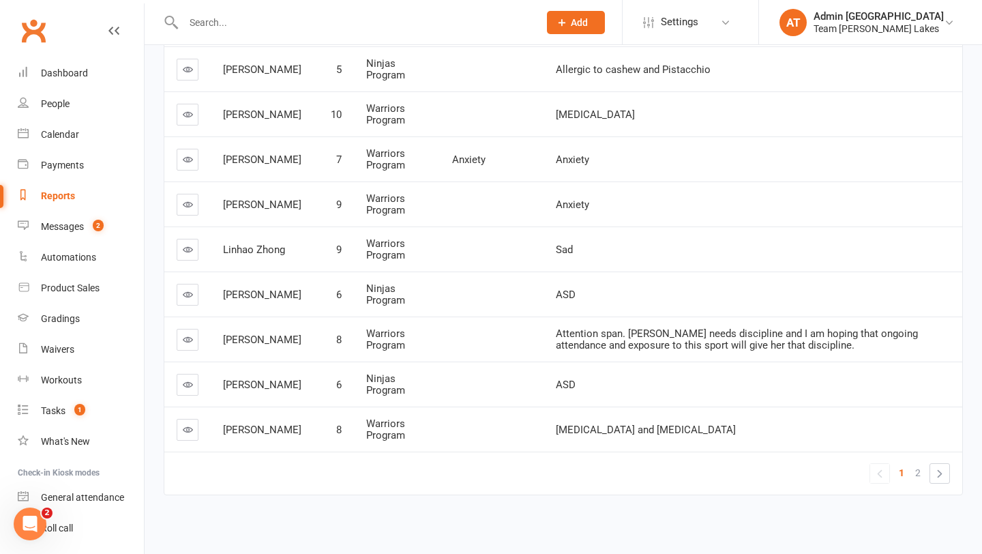
scroll to position [490, 0]
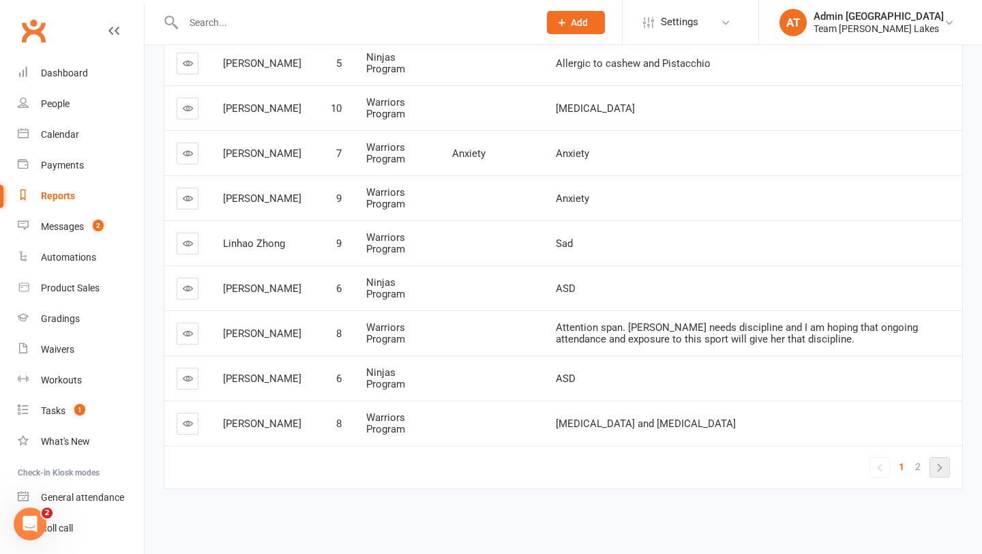
click at [940, 471] on link "»" at bounding box center [940, 467] width 19 height 19
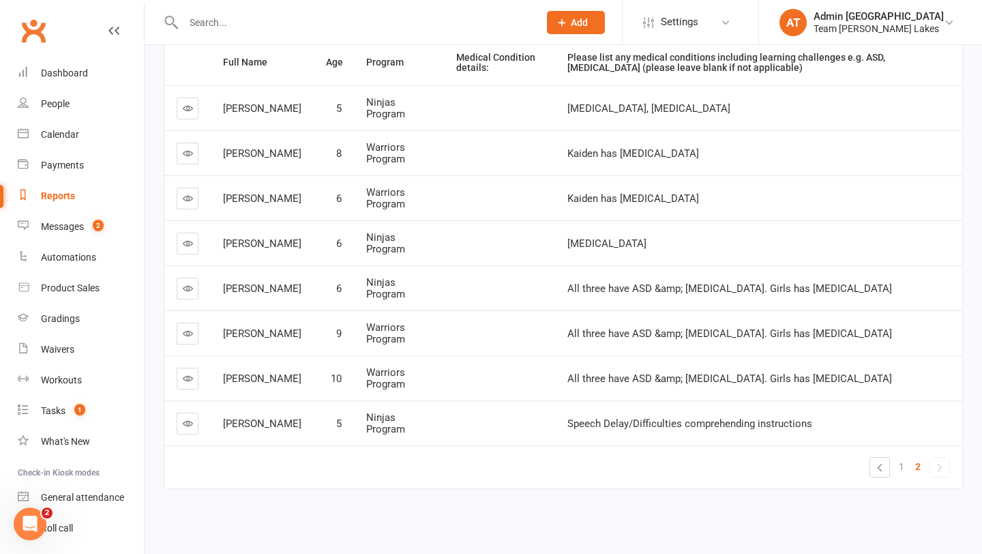
scroll to position [400, 0]
click at [186, 157] on icon at bounding box center [188, 153] width 10 height 10
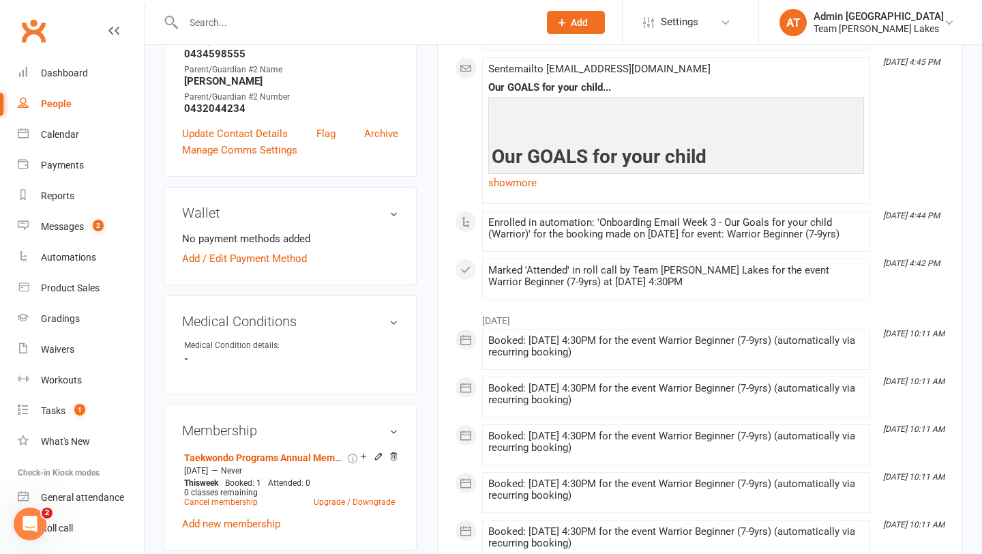
scroll to position [513, 0]
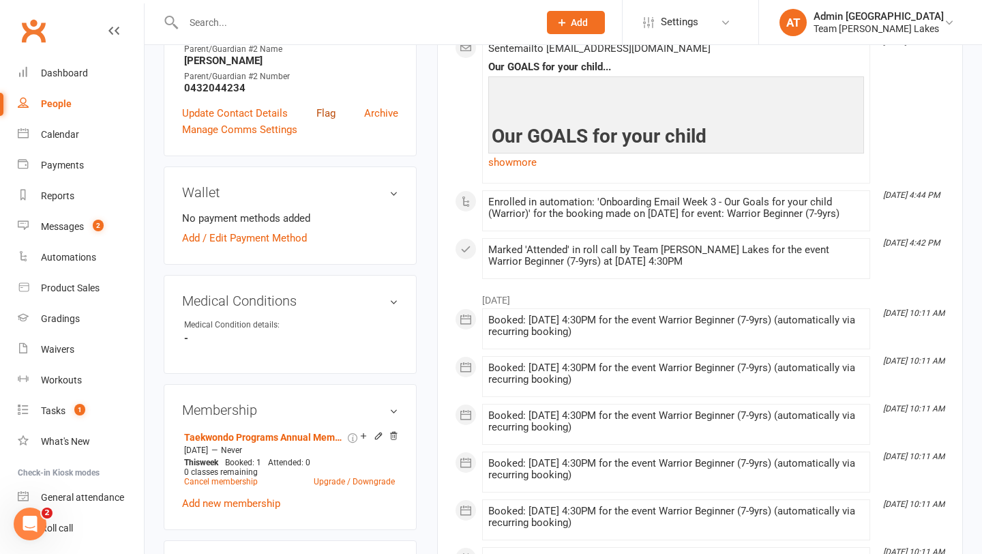
click at [327, 115] on link "Flag" at bounding box center [326, 113] width 19 height 16
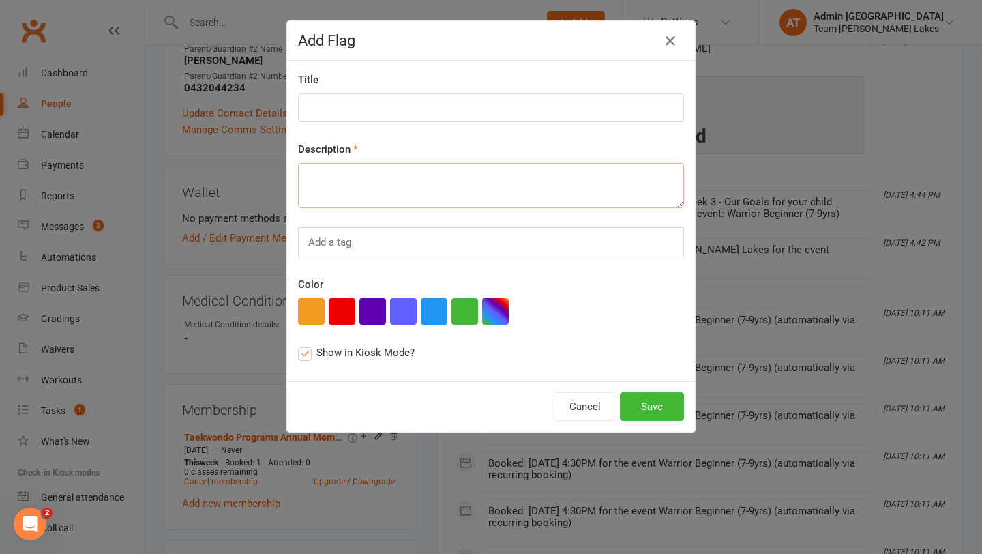
click at [367, 173] on textarea at bounding box center [491, 185] width 386 height 45
type textarea "Asthma"
click at [341, 310] on div "this flag will be displayed in Class Kiosk mode and may be seen by members" at bounding box center [363, 321] width 103 height 35
click at [307, 345] on input "Show in Kiosk Mode? this flag will be displayed in Class Kiosk mode and may be …" at bounding box center [302, 345] width 9 height 0
click at [346, 306] on button "button" at bounding box center [342, 311] width 27 height 27
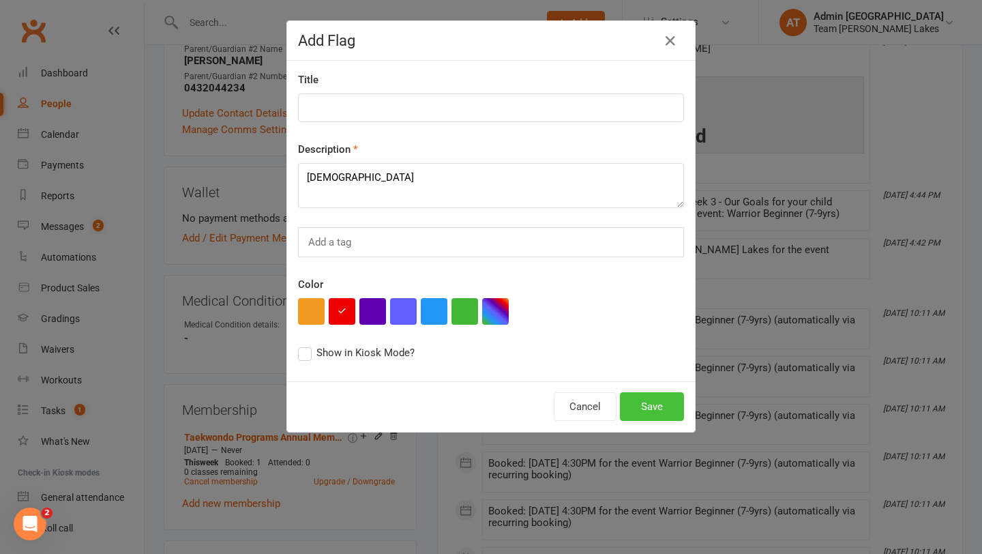
click at [655, 399] on button "Save" at bounding box center [652, 406] width 64 height 29
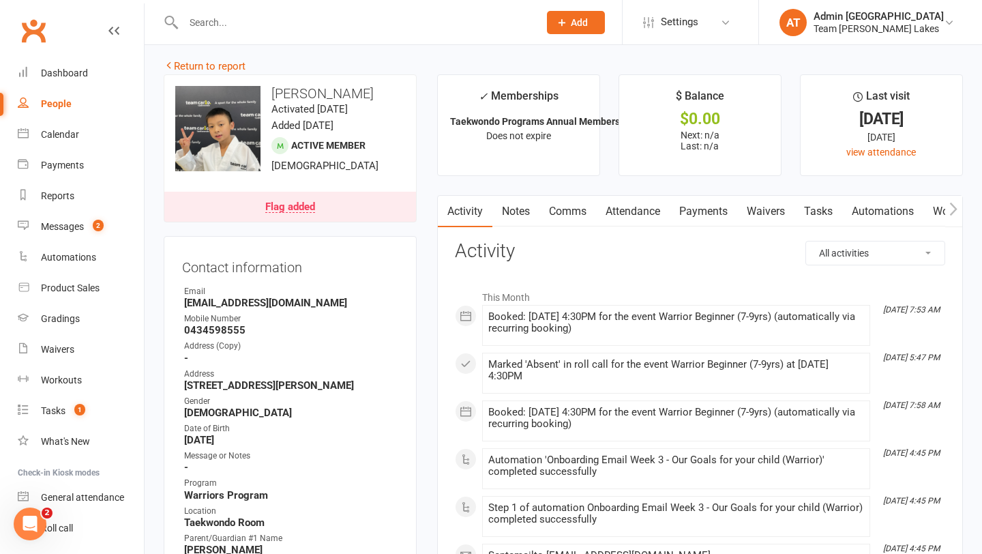
scroll to position [0, 0]
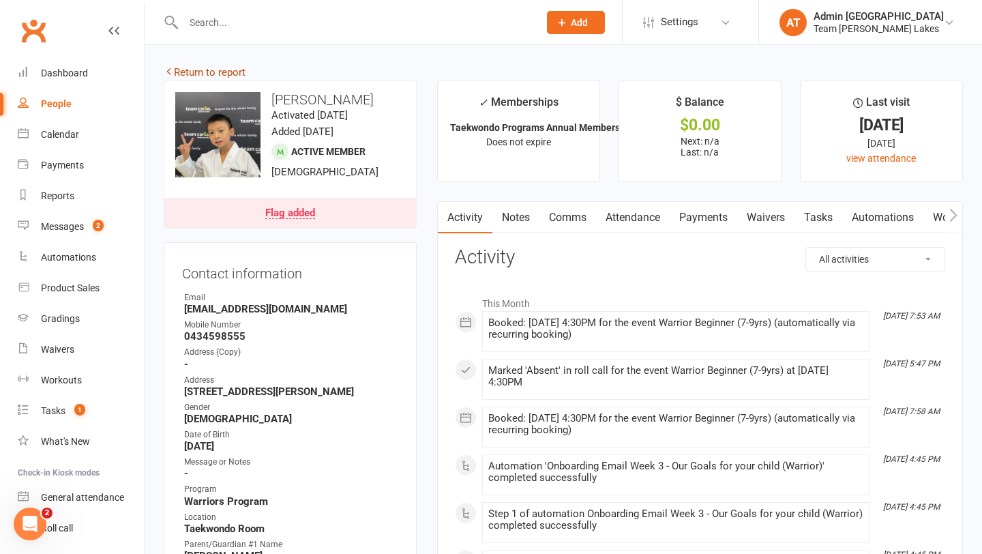
click at [215, 71] on link "Return to report" at bounding box center [205, 72] width 82 height 12
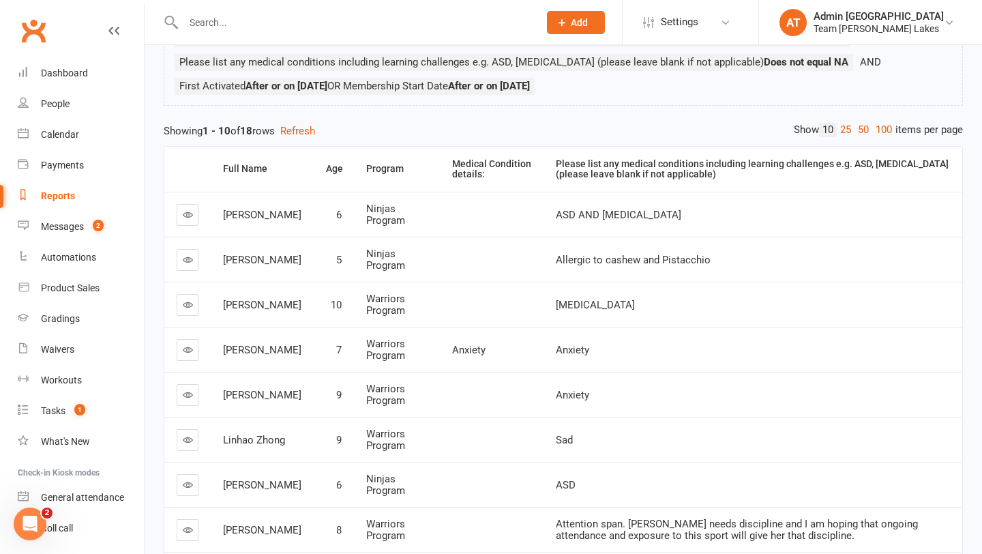
scroll to position [490, 0]
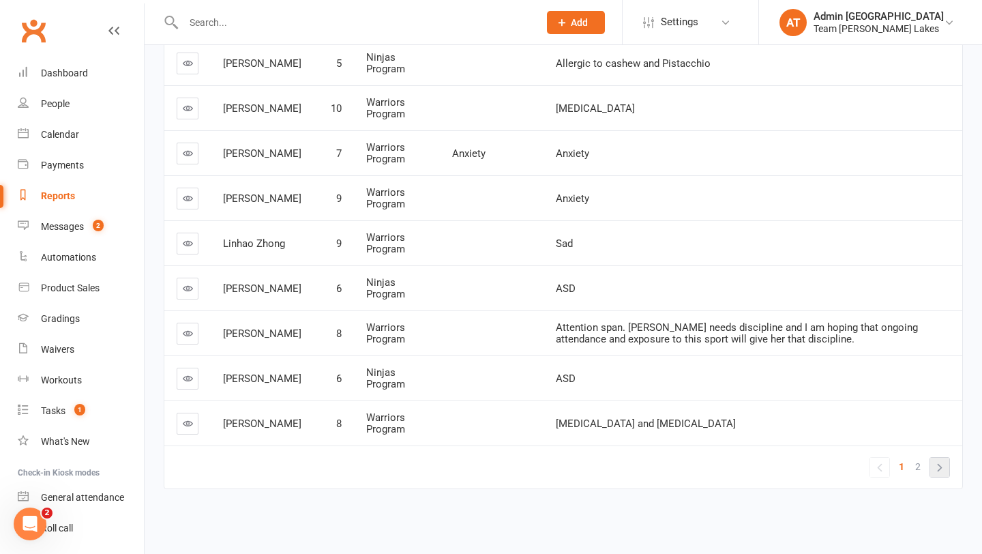
click at [939, 471] on link "»" at bounding box center [940, 467] width 19 height 19
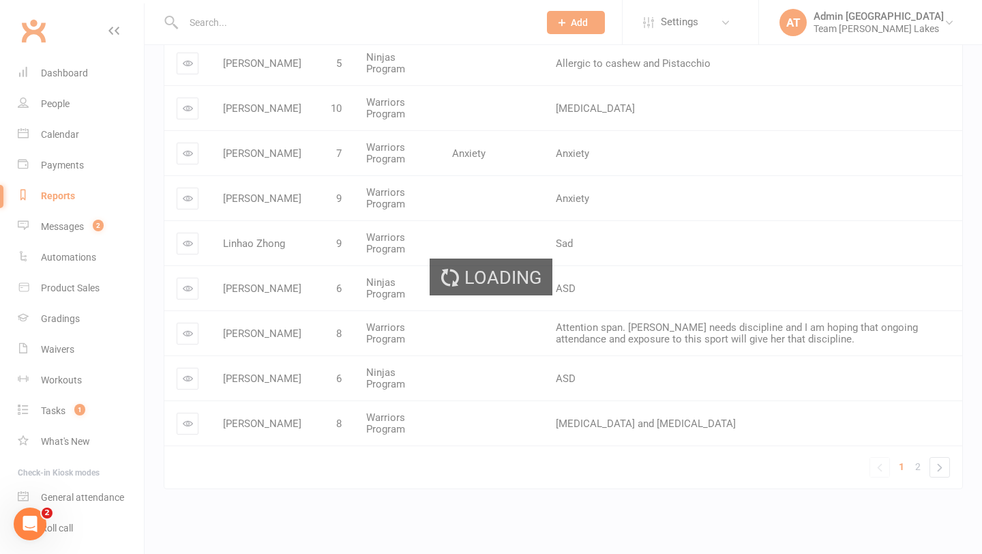
scroll to position [400, 0]
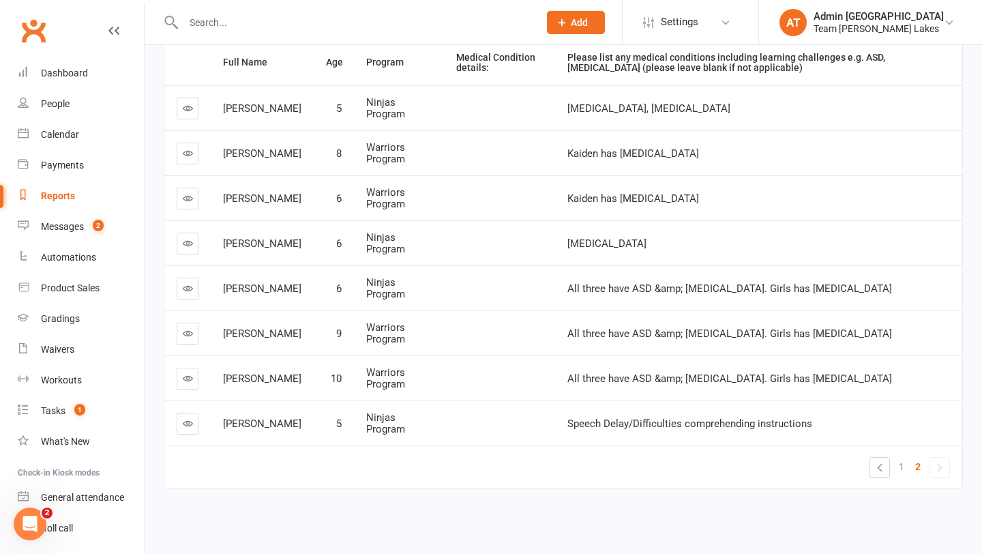
click at [190, 289] on icon at bounding box center [188, 288] width 10 height 10
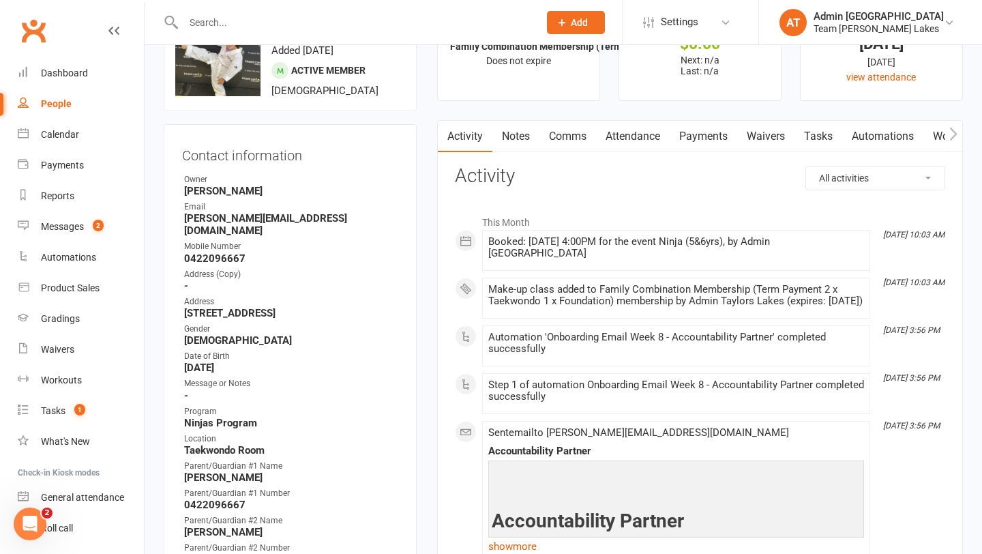
scroll to position [433, 0]
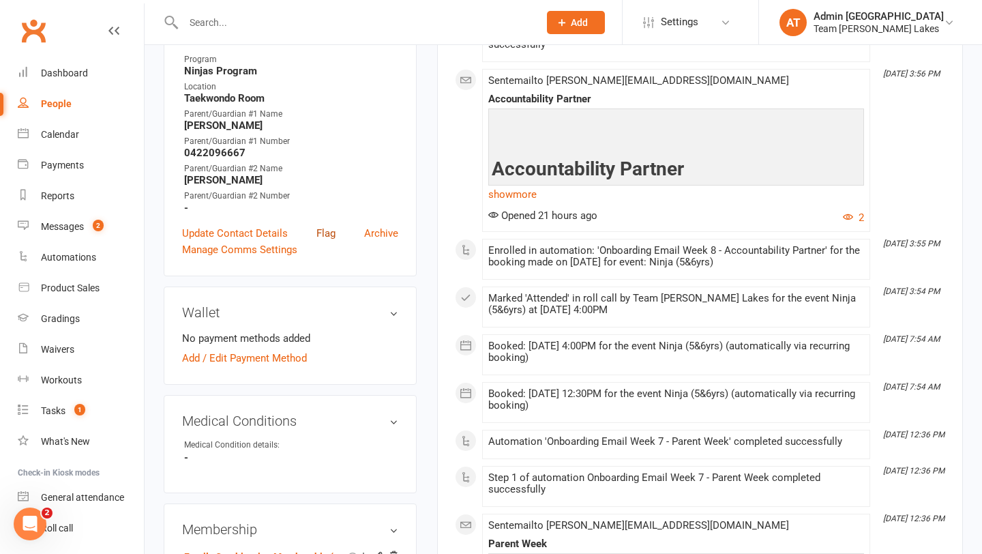
click at [328, 225] on link "Flag" at bounding box center [326, 233] width 19 height 16
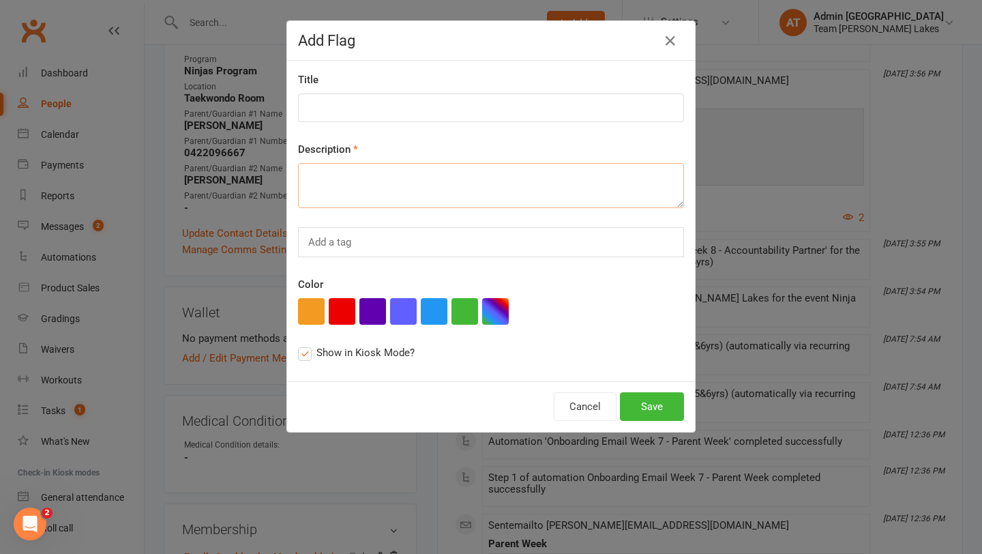
click at [370, 187] on textarea at bounding box center [491, 185] width 386 height 45
type textarea "ASD AHD & AMP - and Asthma"
click at [338, 310] on button "button" at bounding box center [342, 311] width 27 height 27
click at [667, 411] on button "Save" at bounding box center [652, 406] width 64 height 29
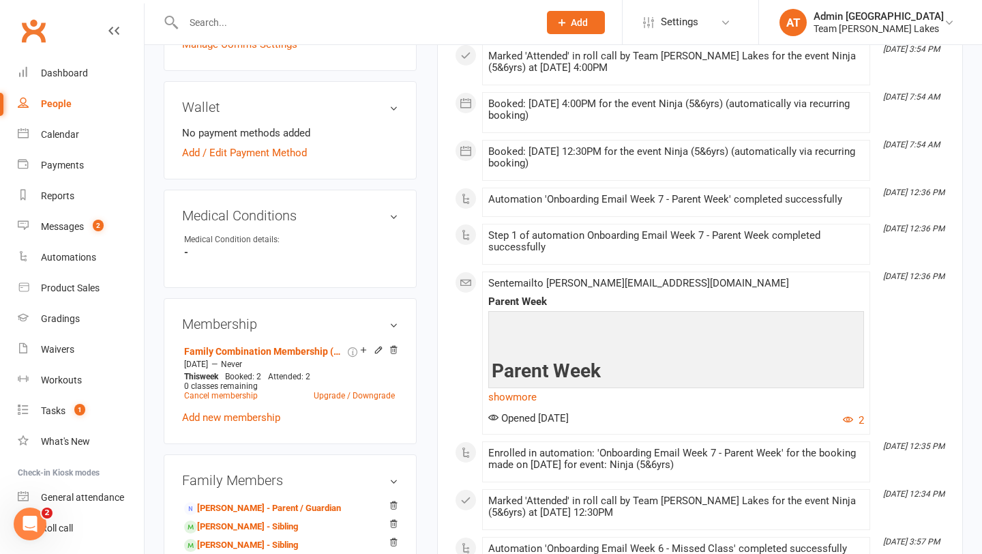
scroll to position [744, 0]
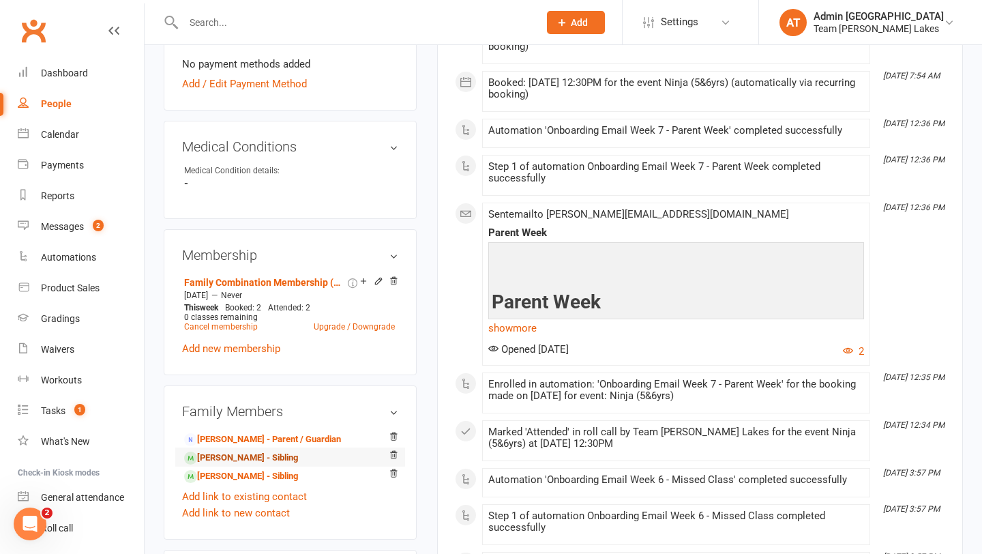
click at [254, 451] on link "Adam Covrk - Sibling" at bounding box center [241, 458] width 114 height 14
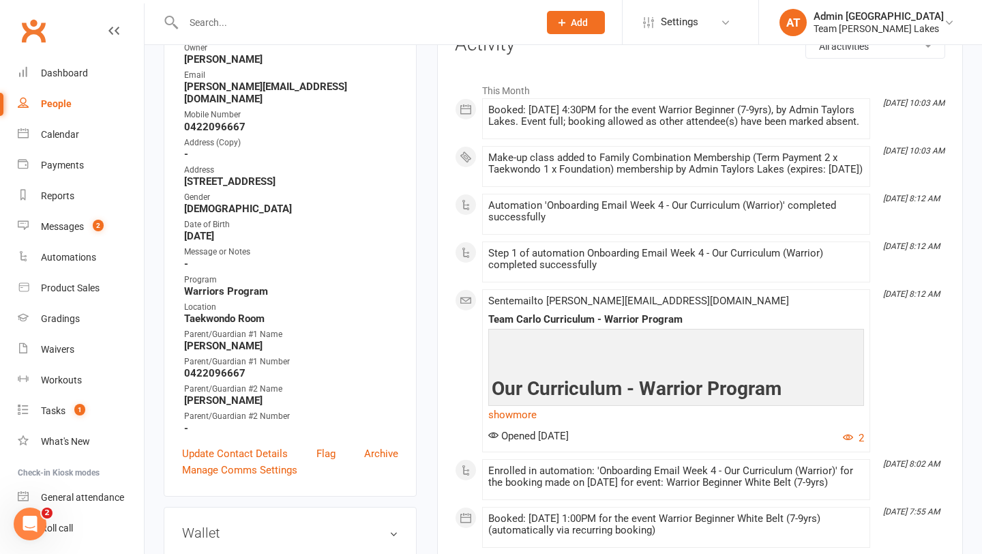
scroll to position [404, 0]
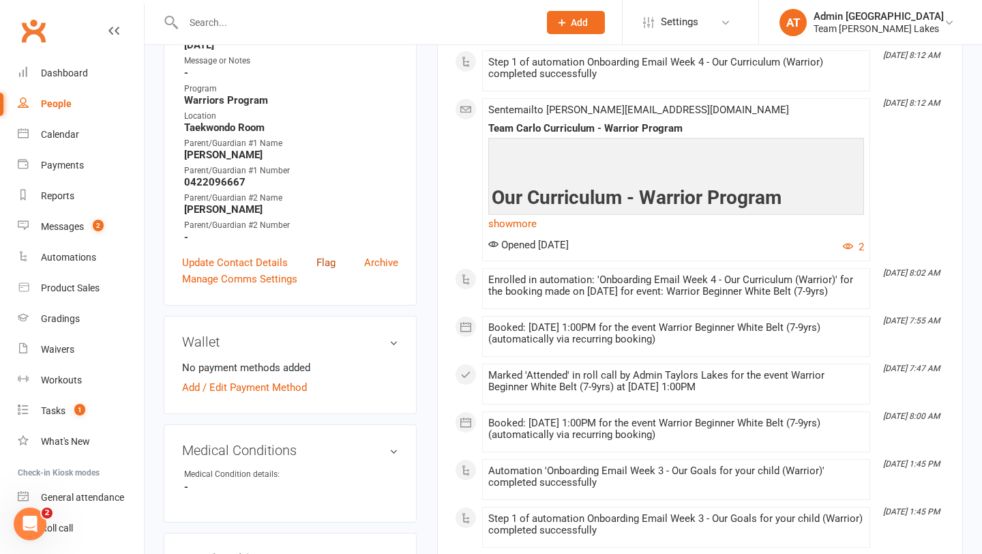
click at [323, 254] on link "Flag" at bounding box center [326, 262] width 19 height 16
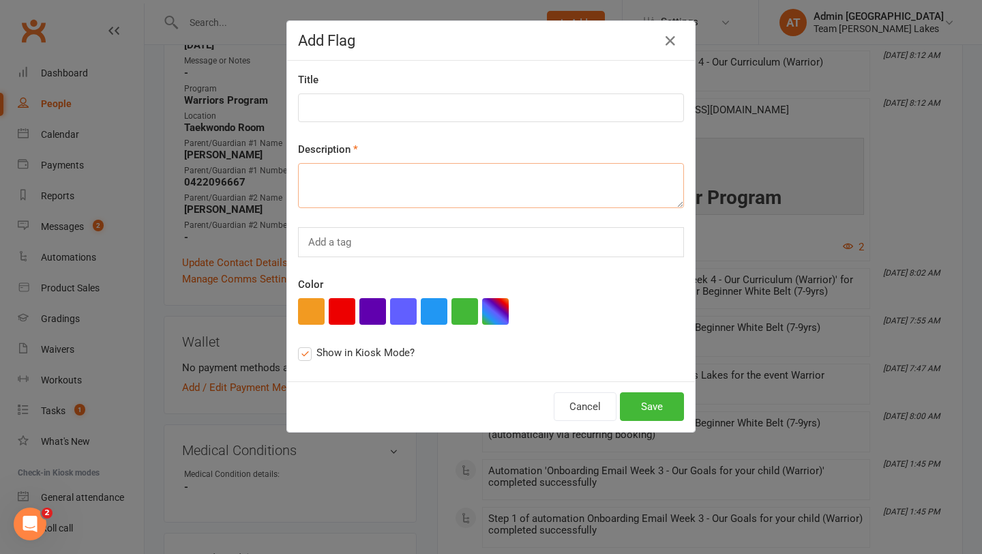
click at [345, 191] on textarea at bounding box center [491, 185] width 386 height 45
type textarea "ASD ADHD & AMP"
click at [341, 311] on button "button" at bounding box center [342, 311] width 27 height 27
click at [640, 402] on button "Save" at bounding box center [652, 406] width 64 height 29
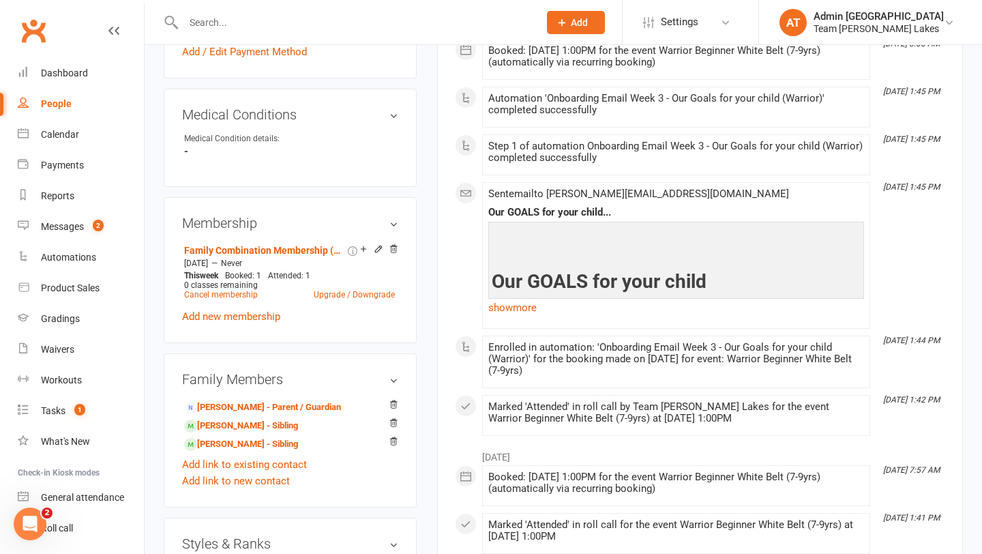
scroll to position [802, 0]
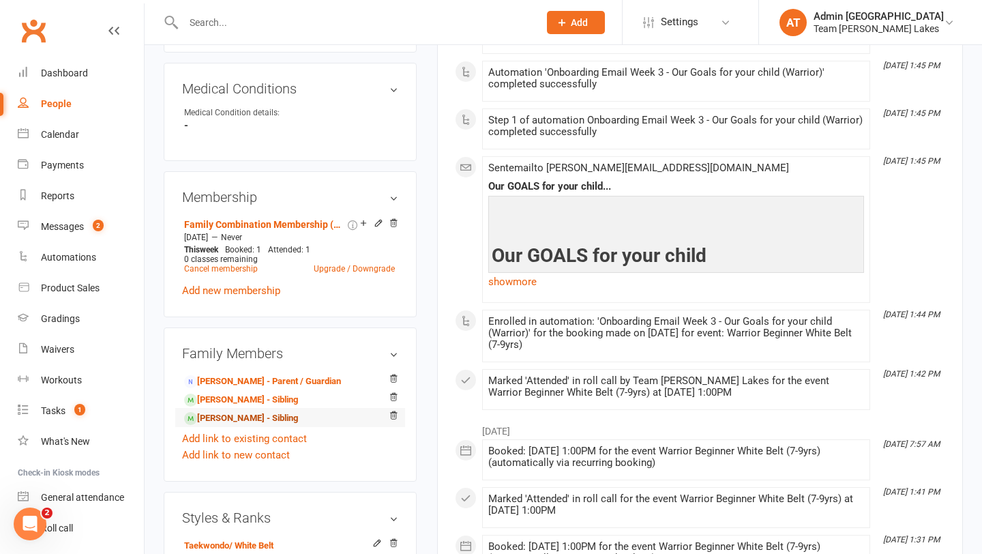
click at [252, 411] on link "Elisa Covrk - Sibling" at bounding box center [241, 418] width 114 height 14
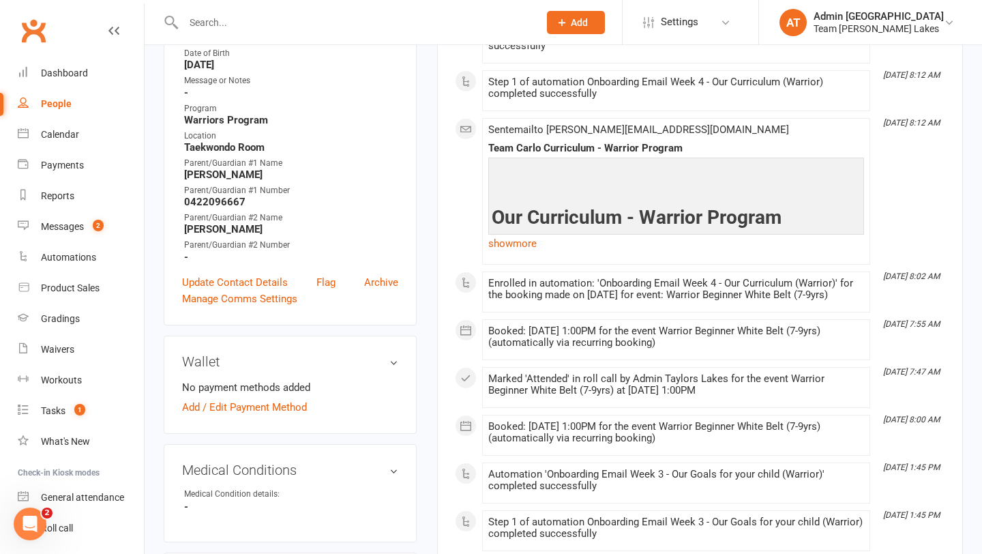
scroll to position [407, 0]
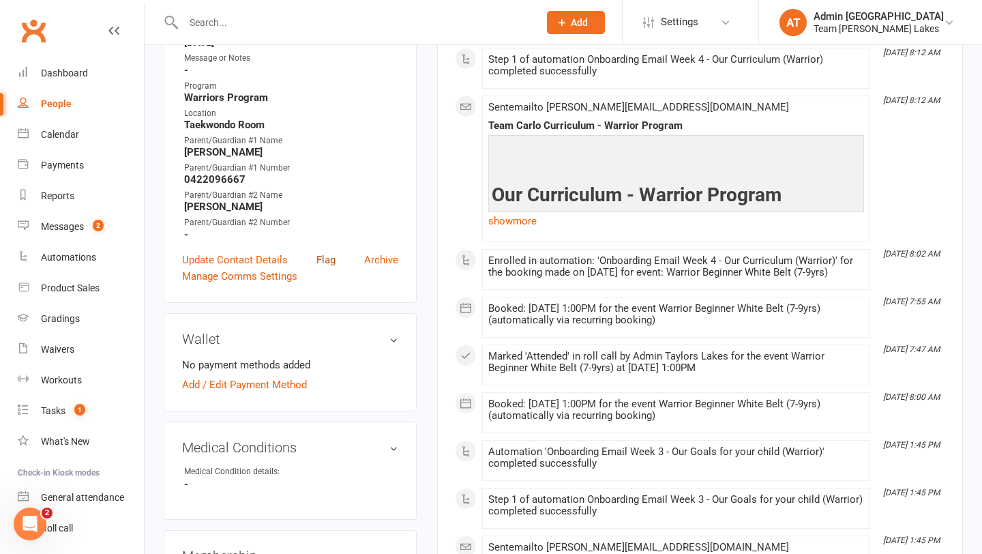
click at [324, 252] on link "Flag" at bounding box center [326, 260] width 19 height 16
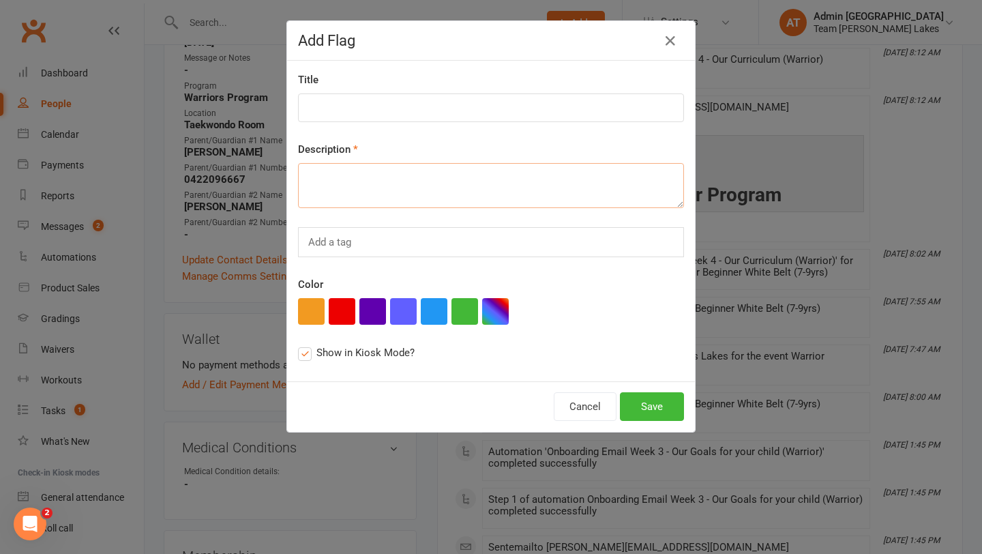
click at [342, 190] on textarea at bounding box center [491, 185] width 386 height 45
type textarea "ASD ADHD & AMP and Asthma"
click at [338, 317] on button "button" at bounding box center [342, 311] width 27 height 27
click at [650, 415] on button "Save" at bounding box center [652, 406] width 64 height 29
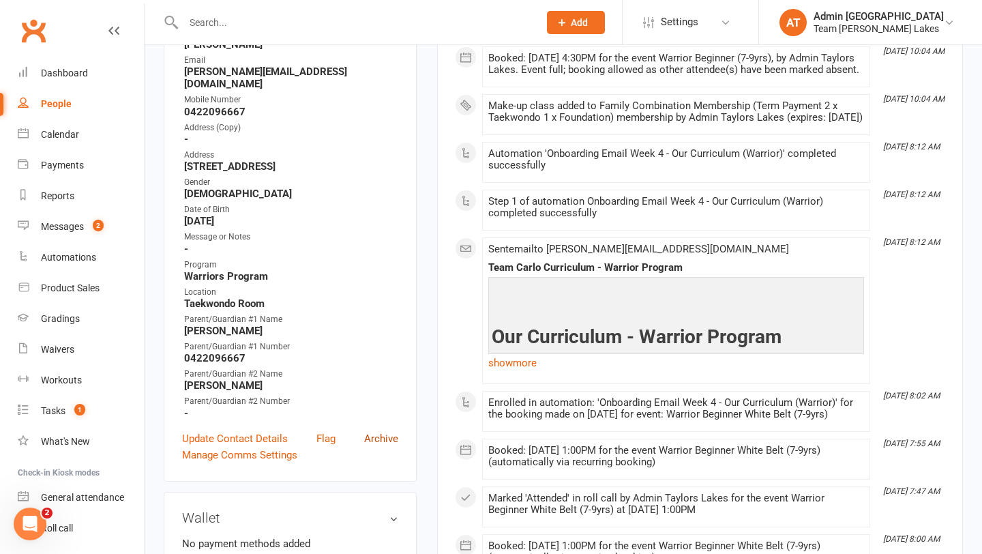
scroll to position [0, 0]
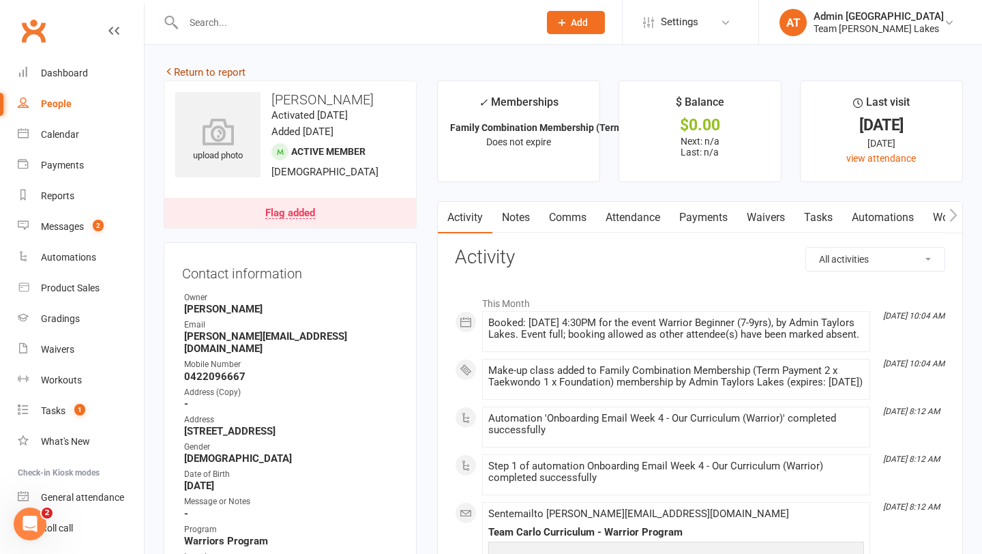
click at [218, 68] on link "Return to report" at bounding box center [205, 72] width 82 height 12
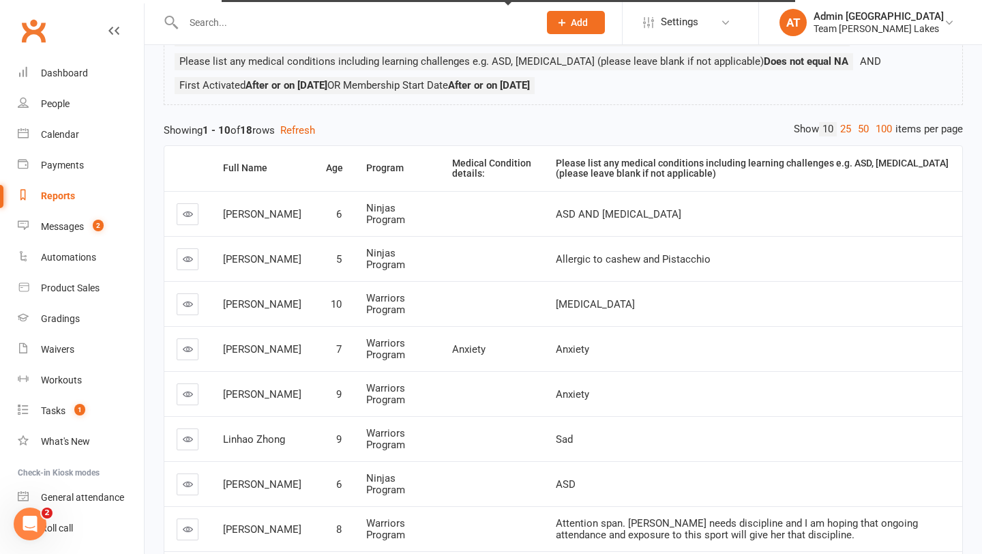
scroll to position [490, 0]
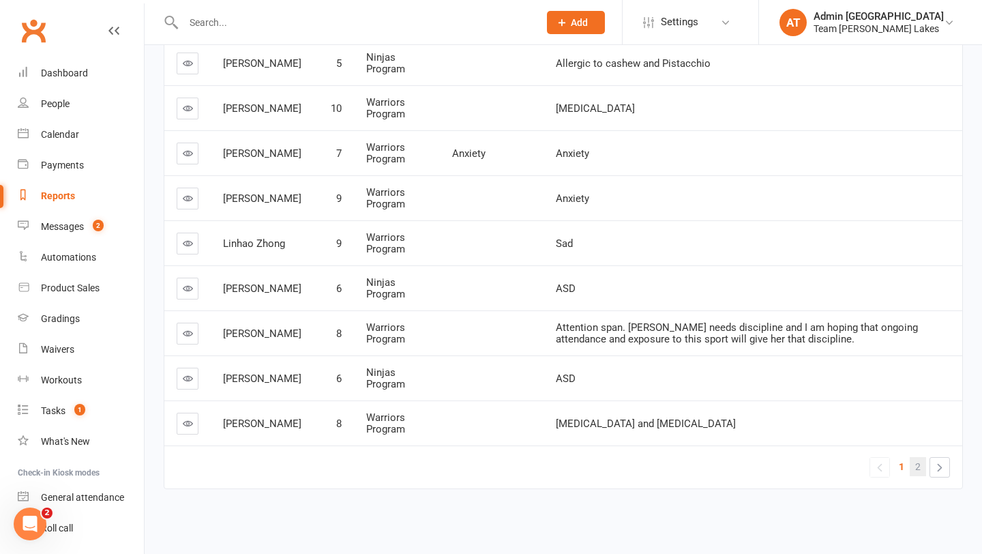
click at [920, 469] on span "2" at bounding box center [918, 466] width 5 height 19
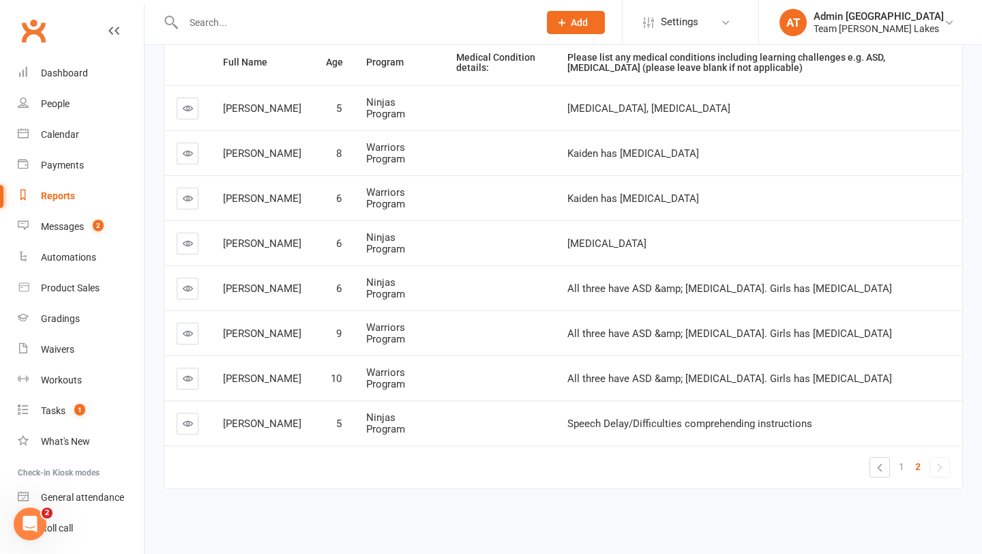
scroll to position [400, 0]
click at [188, 424] on icon at bounding box center [188, 423] width 10 height 10
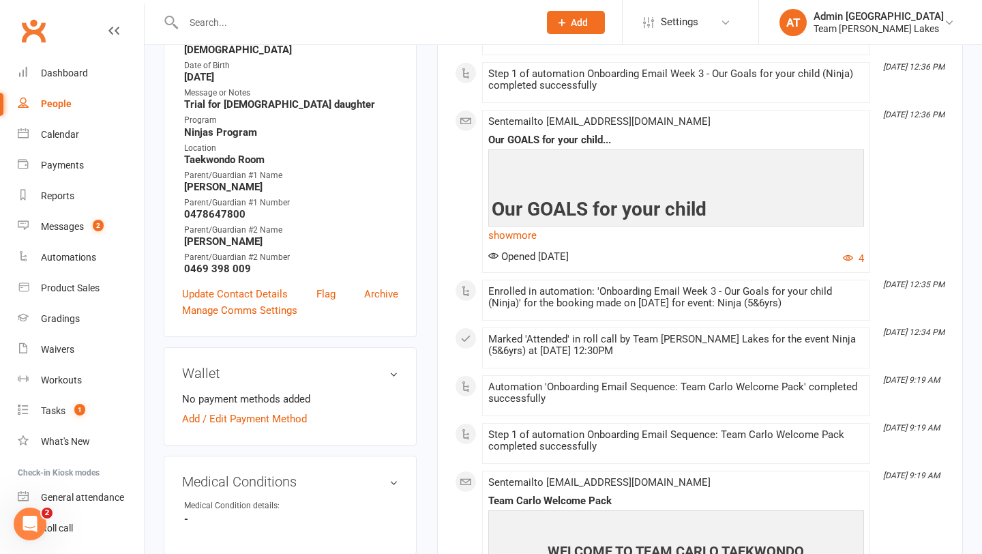
scroll to position [346, 0]
click at [327, 285] on link "Flag" at bounding box center [326, 293] width 19 height 16
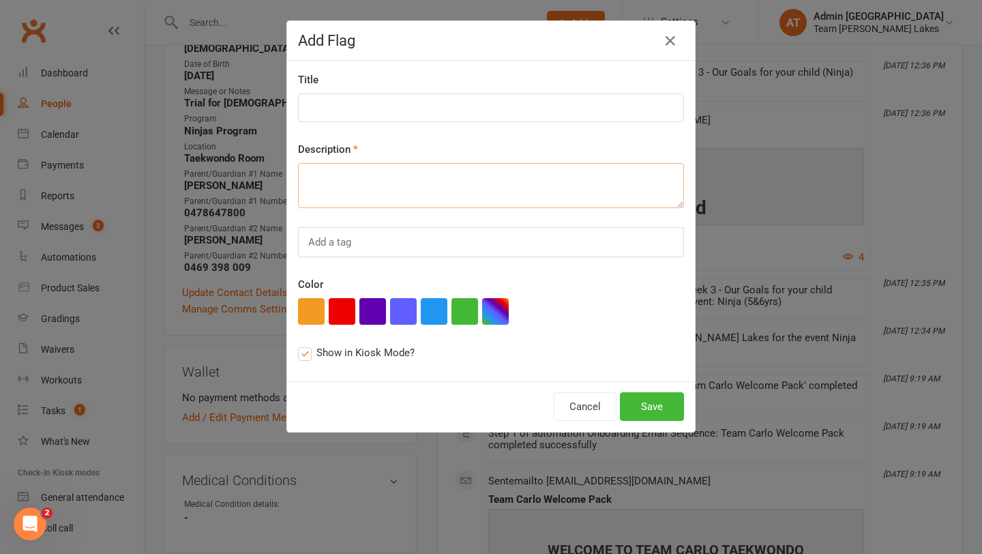
click at [390, 182] on textarea at bounding box center [491, 185] width 386 height 45
type textarea "Speech delay - can have trouble understanding instructions"
click at [342, 315] on button "button" at bounding box center [342, 311] width 27 height 27
click at [662, 410] on button "Save" at bounding box center [652, 406] width 64 height 29
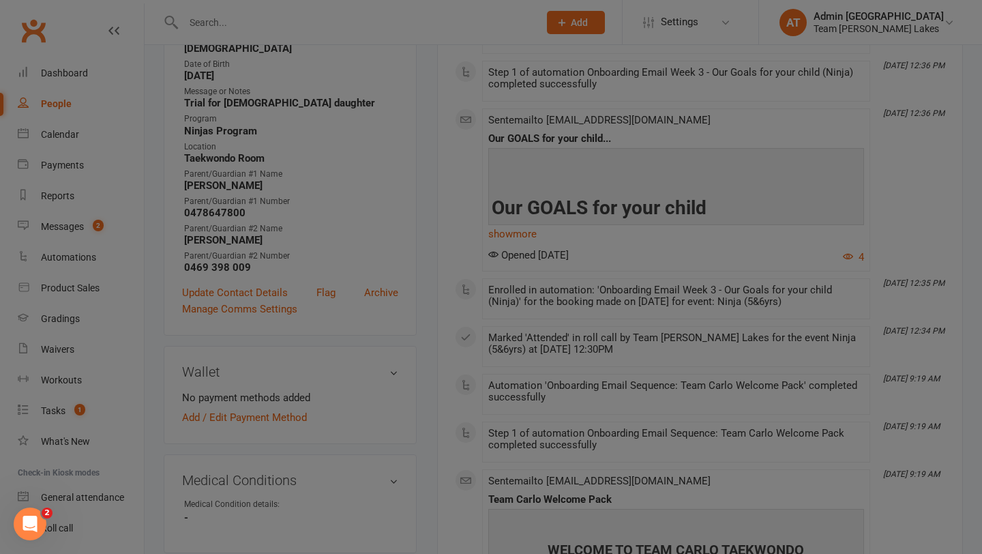
scroll to position [383, 0]
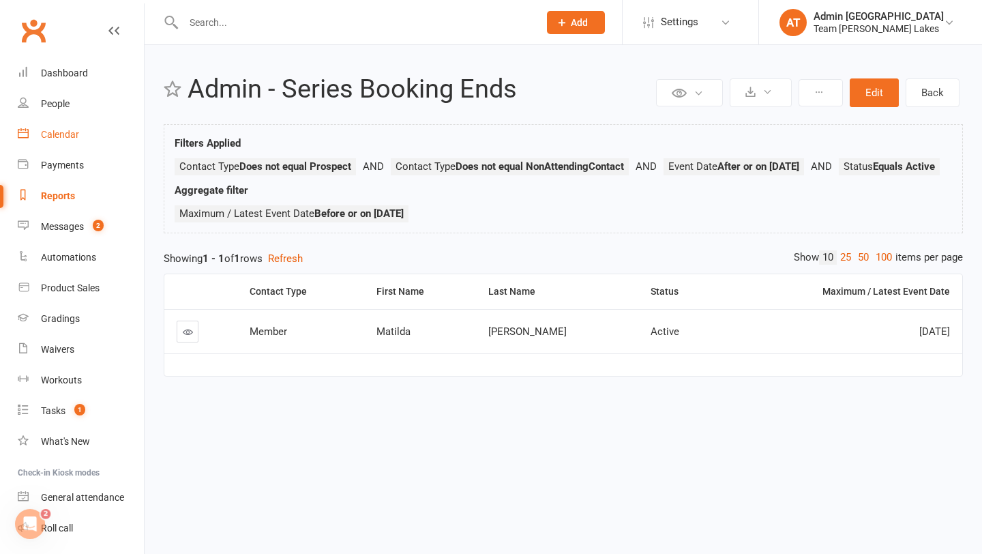
click at [74, 134] on div "Calendar" at bounding box center [60, 134] width 38 height 11
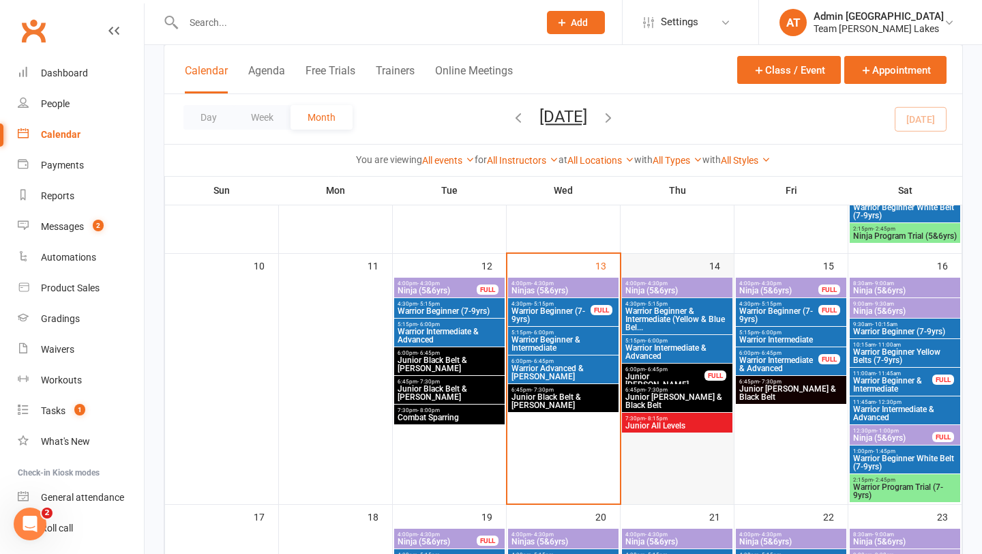
scroll to position [633, 0]
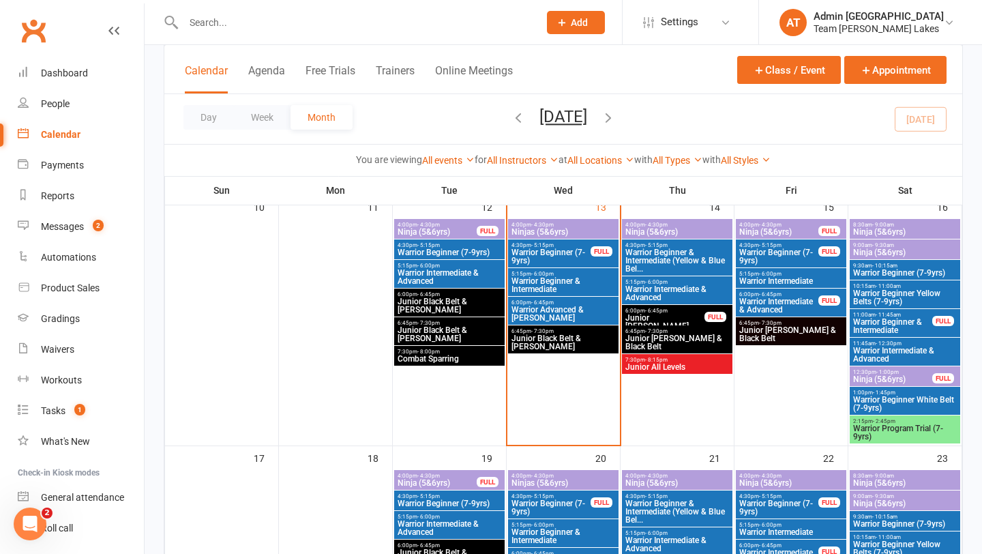
click at [905, 401] on span "Warrior Beginner White Belt (7-9yrs)" at bounding box center [905, 404] width 105 height 16
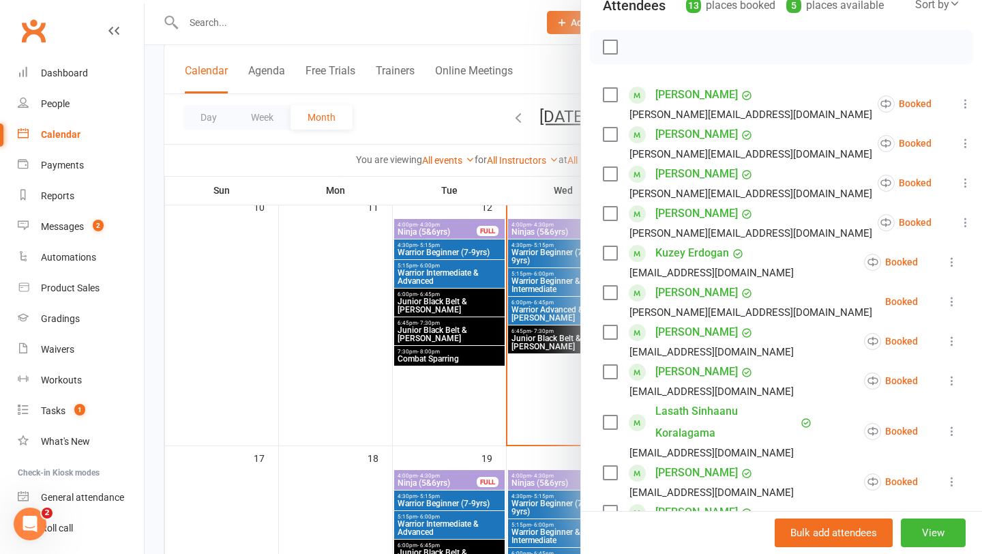
scroll to position [179, 0]
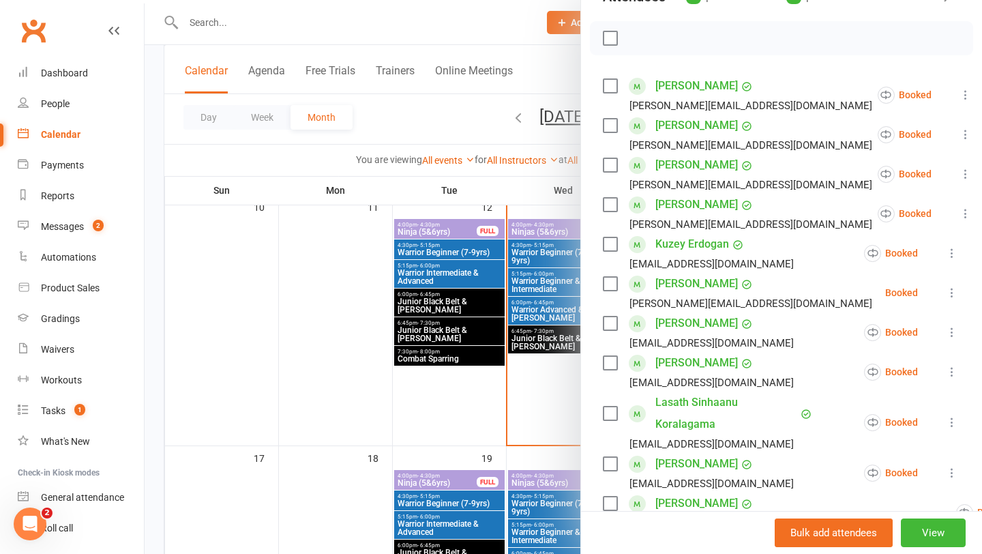
click at [952, 291] on icon at bounding box center [953, 293] width 14 height 14
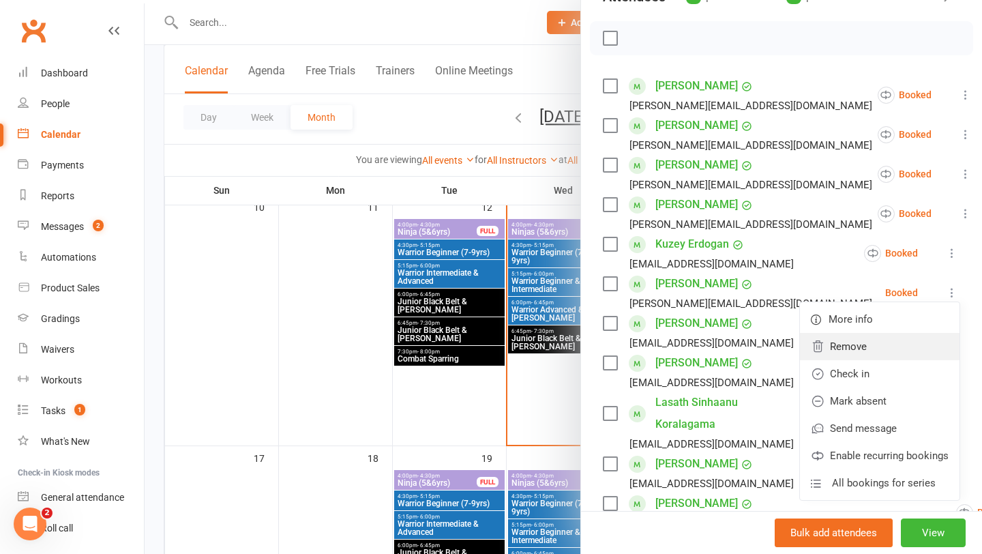
click at [860, 344] on link "Remove" at bounding box center [880, 346] width 160 height 27
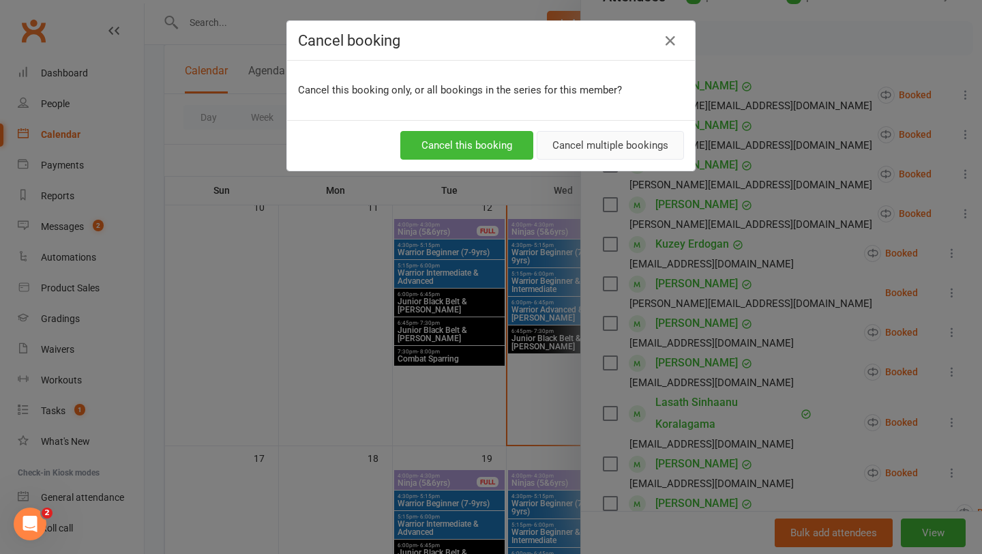
click at [650, 152] on button "Cancel multiple bookings" at bounding box center [610, 145] width 147 height 29
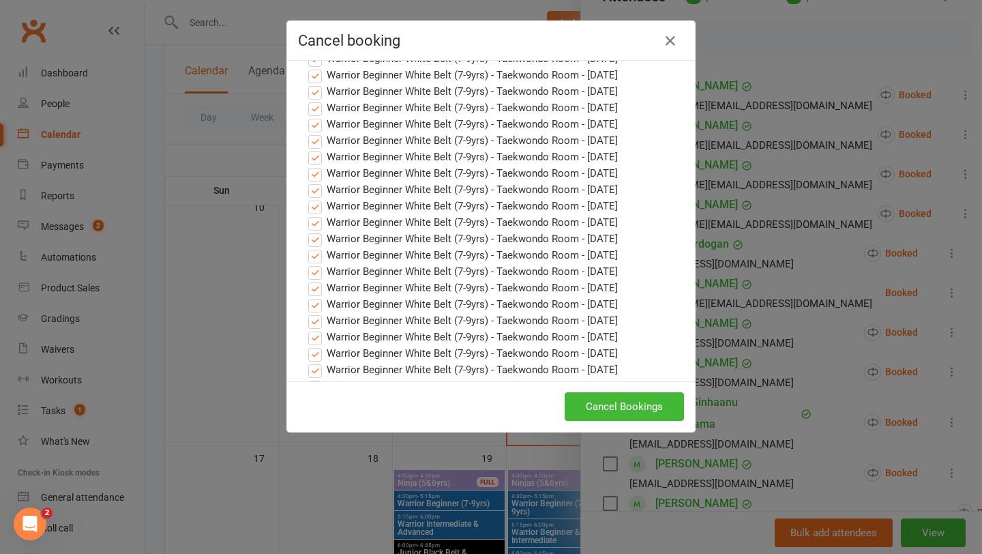
scroll to position [544, 0]
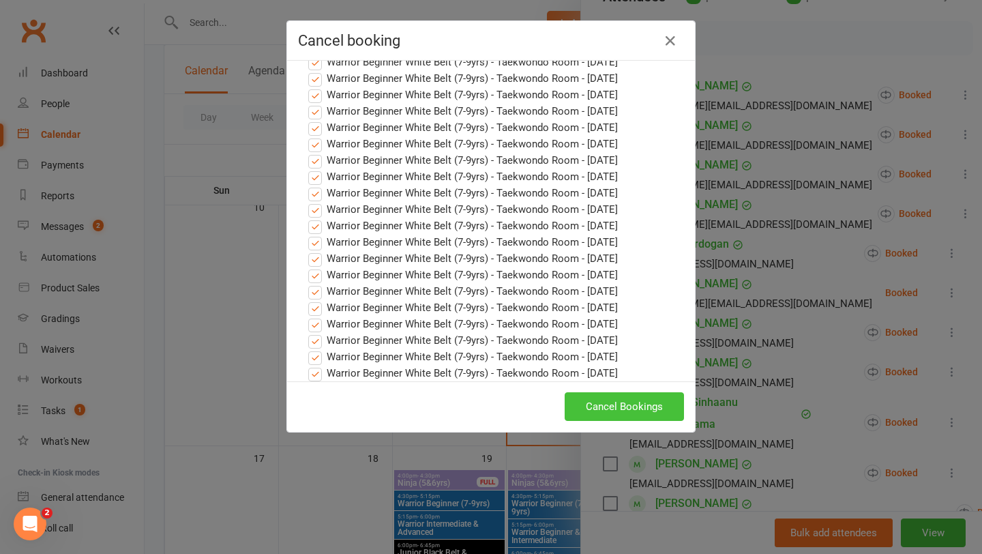
click at [632, 410] on button "Cancel Bookings" at bounding box center [624, 406] width 119 height 29
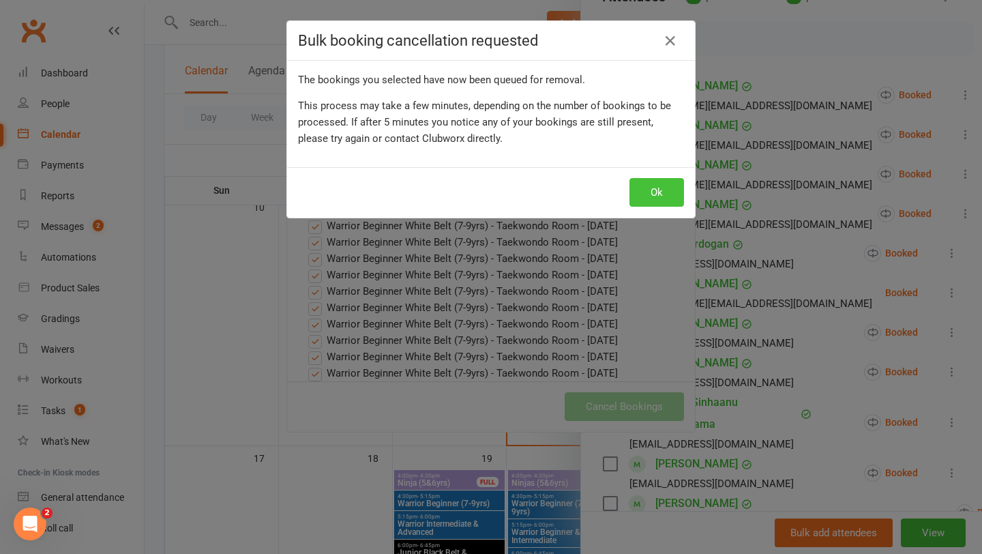
click at [665, 186] on button "Ok" at bounding box center [657, 192] width 55 height 29
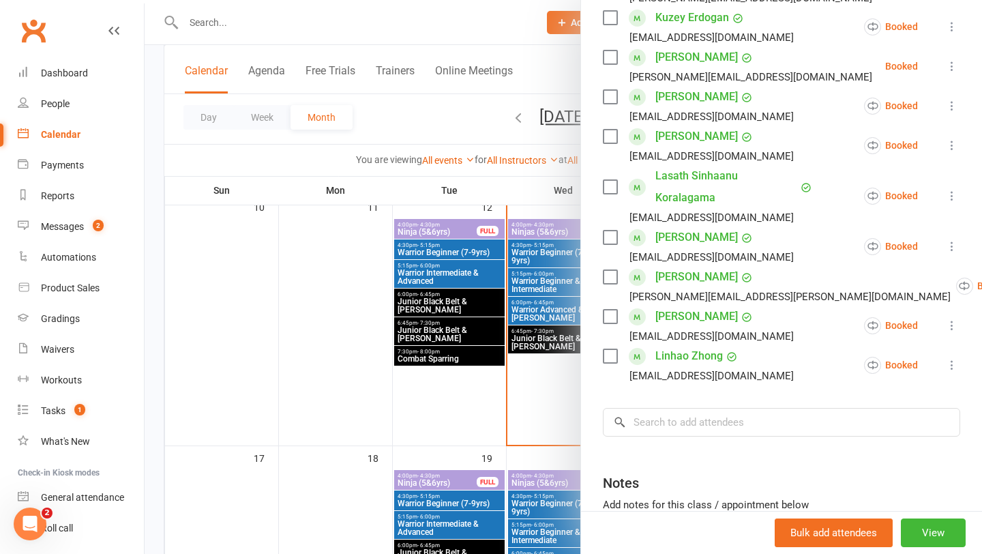
scroll to position [524, 0]
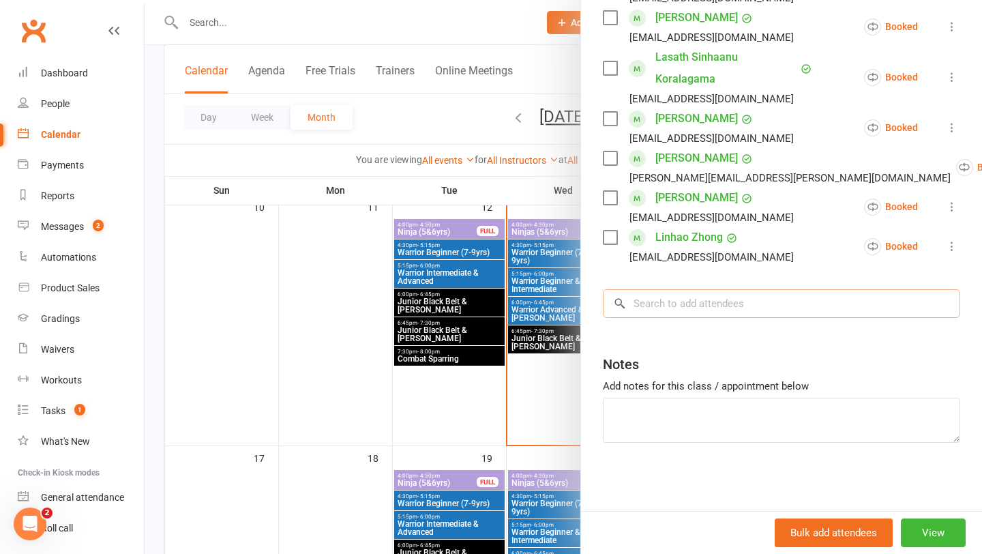
click at [712, 310] on input "search" at bounding box center [782, 303] width 358 height 29
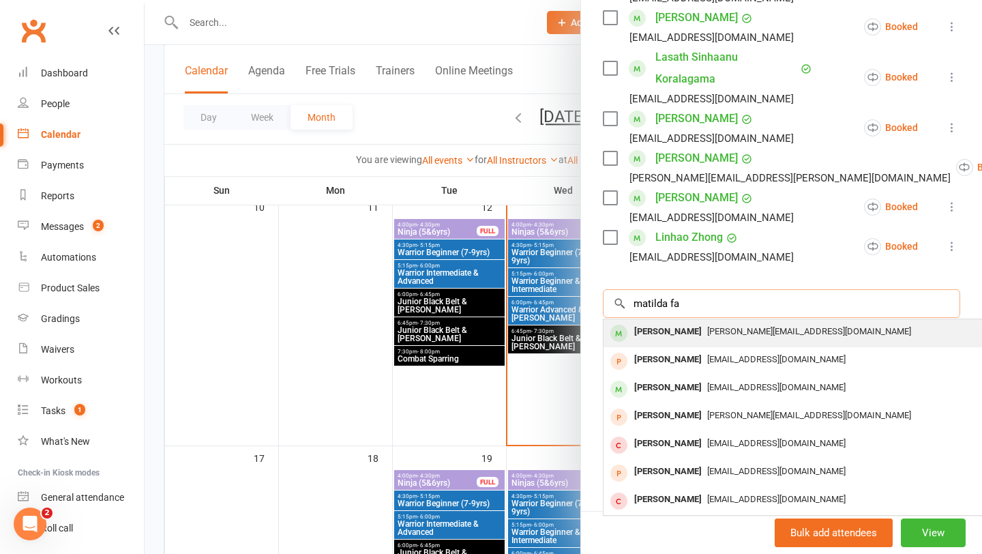
type input "matilda fa"
click at [690, 328] on div "[PERSON_NAME]" at bounding box center [668, 332] width 78 height 20
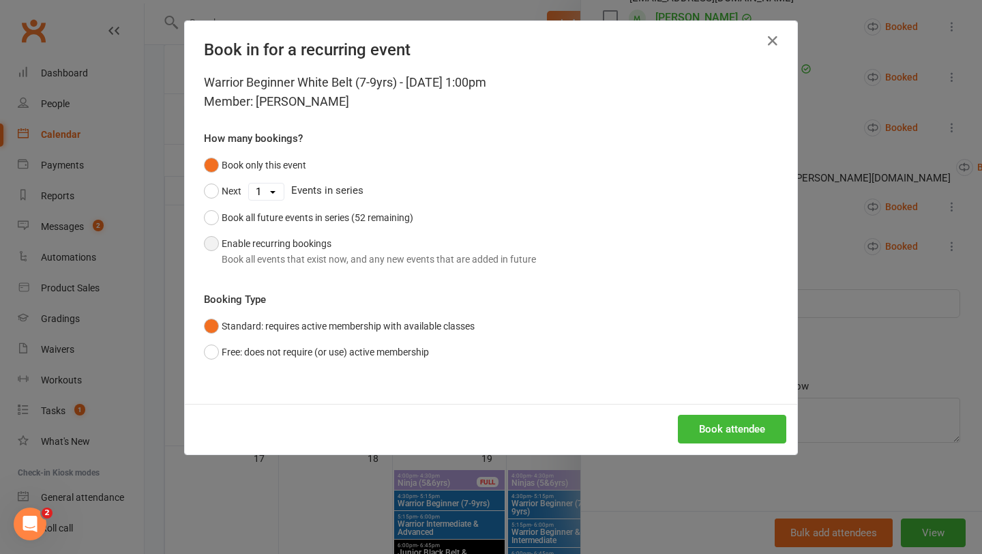
click at [233, 241] on button "Enable recurring bookings Book all events that exist now, and any new events th…" at bounding box center [370, 252] width 332 height 42
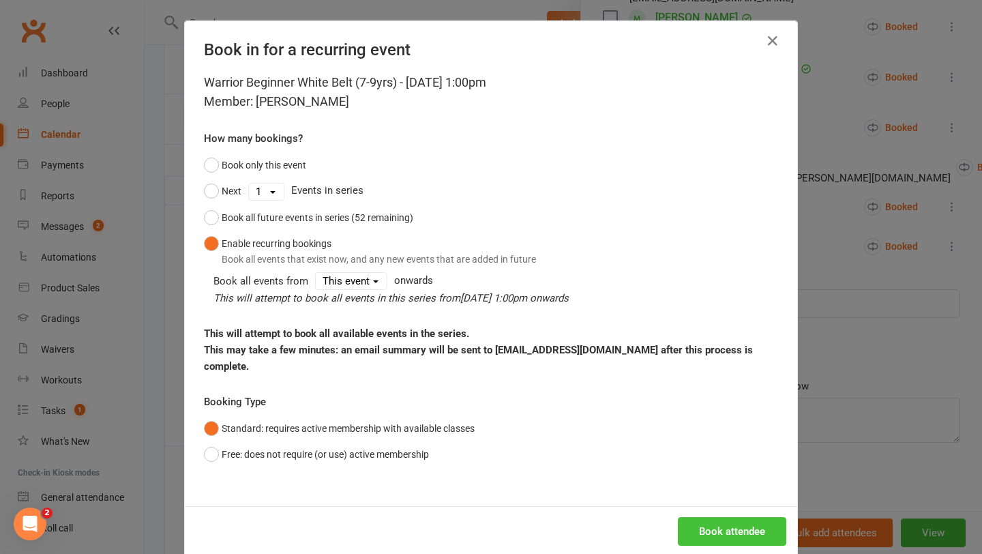
click at [729, 527] on button "Book attendee" at bounding box center [732, 531] width 108 height 29
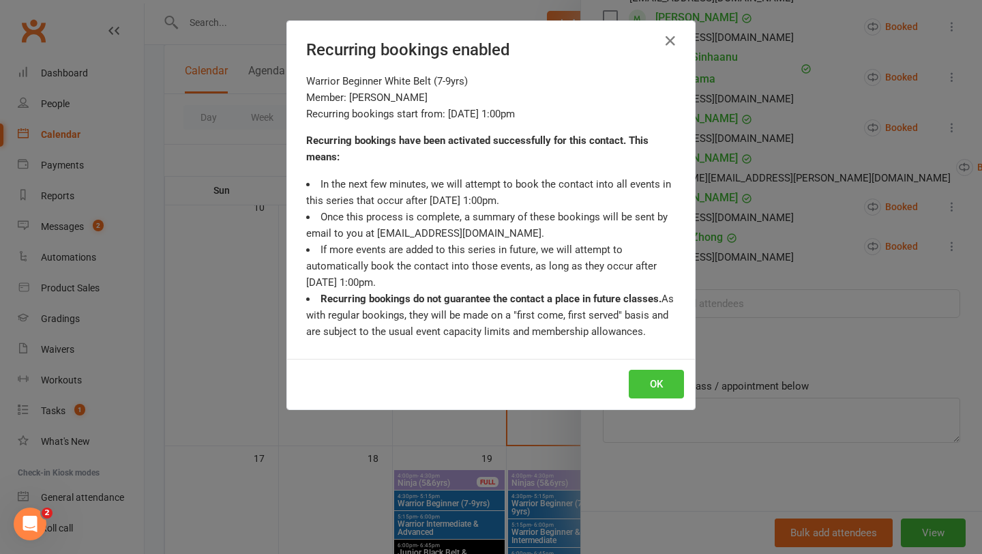
click at [660, 385] on button "OK" at bounding box center [656, 384] width 55 height 29
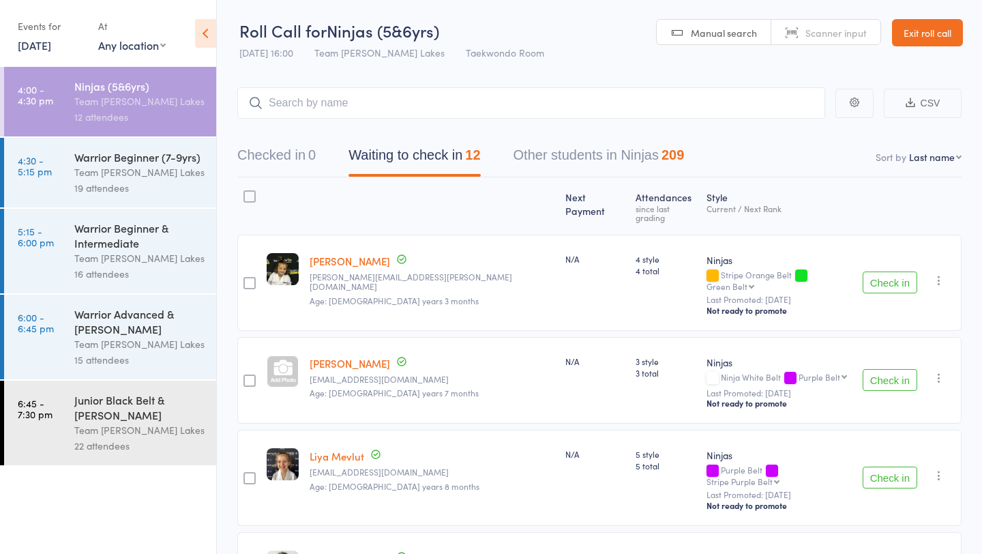
click at [950, 157] on select "First name Last name Birthday [DATE]? Behind on payments? Check in time Next pa…" at bounding box center [935, 157] width 53 height 14
select select "10"
click at [909, 150] on select "First name Last name Birthday [DATE]? Behind on payments? Check in time Next pa…" at bounding box center [935, 157] width 53 height 14
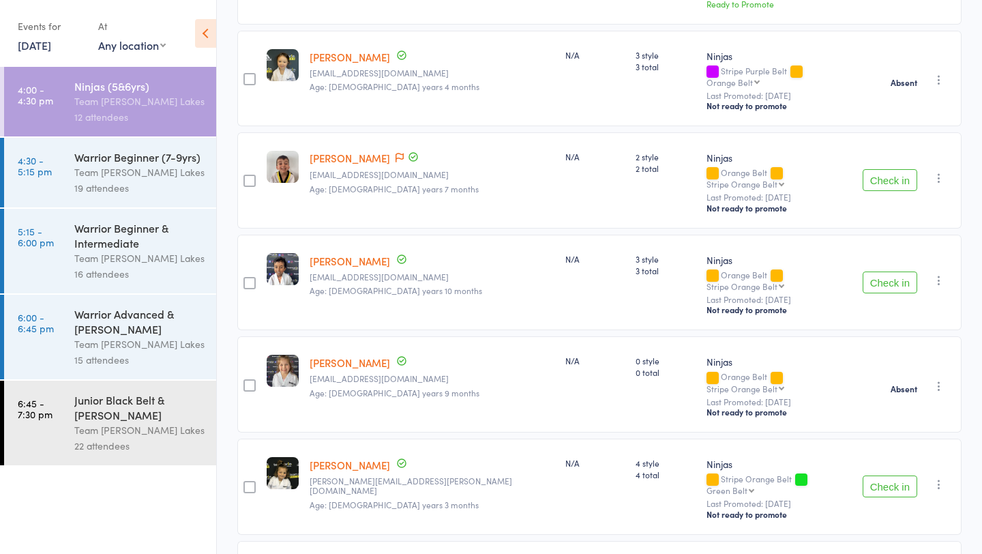
scroll to position [845, 0]
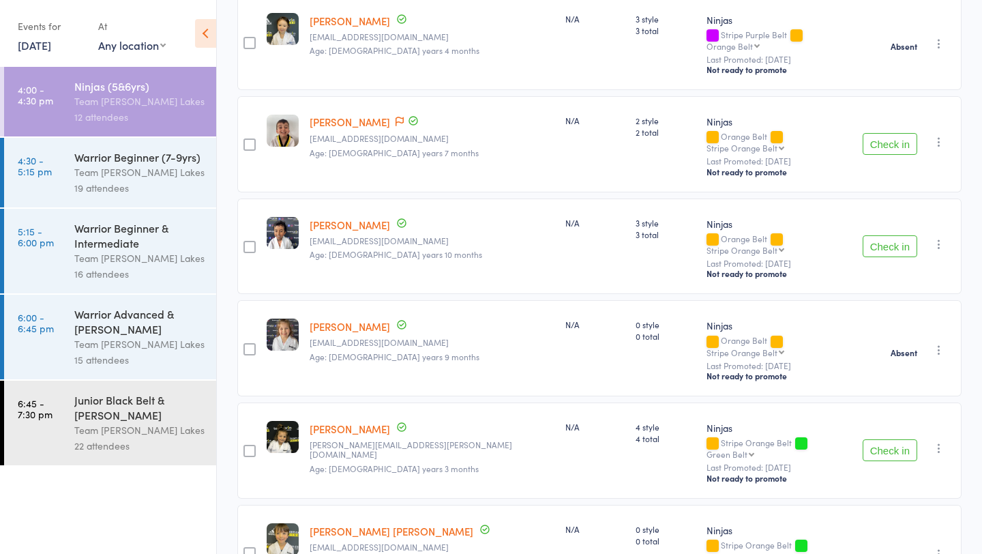
click at [148, 165] on div "Team [PERSON_NAME] Lakes" at bounding box center [139, 172] width 130 height 16
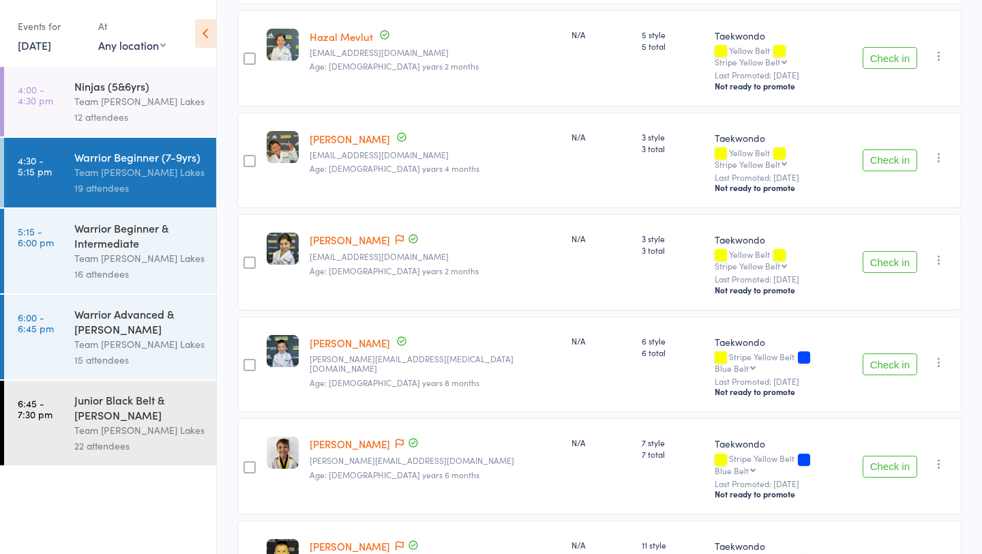
scroll to position [1308, 0]
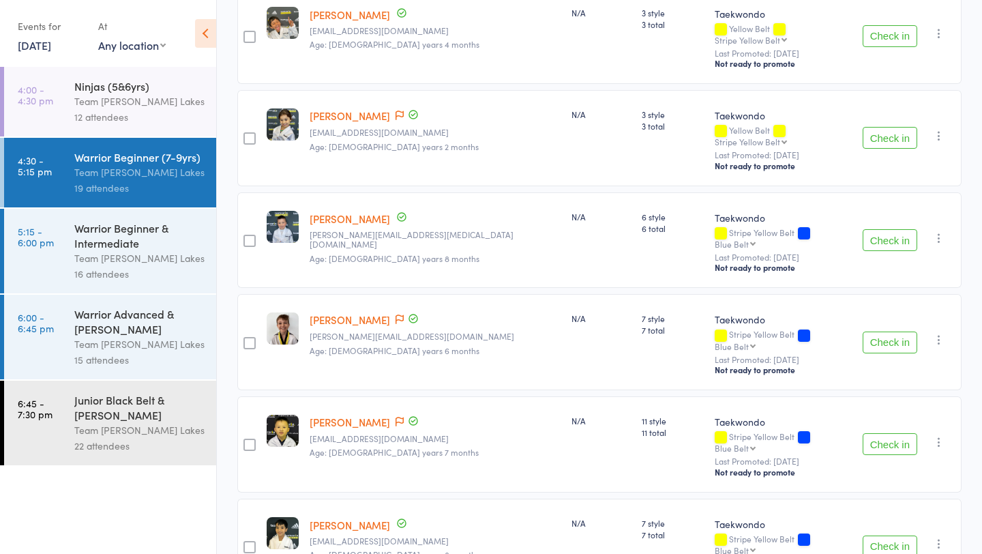
click at [333, 415] on link "[PERSON_NAME]" at bounding box center [350, 422] width 81 height 14
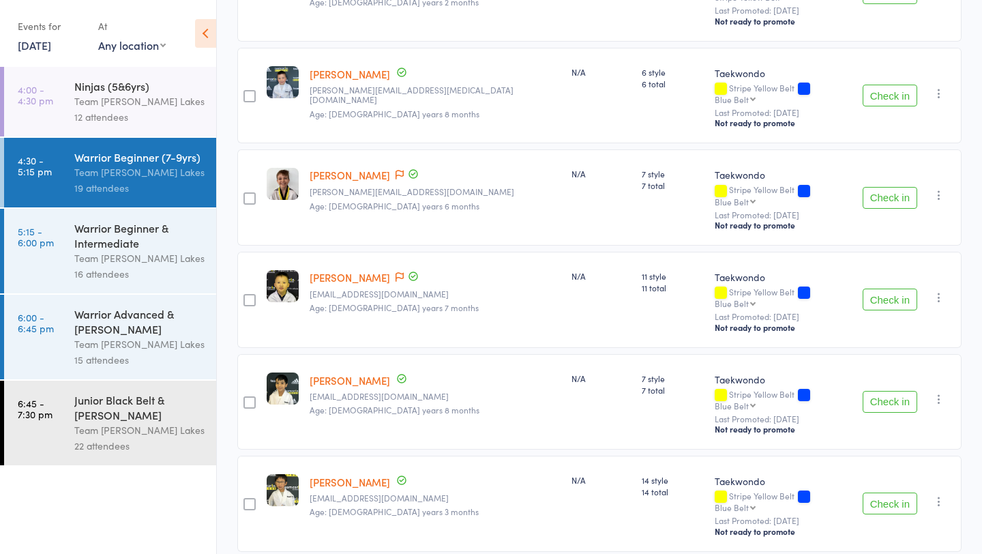
scroll to position [1497, 0]
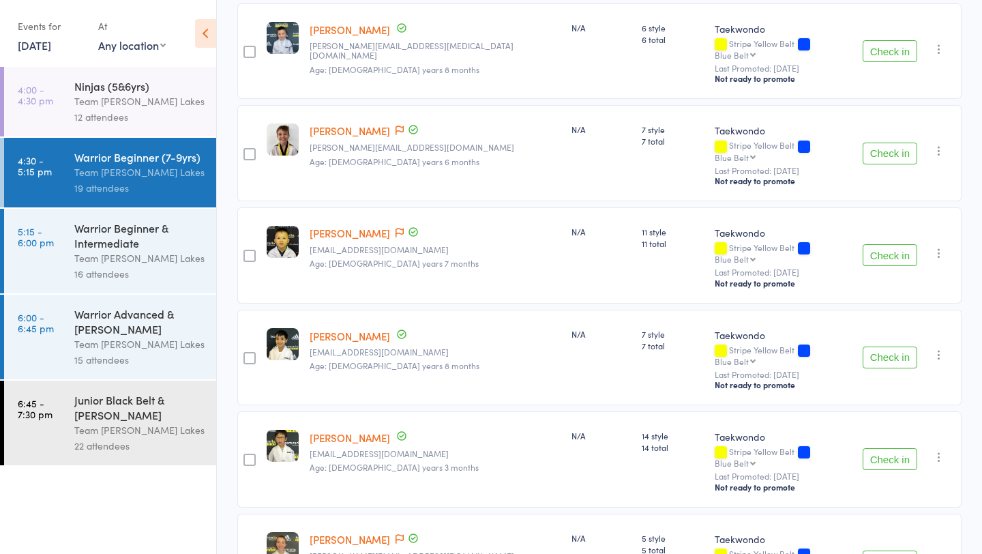
click at [63, 233] on link "5:15 - 6:00 pm Warrior Beginner & Intermediate Team Carlo Taylors Lakes 16 atte…" at bounding box center [110, 251] width 212 height 85
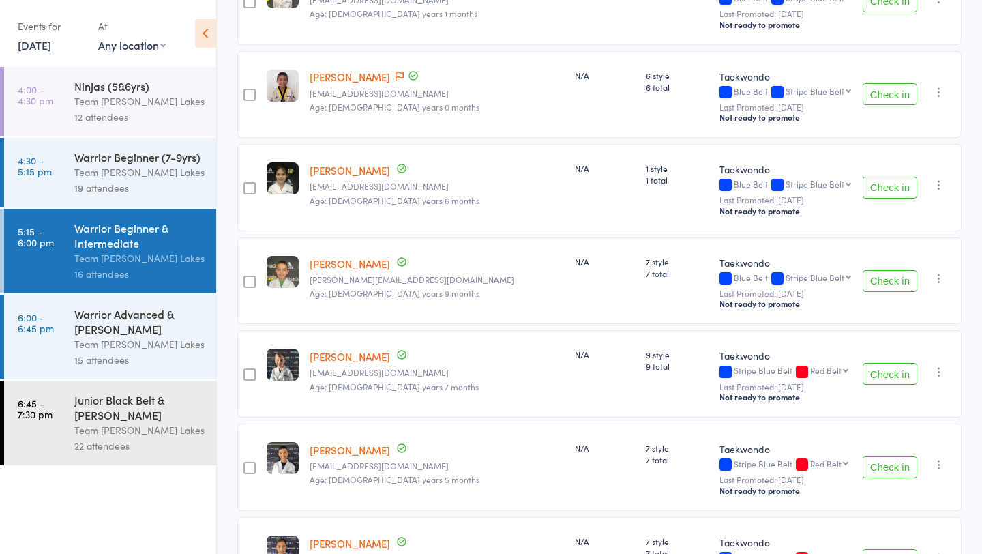
scroll to position [755, 0]
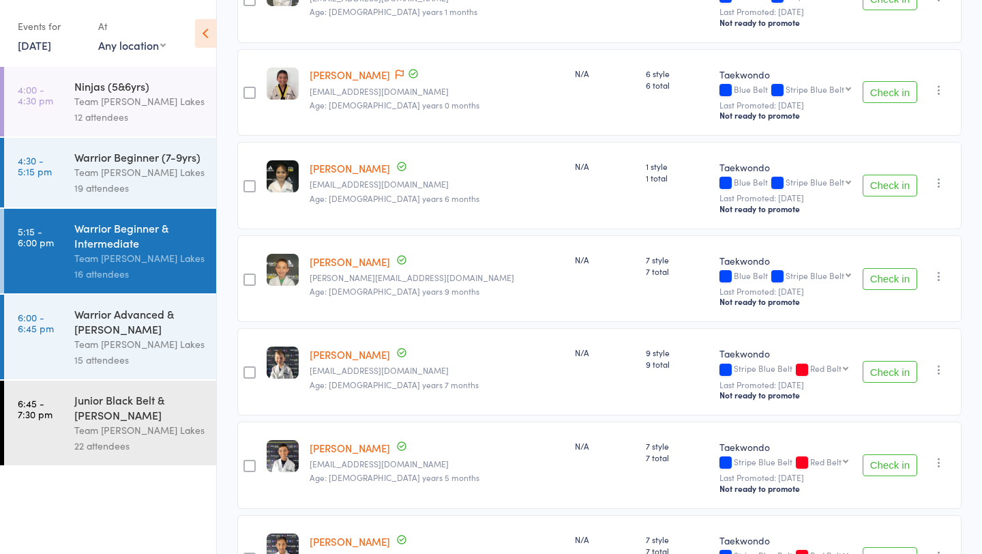
click at [145, 325] on div "Warrior Advanced & Cho Dan Bo" at bounding box center [139, 321] width 130 height 30
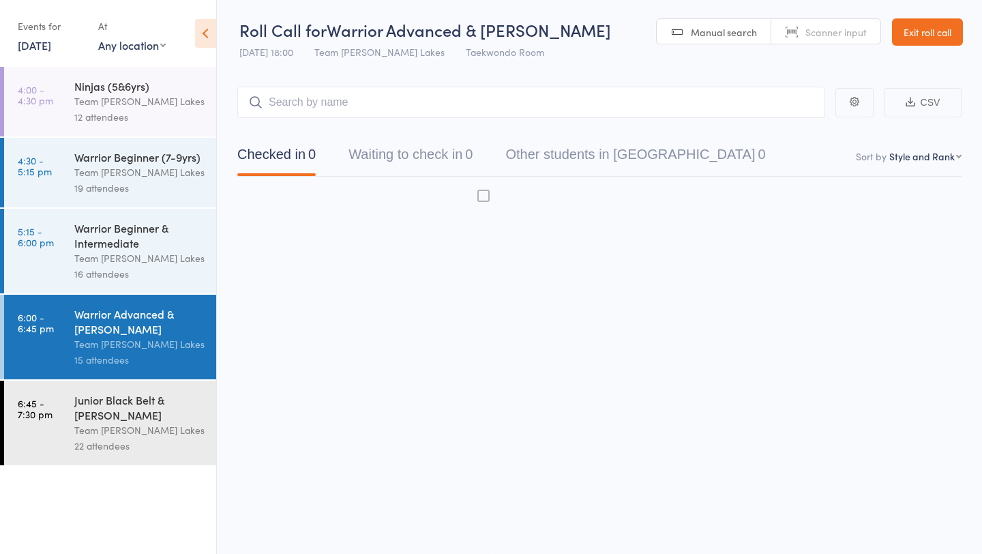
scroll to position [1, 0]
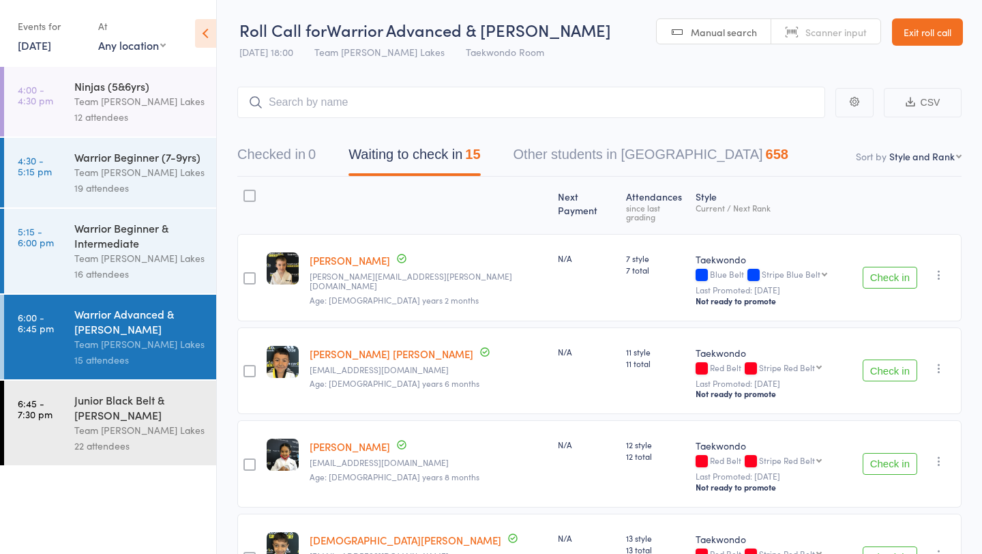
click at [134, 273] on div "16 attendees" at bounding box center [139, 274] width 130 height 16
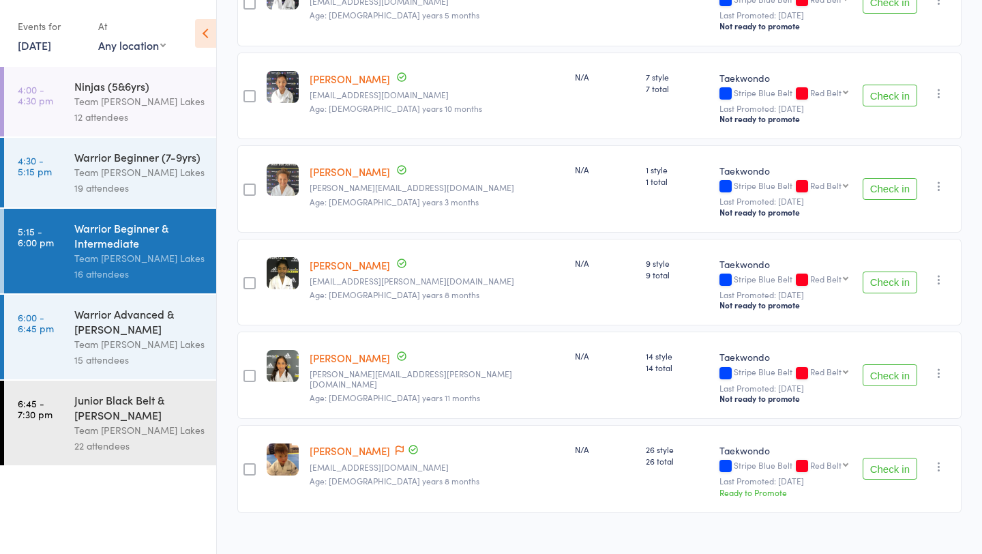
scroll to position [1217, 0]
click at [160, 308] on div "Warrior Advanced & Cho Dan Bo" at bounding box center [139, 321] width 130 height 30
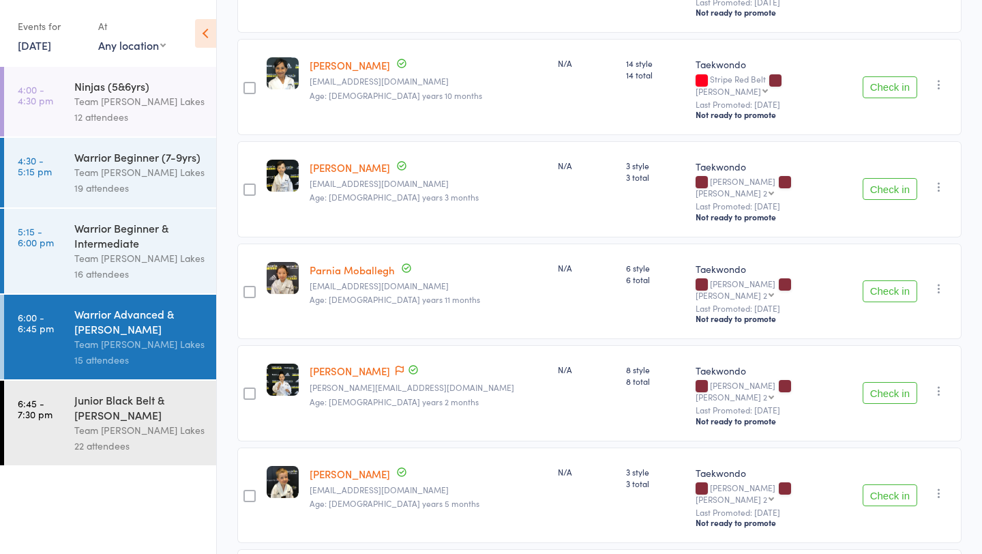
scroll to position [1083, 0]
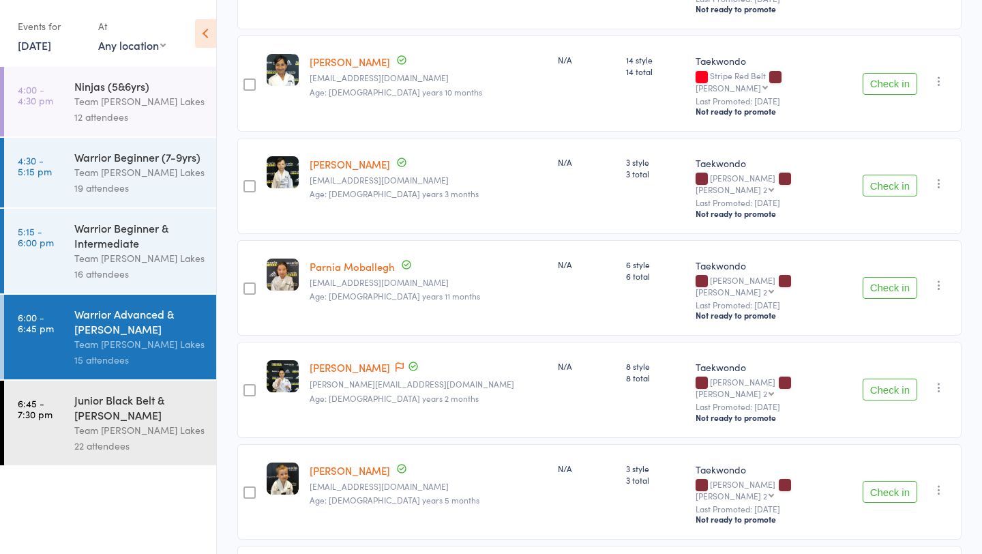
click at [74, 411] on div "Junior Black Belt & Cho Dan Bo" at bounding box center [139, 407] width 130 height 30
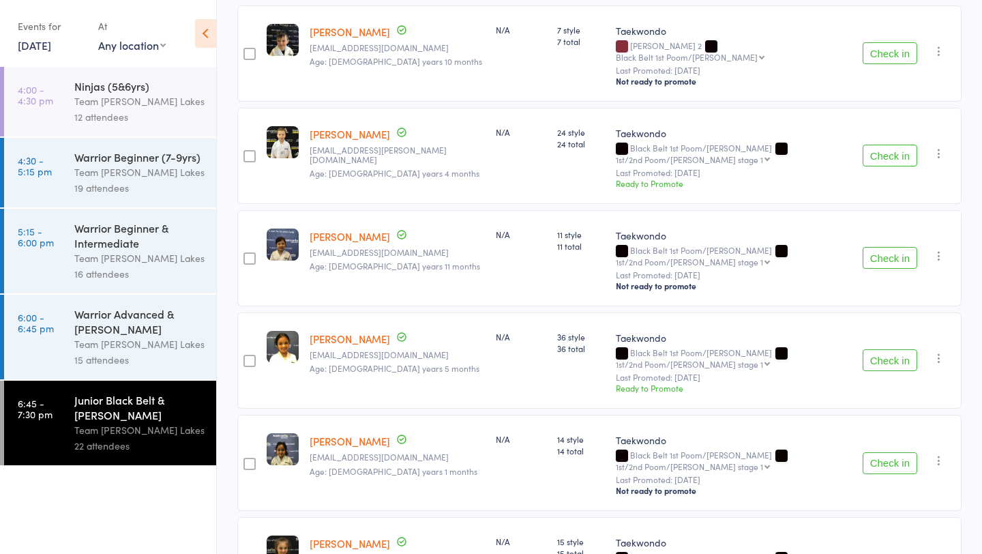
scroll to position [1757, 0]
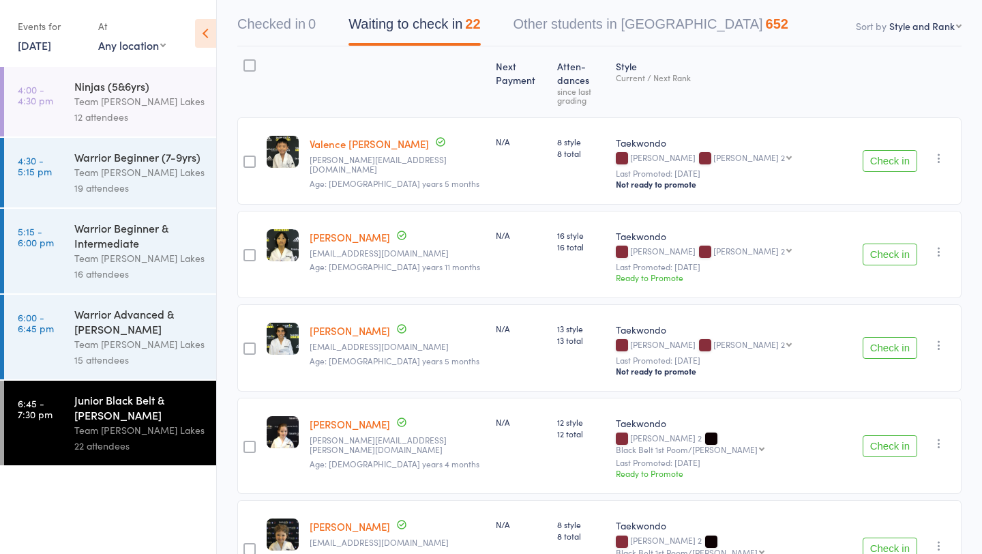
scroll to position [0, 0]
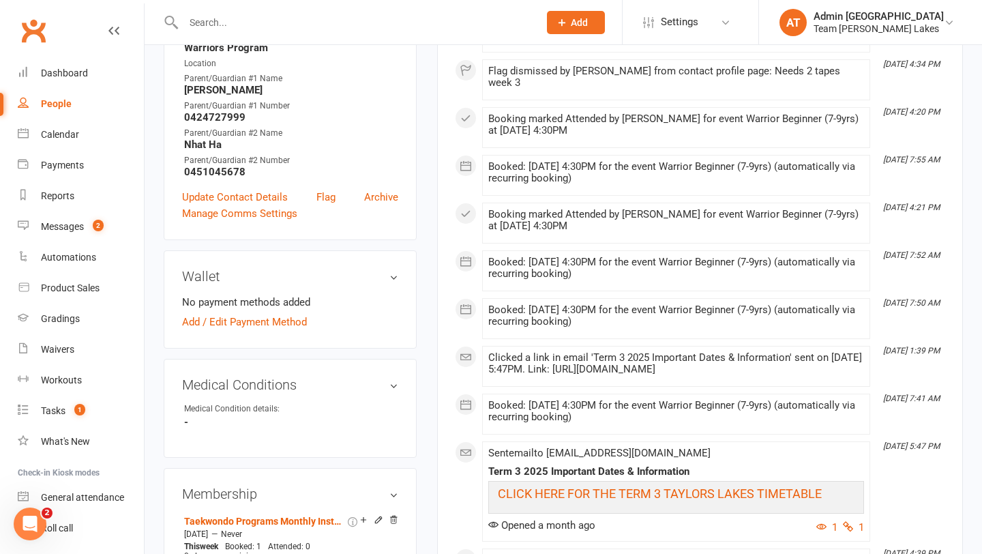
scroll to position [439, 0]
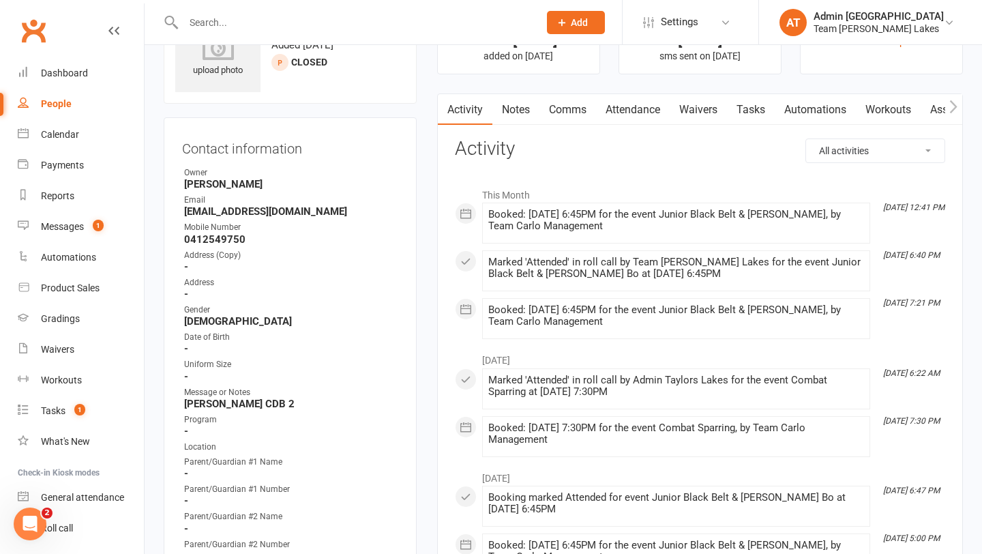
click at [521, 113] on link "Notes" at bounding box center [516, 109] width 47 height 31
